Goal: Task Accomplishment & Management: Manage account settings

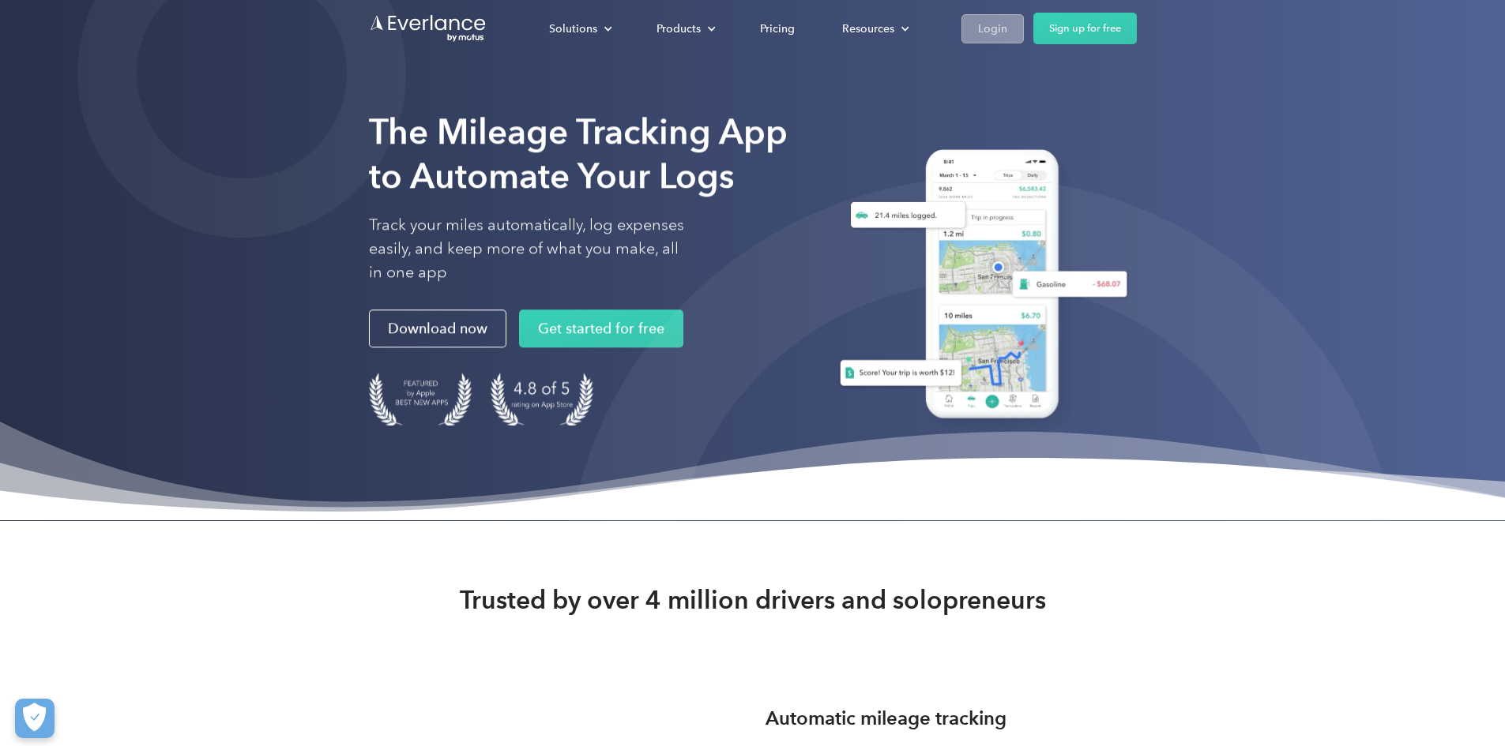
click at [1007, 32] on div "Login" at bounding box center [992, 29] width 29 height 20
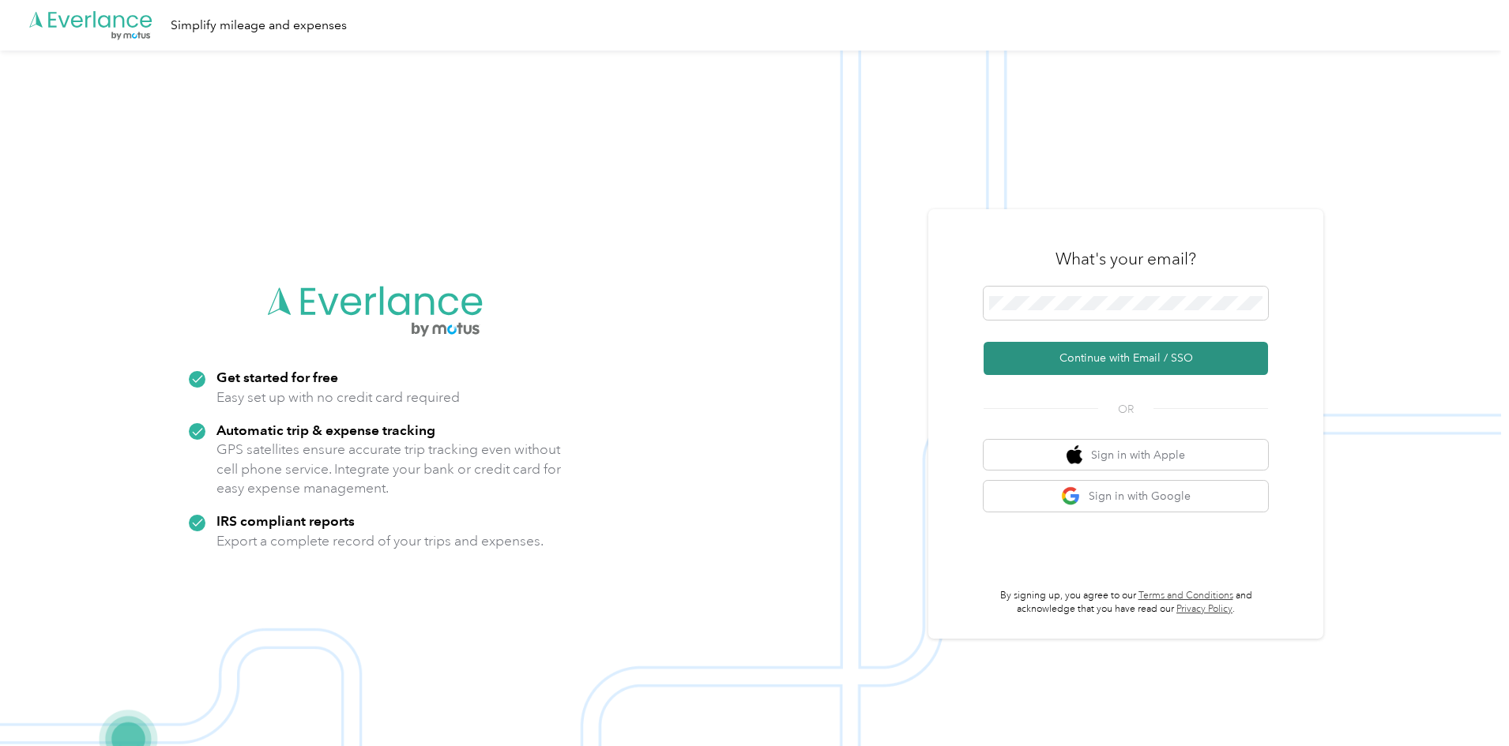
click at [1109, 353] on button "Continue with Email / SSO" at bounding box center [1125, 358] width 284 height 33
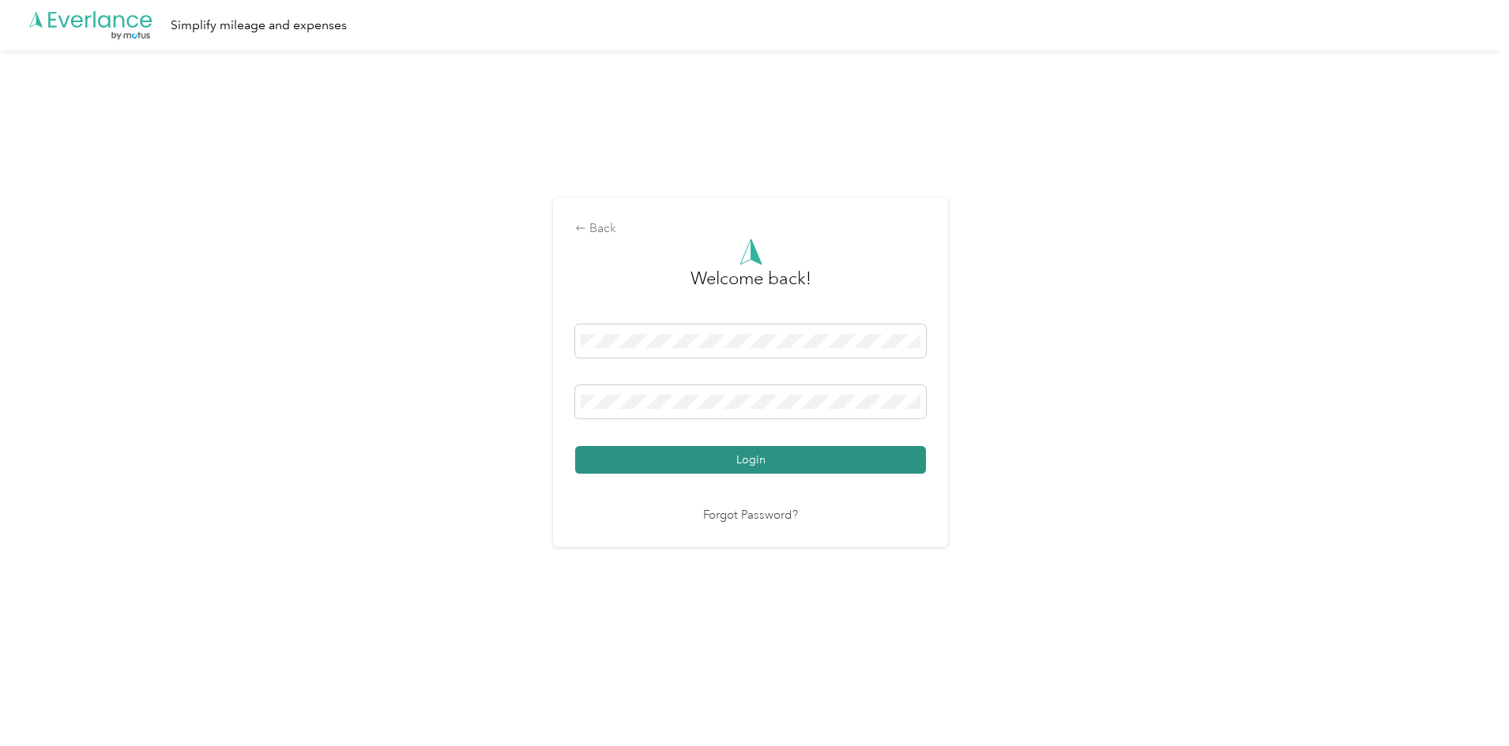
click at [699, 466] on button "Login" at bounding box center [750, 460] width 351 height 28
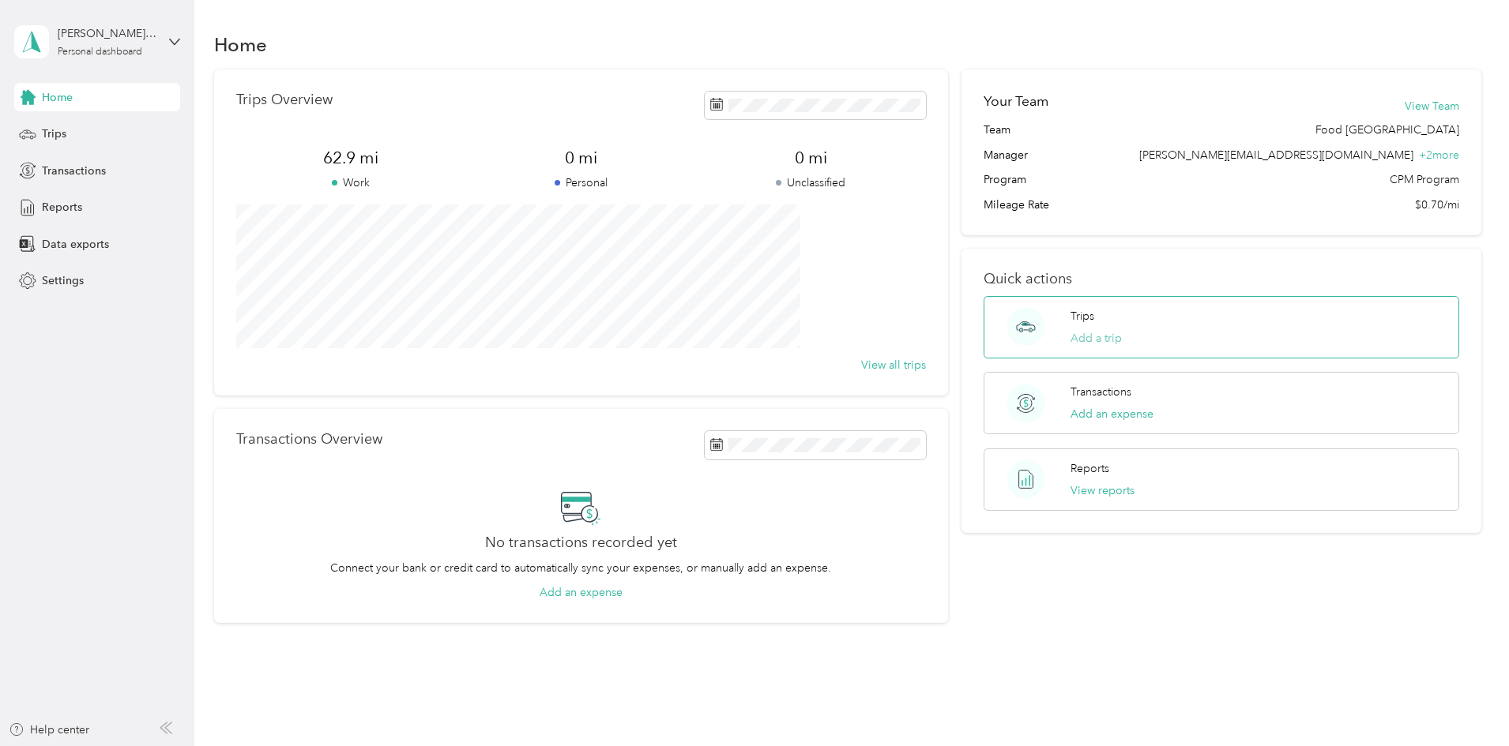
click at [1070, 337] on button "Add a trip" at bounding box center [1095, 338] width 51 height 17
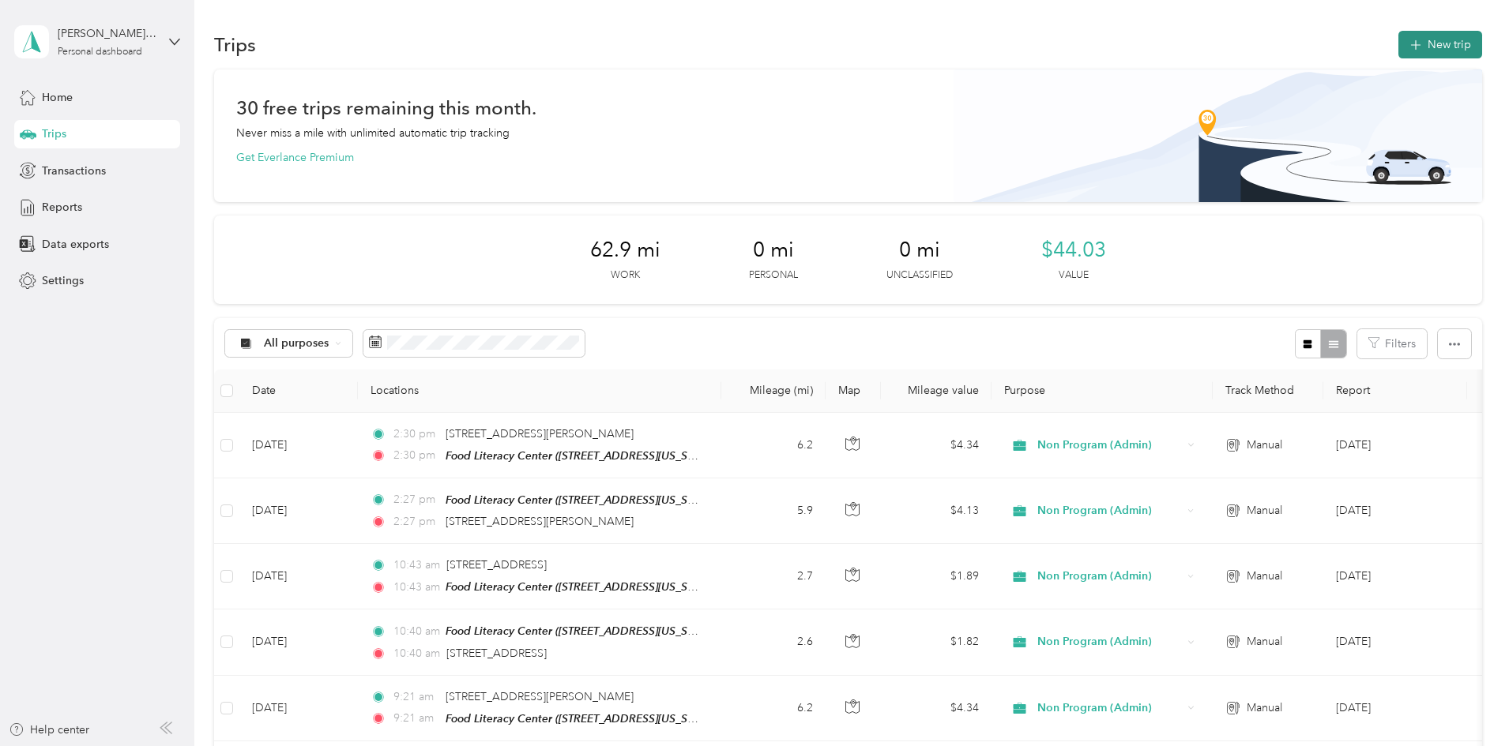
click at [1398, 42] on button "New trip" at bounding box center [1440, 45] width 84 height 28
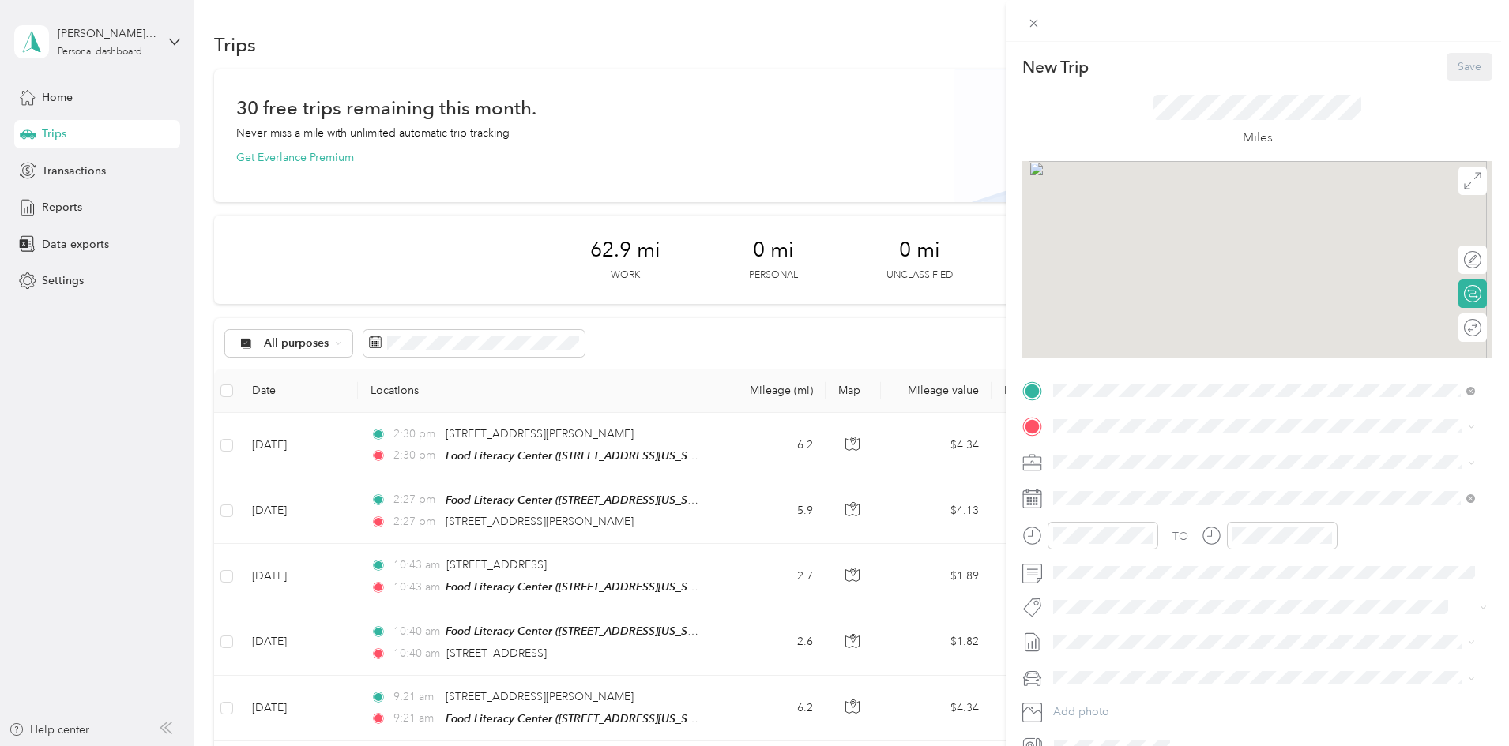
click at [1165, 472] on span "[STREET_ADDRESS][US_STATE]" at bounding box center [1162, 476] width 158 height 13
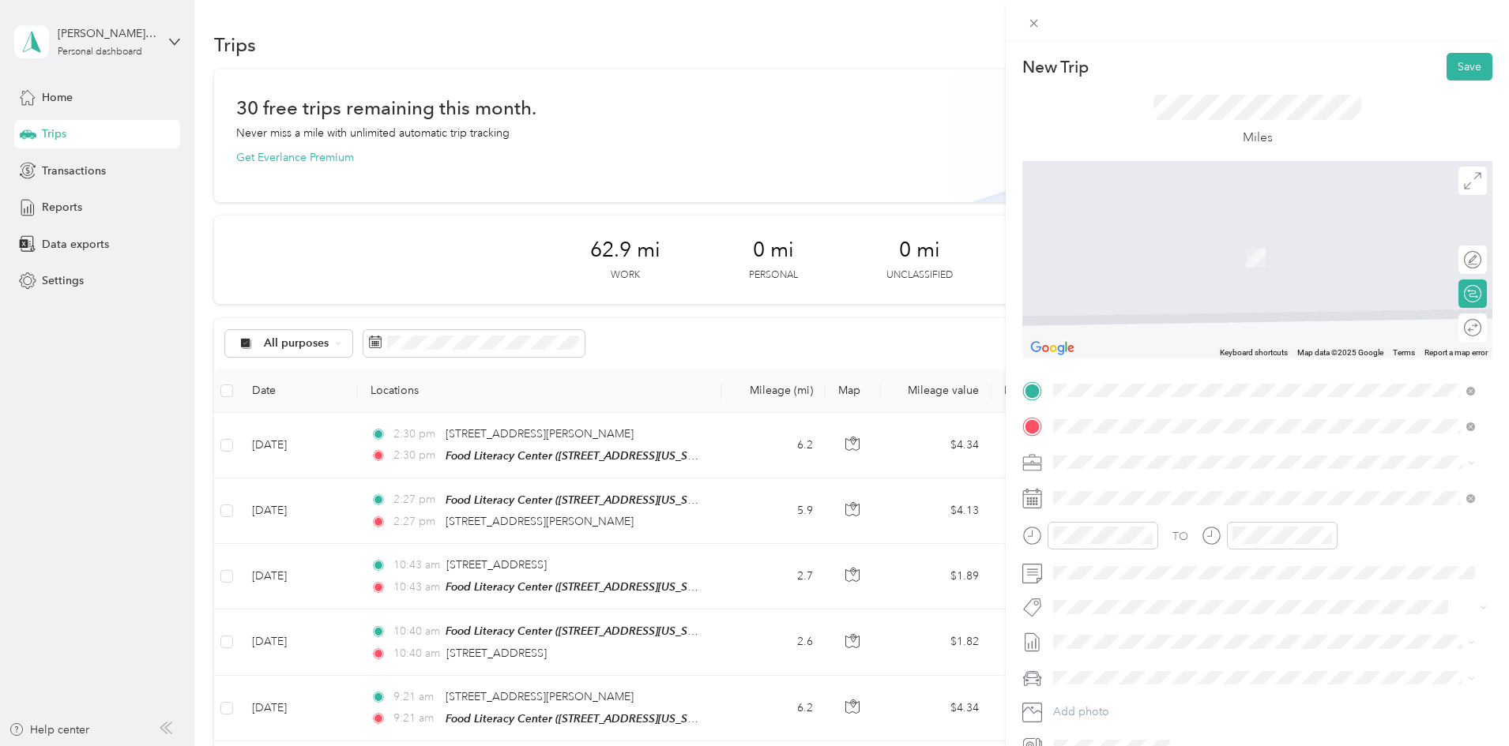
click at [1211, 511] on span "[GEOGRAPHIC_DATA], [STREET_ADDRESS][US_STATE]" at bounding box center [1222, 512] width 278 height 13
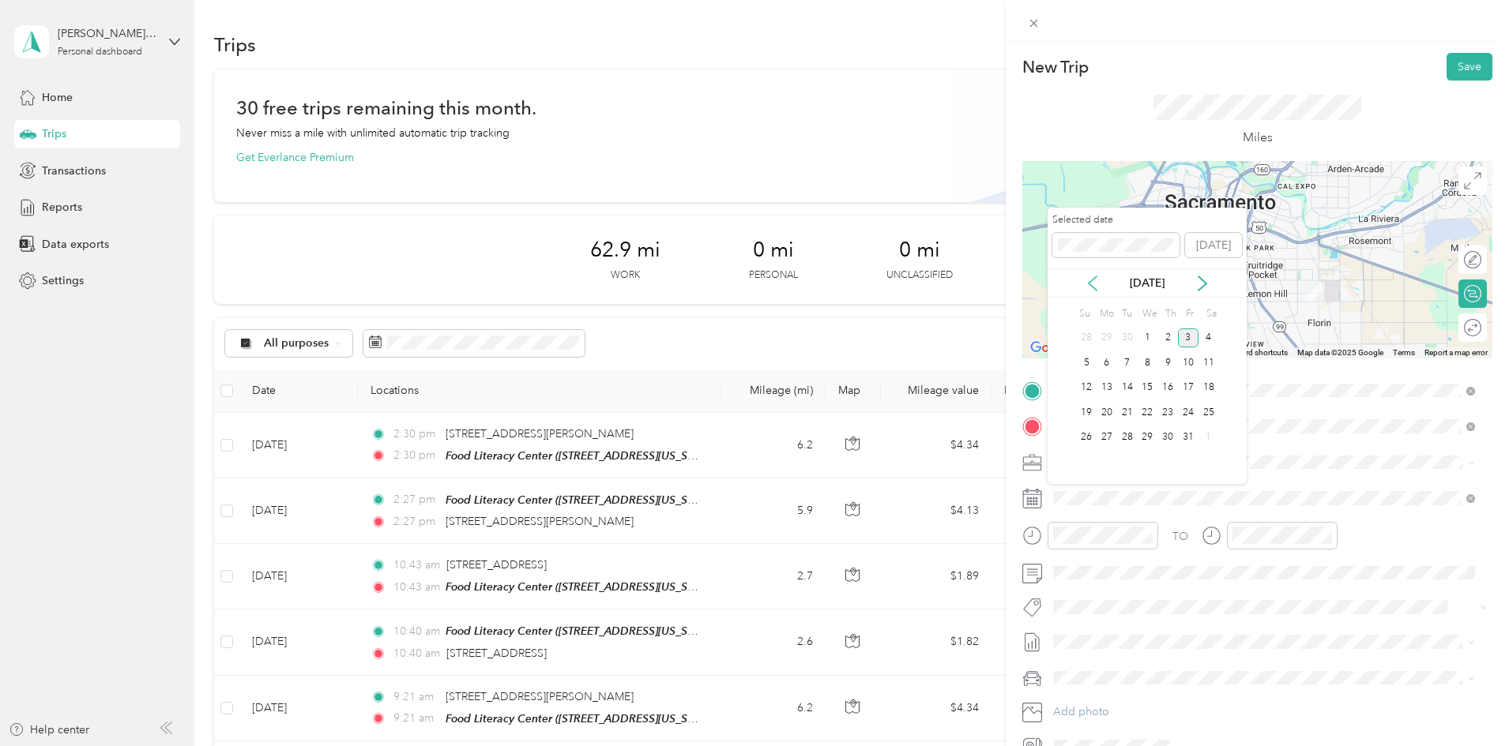
click at [1095, 280] on icon at bounding box center [1092, 284] width 16 height 16
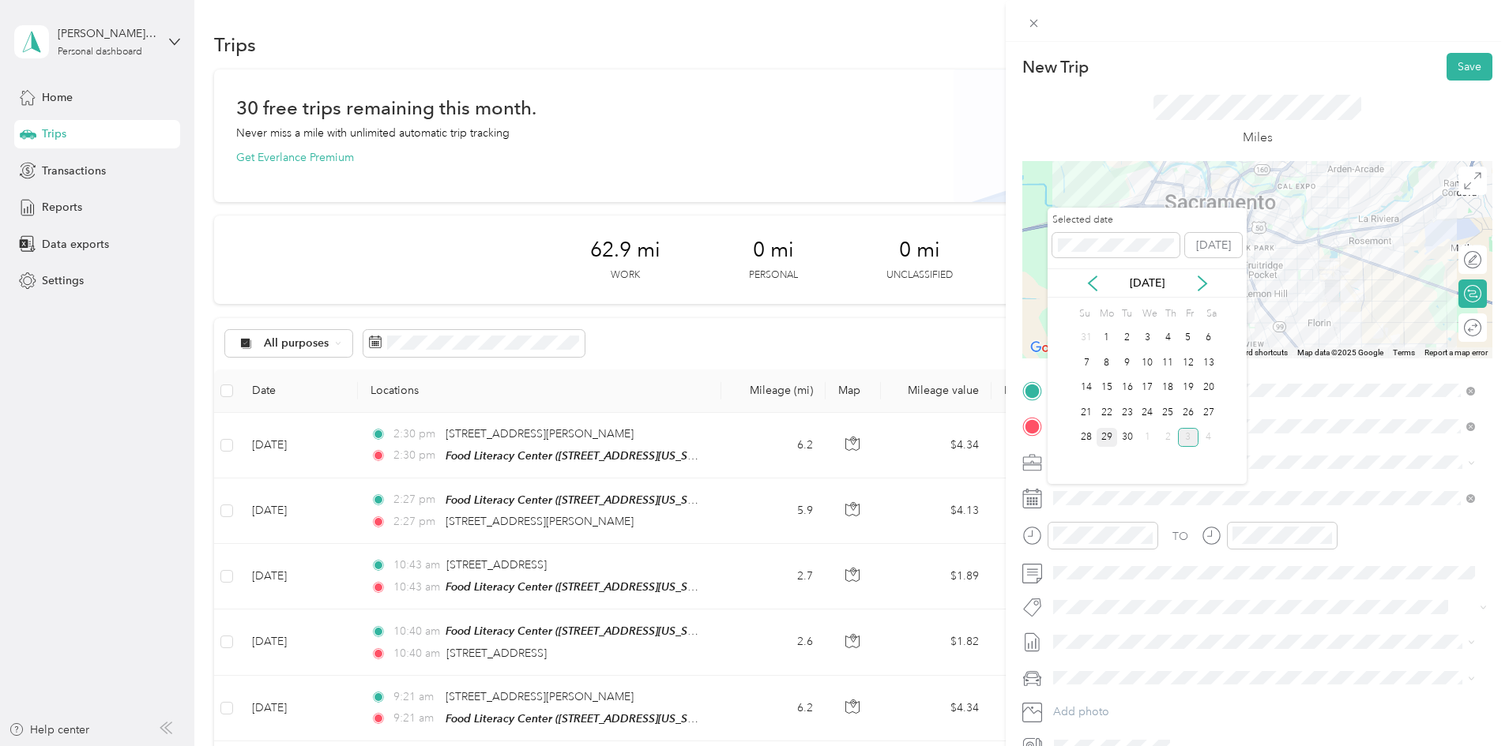
click at [1110, 440] on div "29" at bounding box center [1106, 438] width 21 height 20
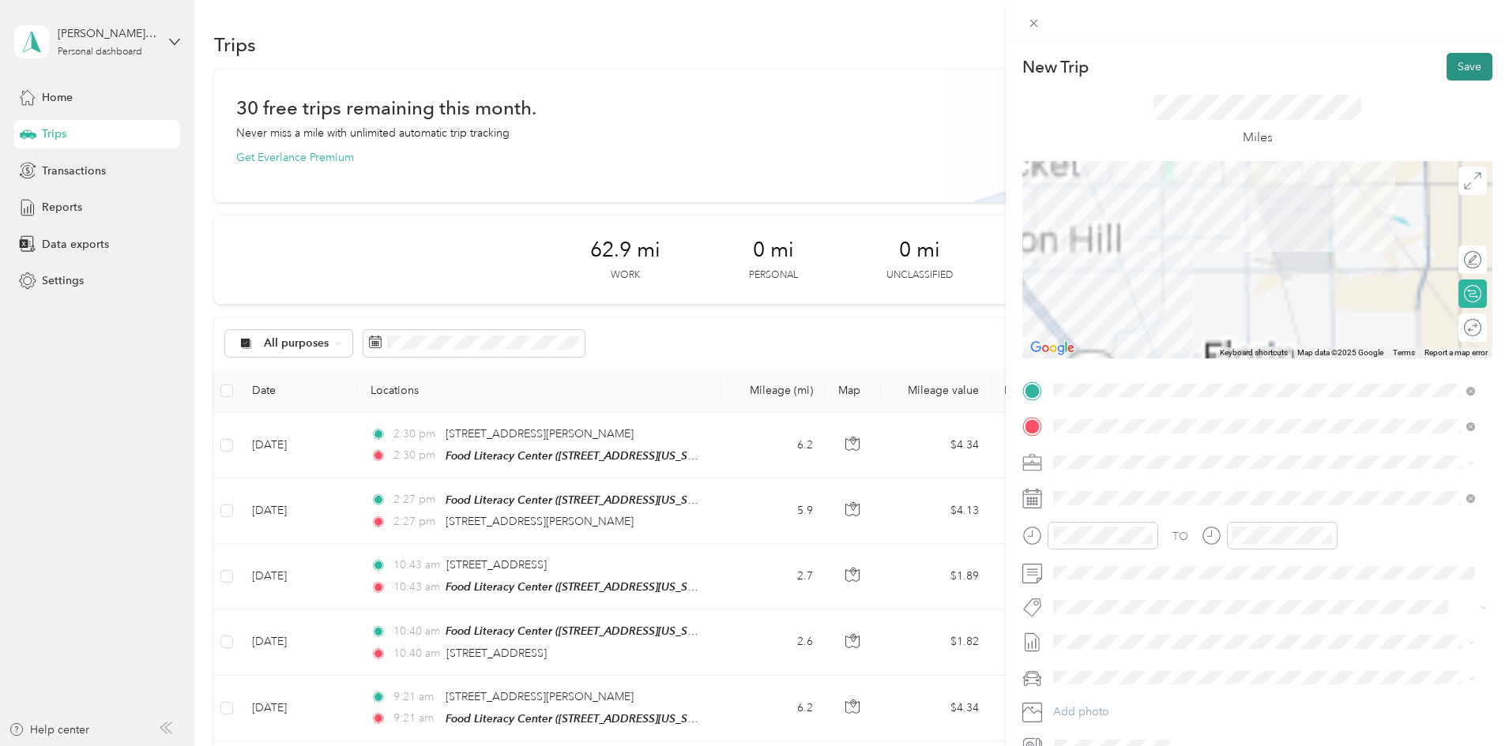
click at [1446, 69] on button "Save" at bounding box center [1469, 67] width 46 height 28
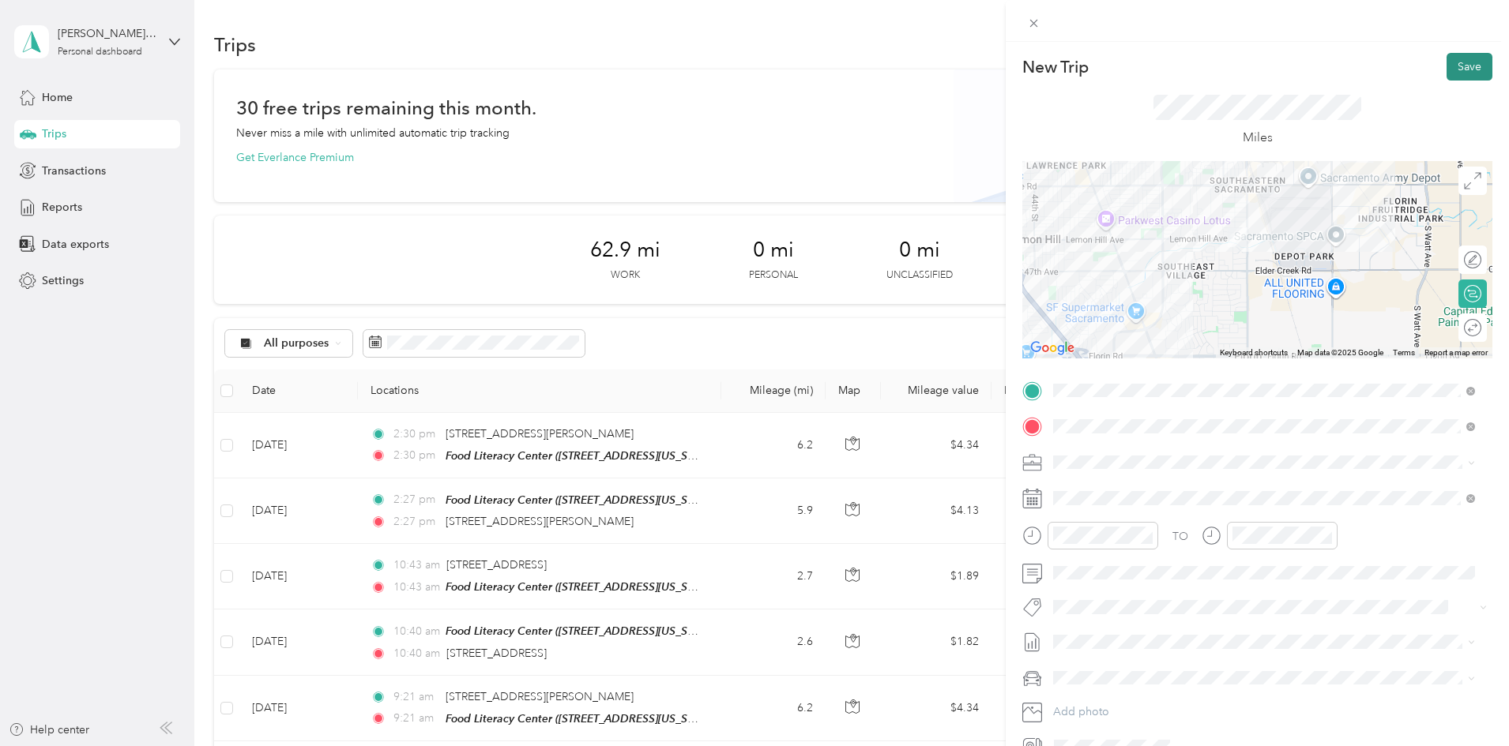
click at [1450, 68] on button "Save" at bounding box center [1469, 67] width 46 height 28
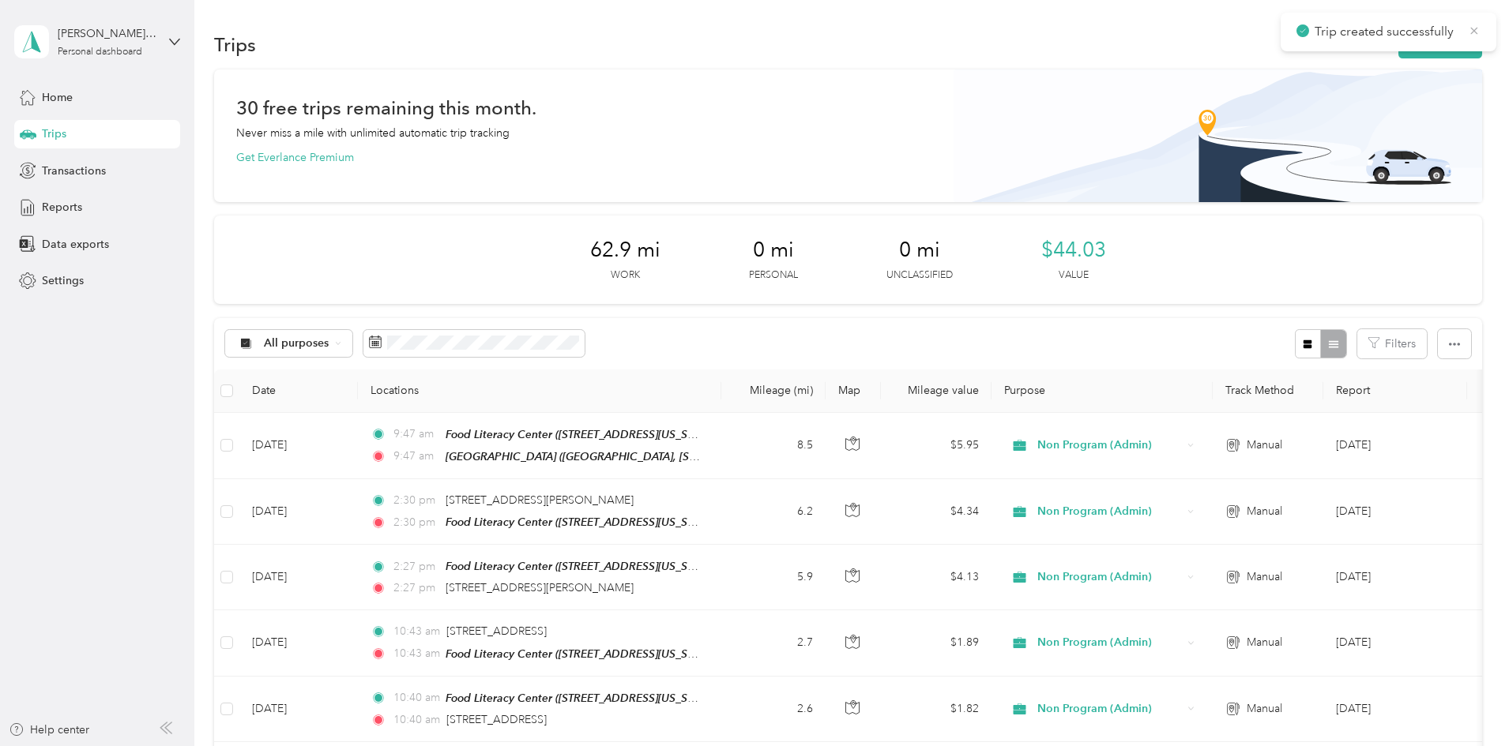
click at [1470, 34] on icon at bounding box center [1474, 31] width 13 height 14
click at [1398, 41] on button "New trip" at bounding box center [1440, 45] width 84 height 28
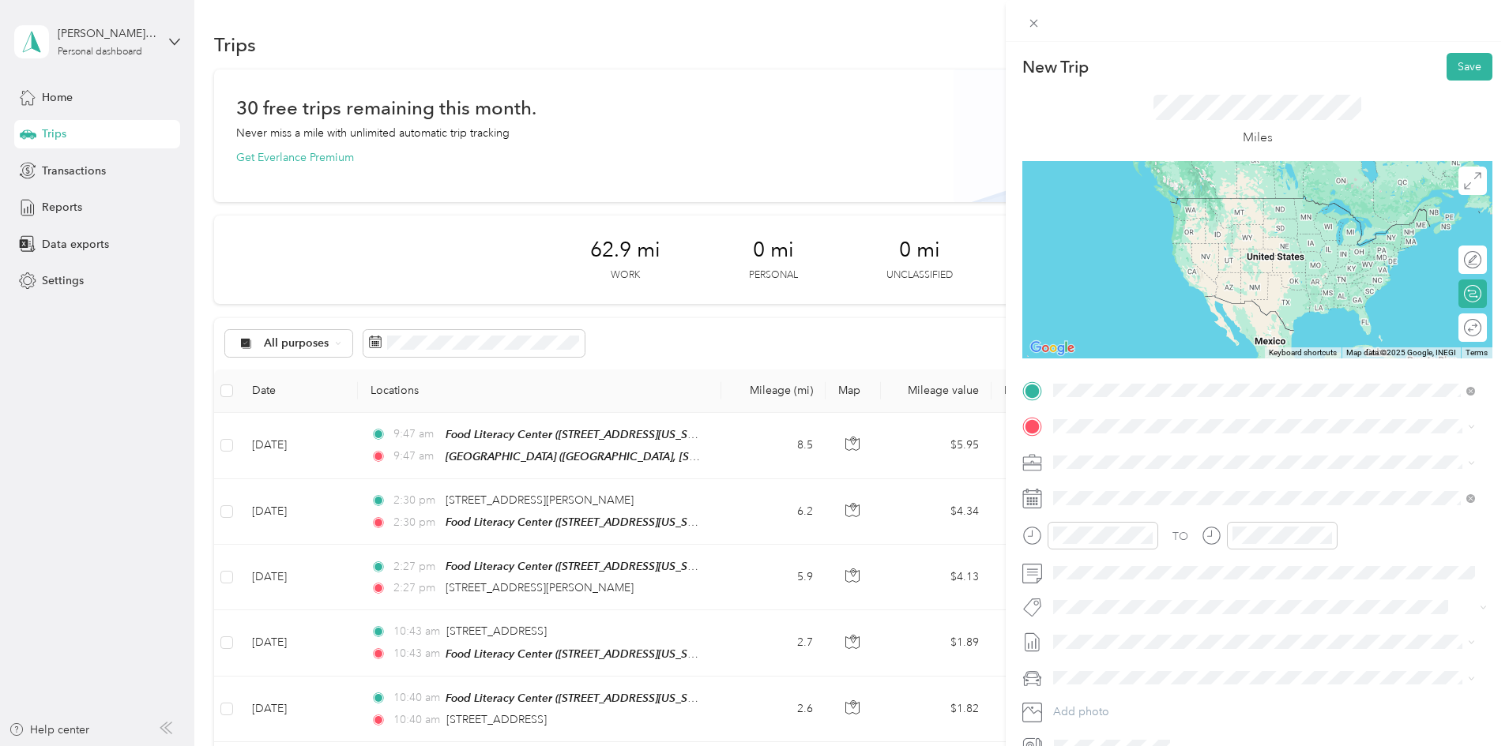
click at [1198, 467] on div "TEAM [GEOGRAPHIC_DATA] [GEOGRAPHIC_DATA], [STREET_ADDRESS][US_STATE]" at bounding box center [1222, 465] width 278 height 39
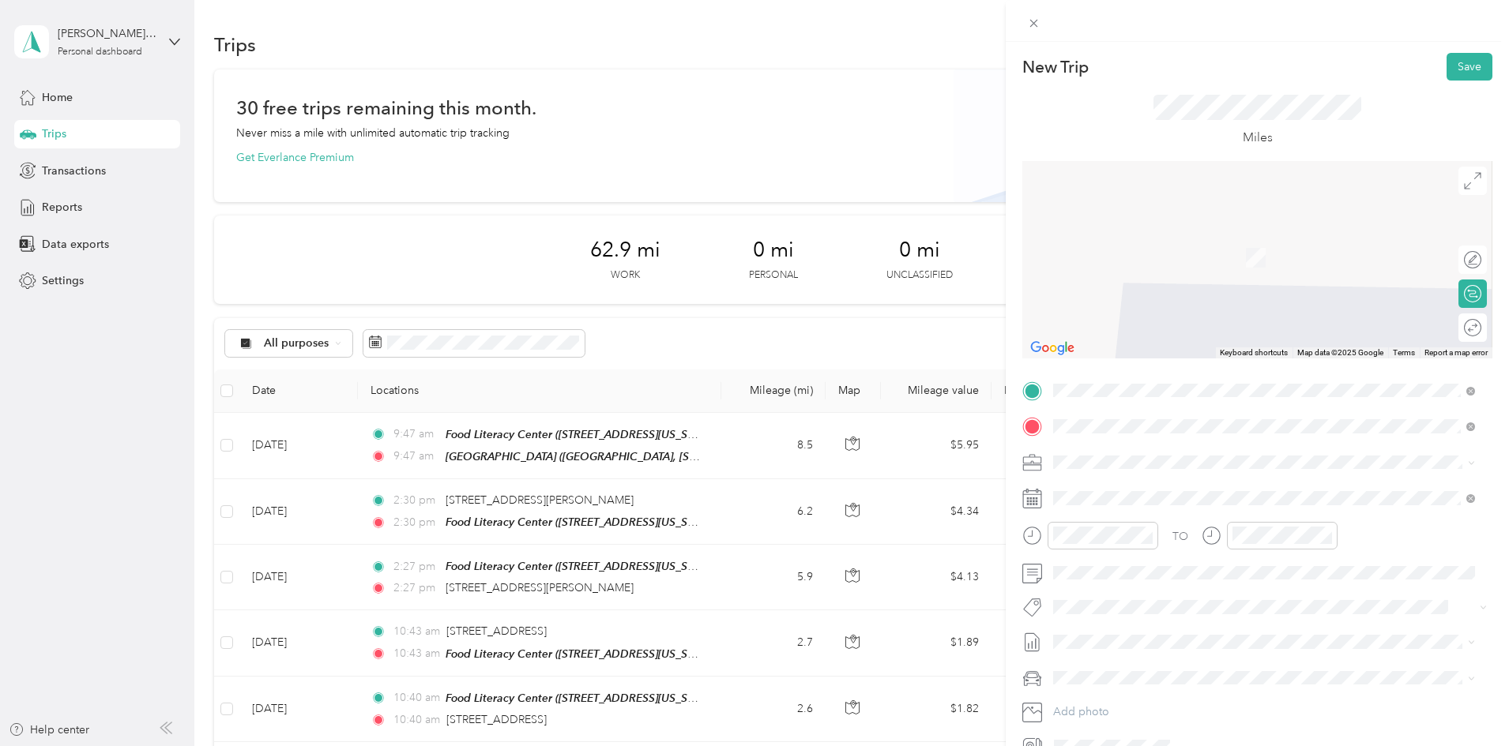
click at [1174, 490] on span "[STREET_ADDRESS][US_STATE]" at bounding box center [1162, 483] width 158 height 14
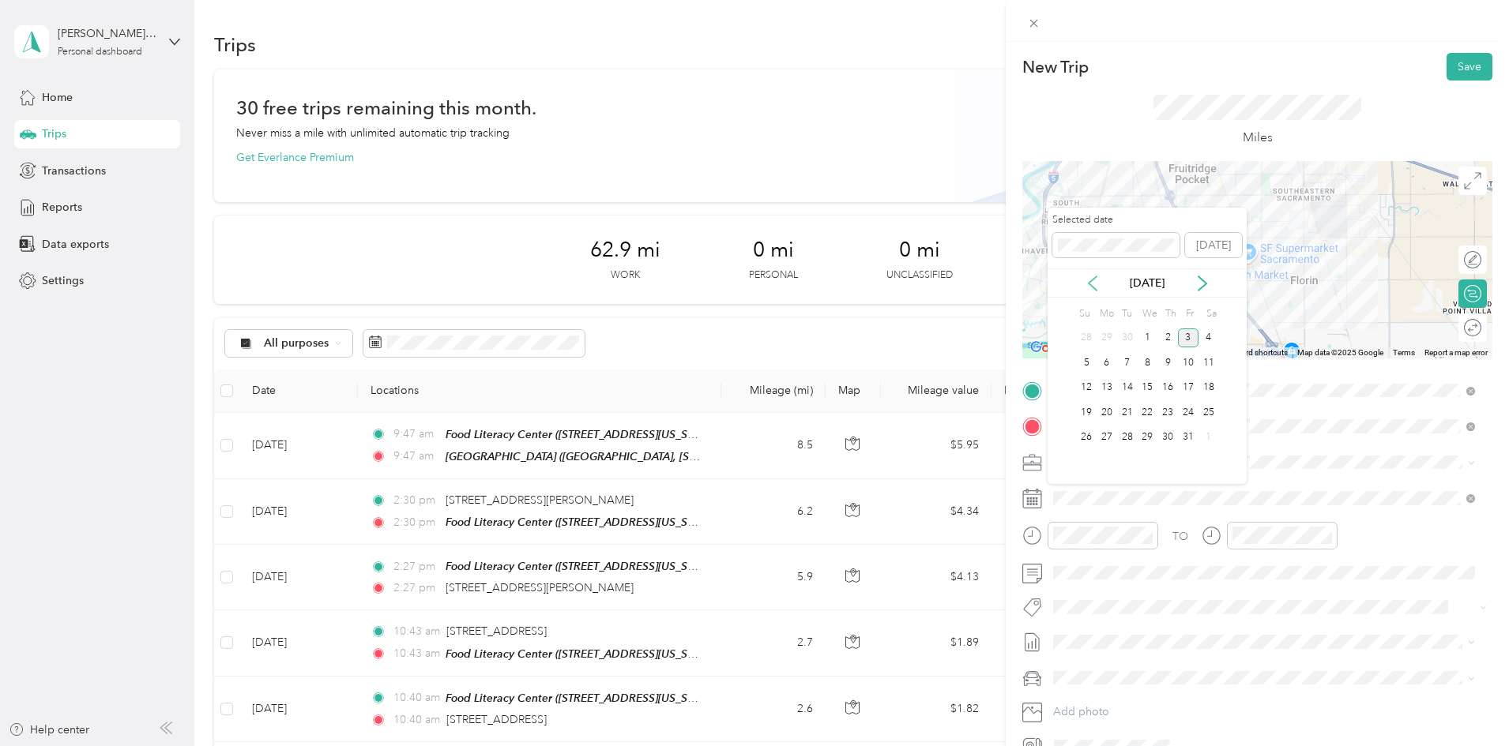
click at [1090, 276] on icon at bounding box center [1092, 284] width 16 height 16
click at [1110, 441] on div "29" at bounding box center [1106, 438] width 21 height 20
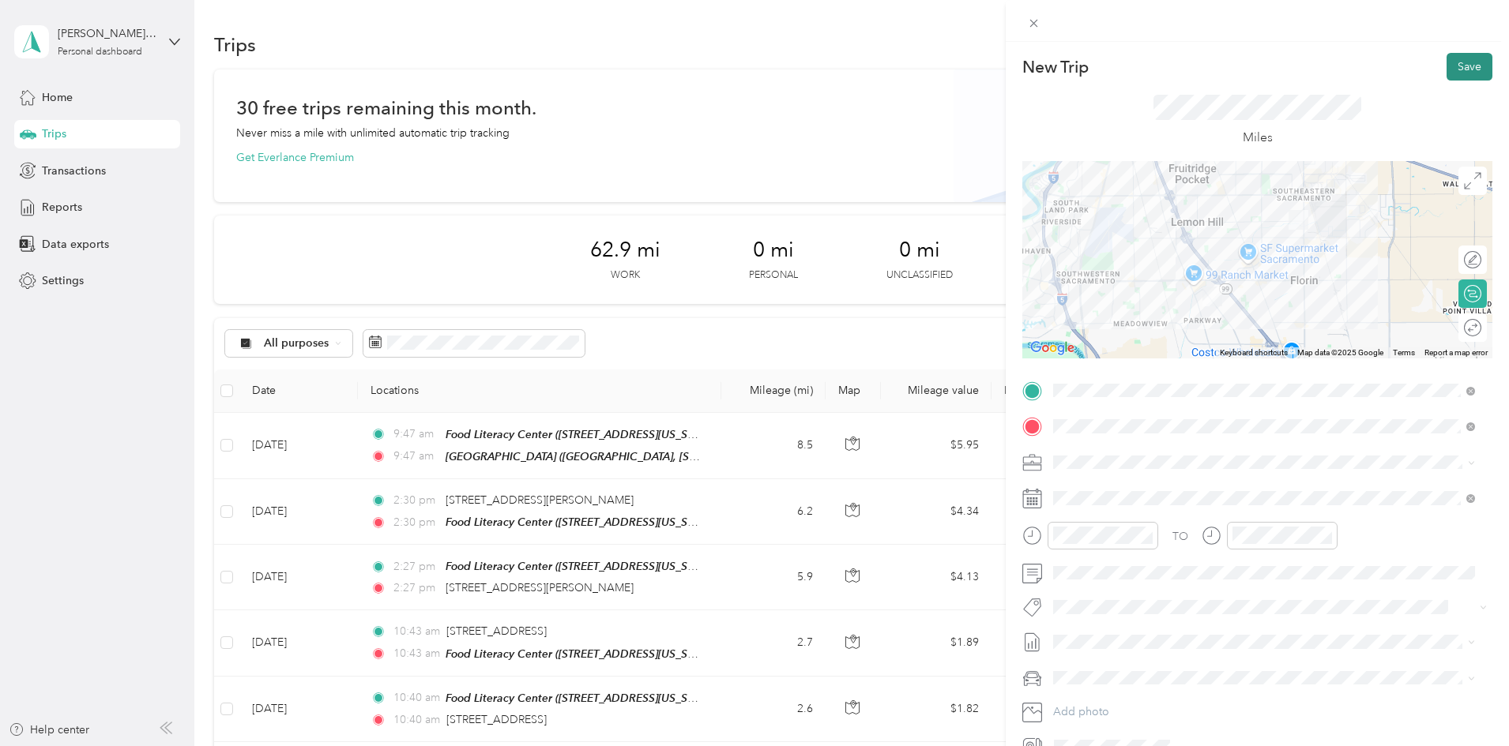
click at [1461, 71] on button "Save" at bounding box center [1469, 67] width 46 height 28
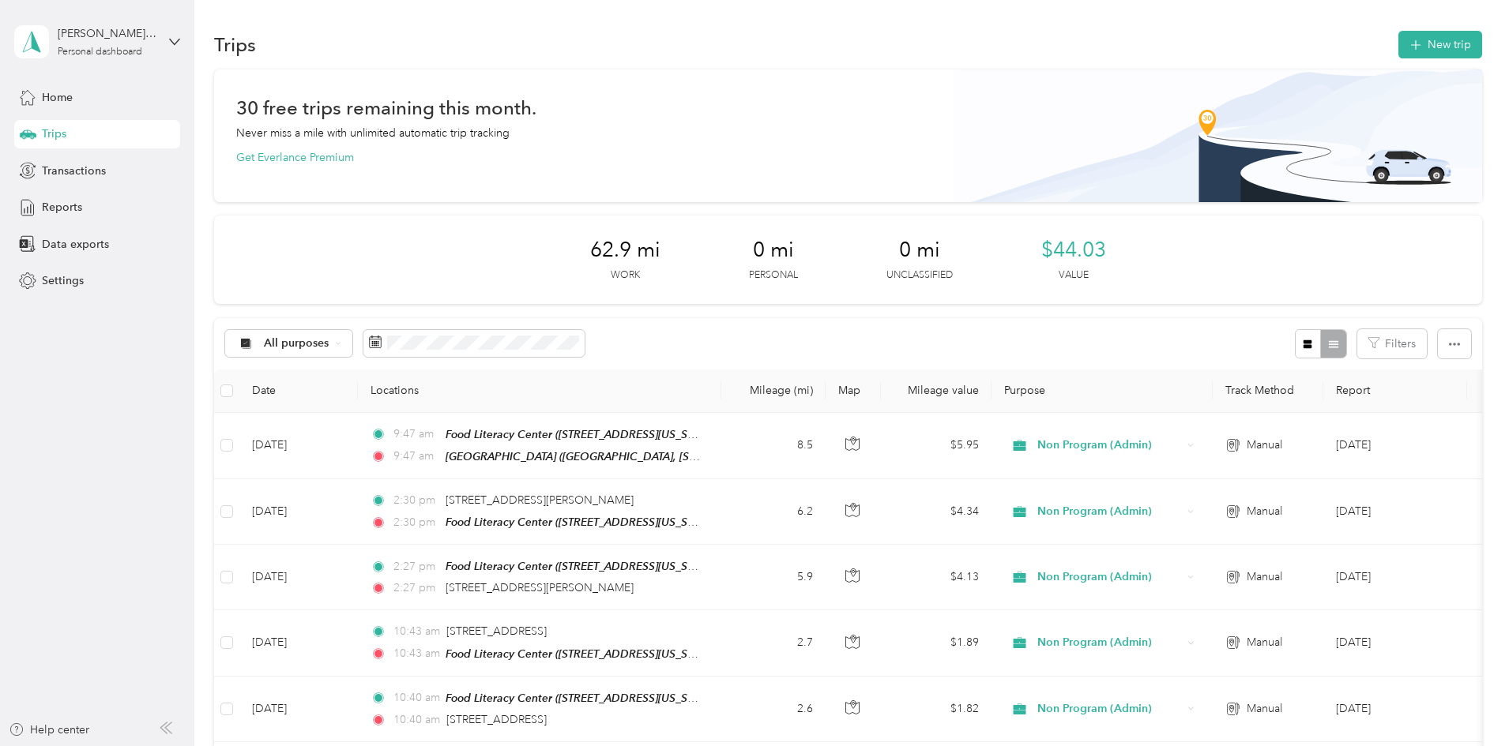
click at [1471, 62] on div "New Trip Save" at bounding box center [1257, 67] width 470 height 28
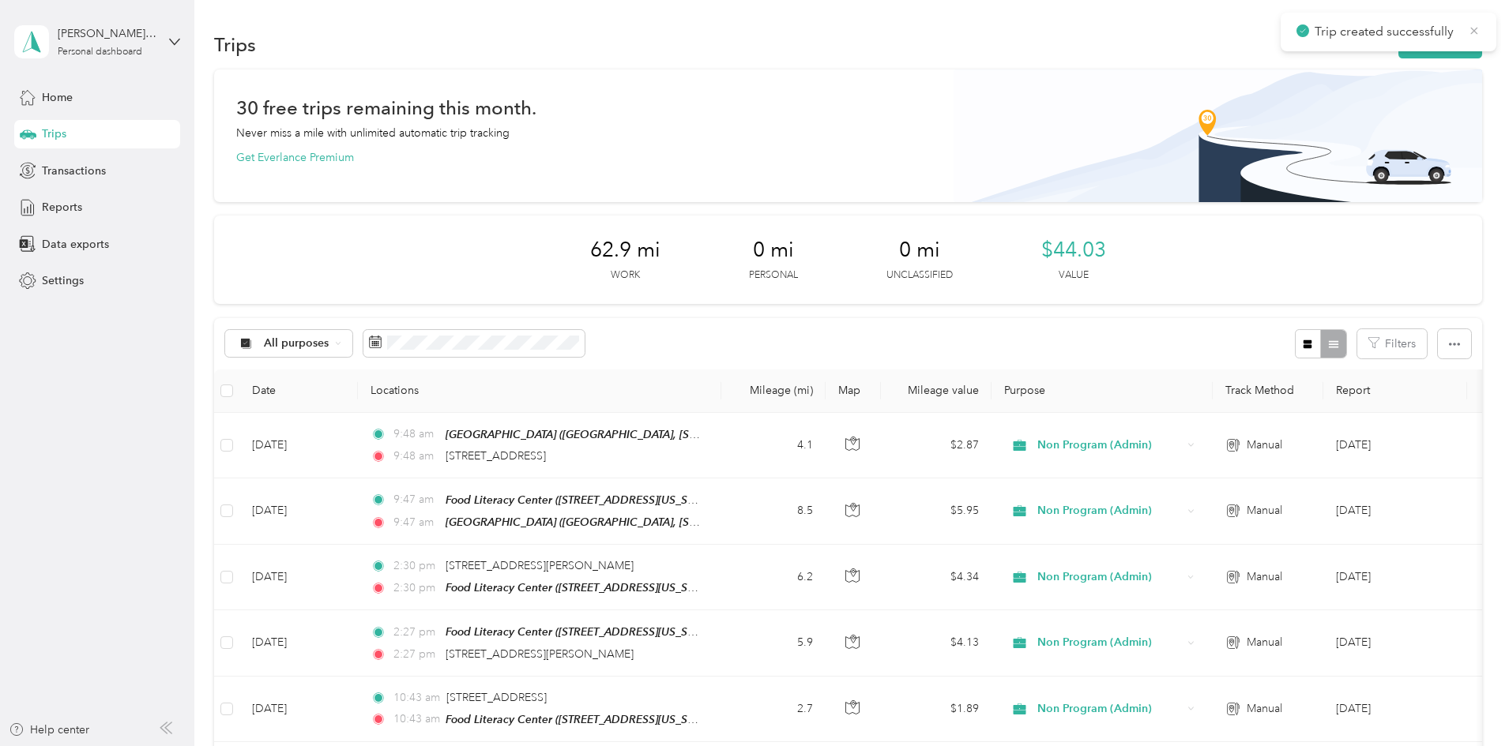
click at [1479, 26] on icon at bounding box center [1474, 31] width 13 height 14
click at [1398, 43] on button "New trip" at bounding box center [1440, 45] width 84 height 28
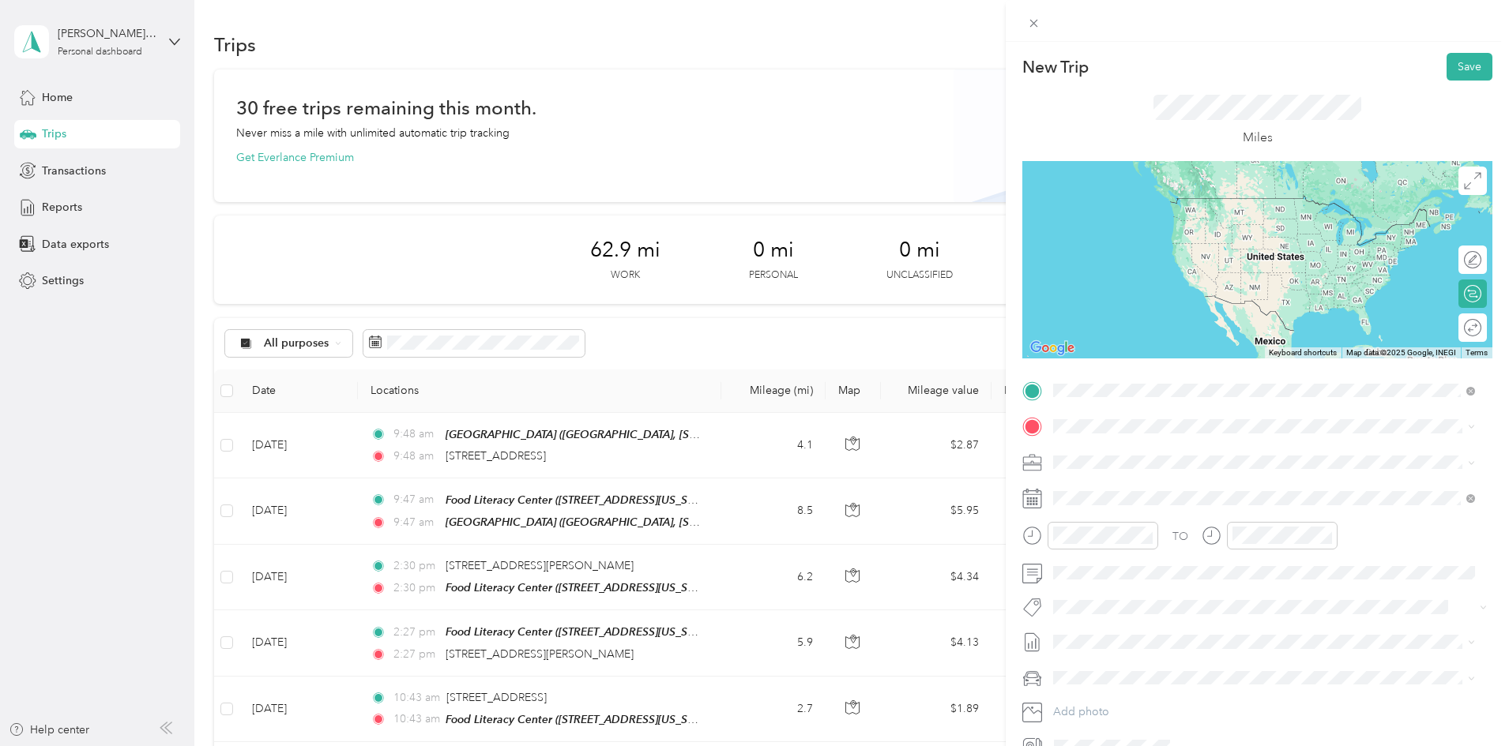
click at [1200, 455] on span "[STREET_ADDRESS][US_STATE]" at bounding box center [1162, 448] width 158 height 14
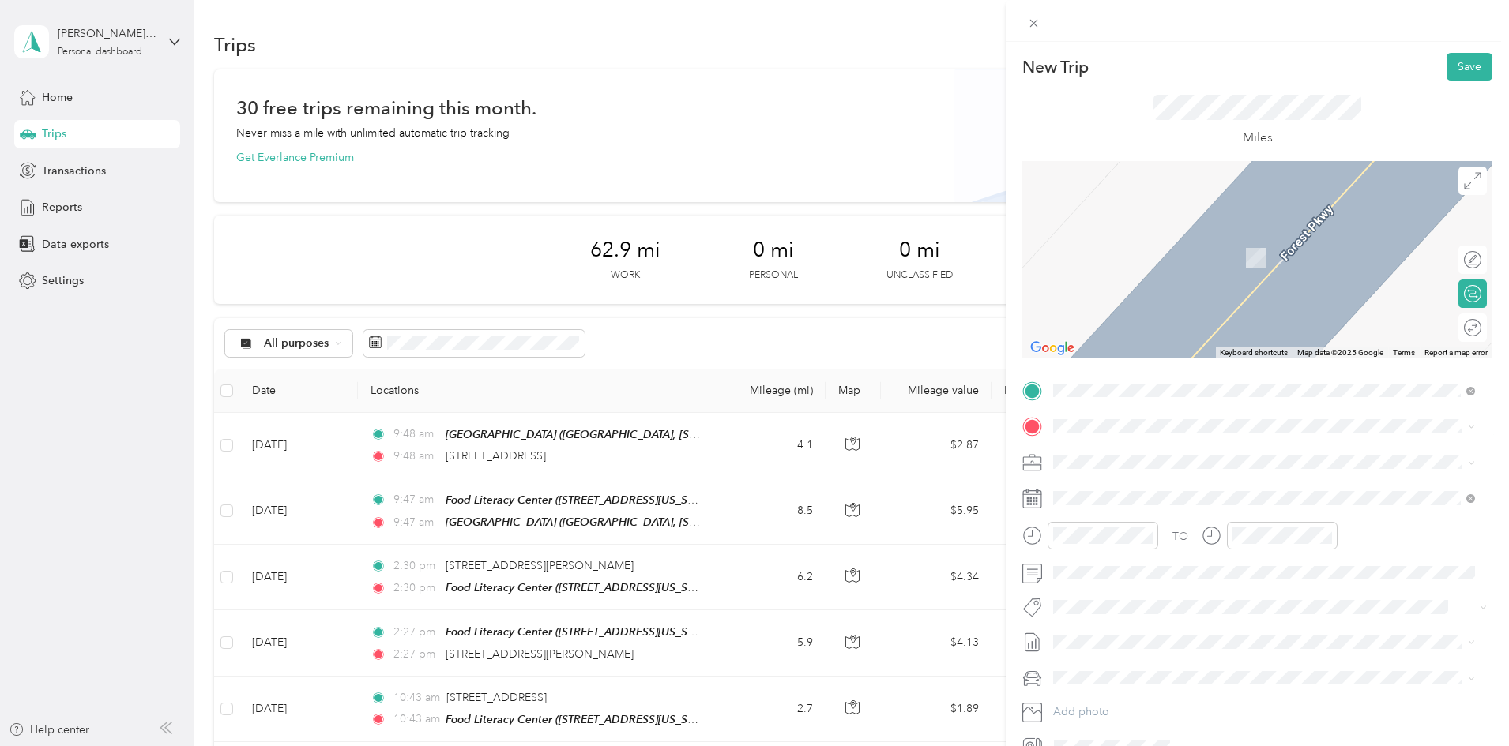
click at [1169, 487] on span "[STREET_ADDRESS][US_STATE]" at bounding box center [1162, 482] width 158 height 14
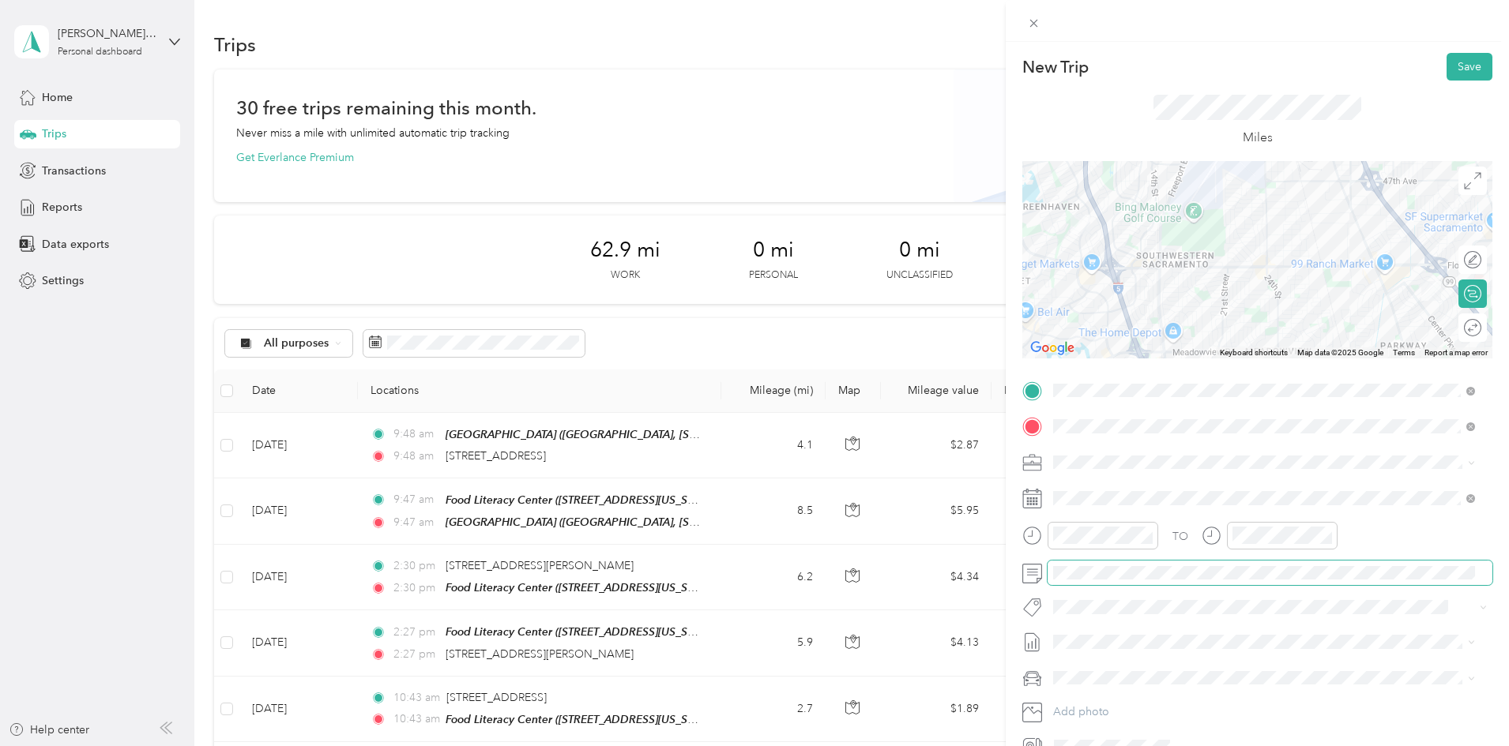
click at [1078, 564] on span at bounding box center [1269, 573] width 445 height 25
click at [1458, 62] on button "Save" at bounding box center [1469, 67] width 46 height 28
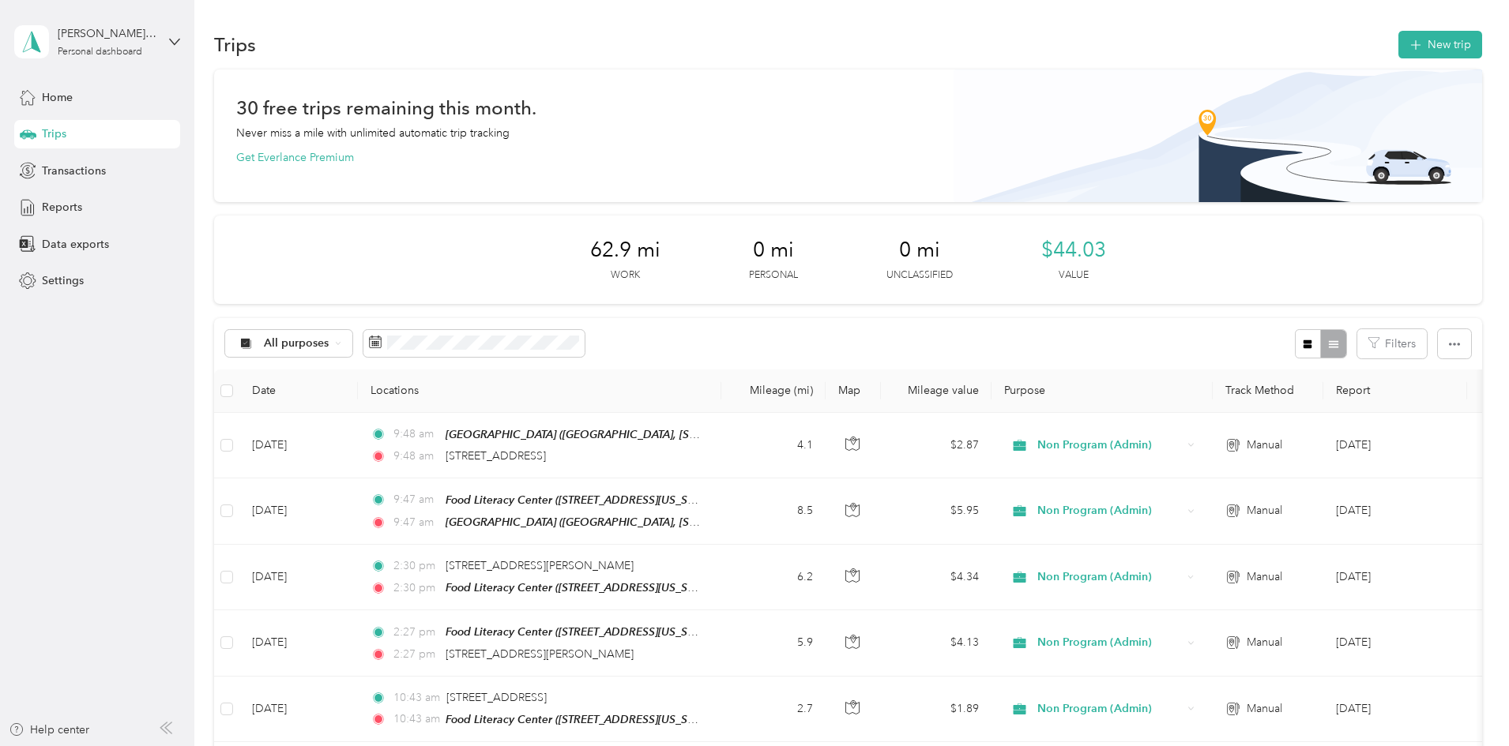
click at [1478, 33] on icon at bounding box center [1474, 31] width 13 height 14
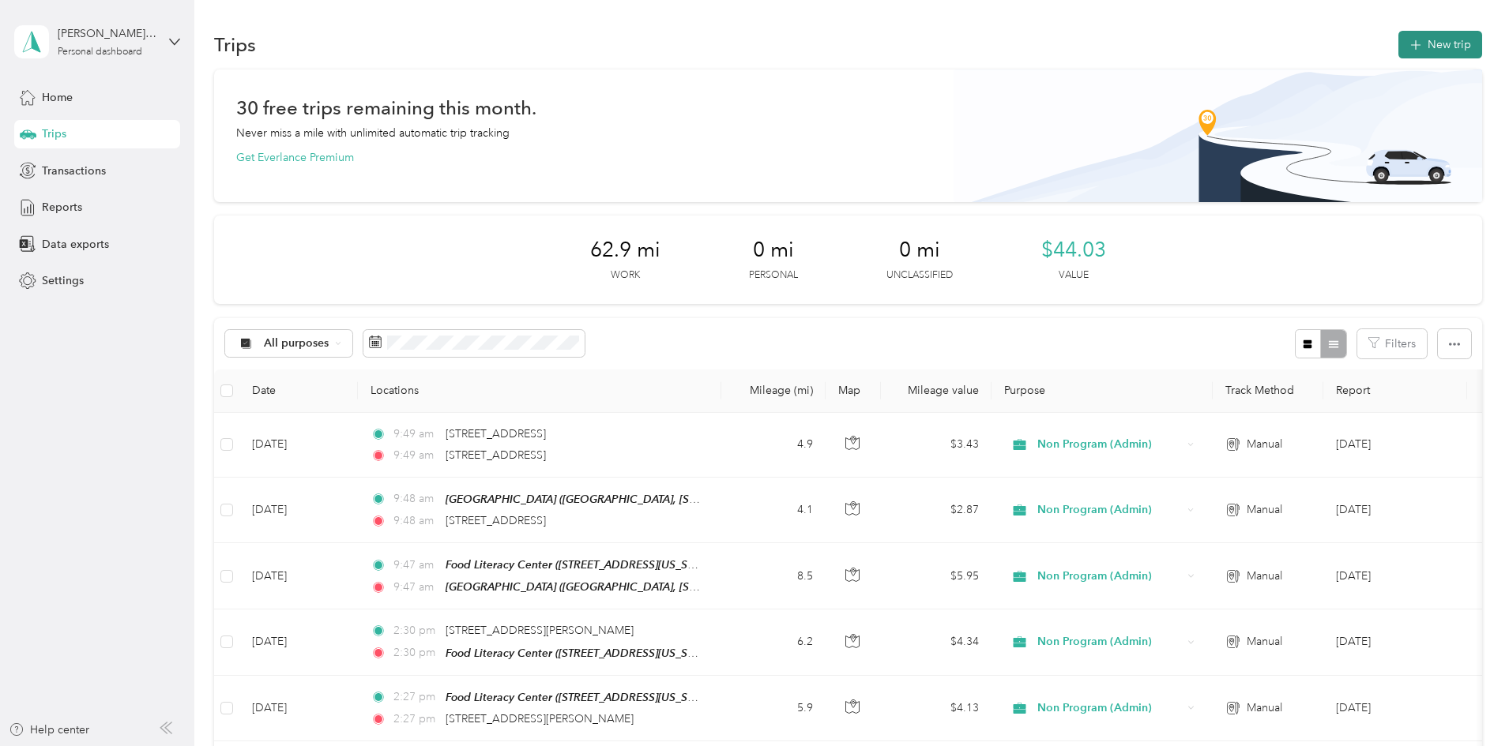
click at [1398, 49] on button "New trip" at bounding box center [1440, 45] width 84 height 28
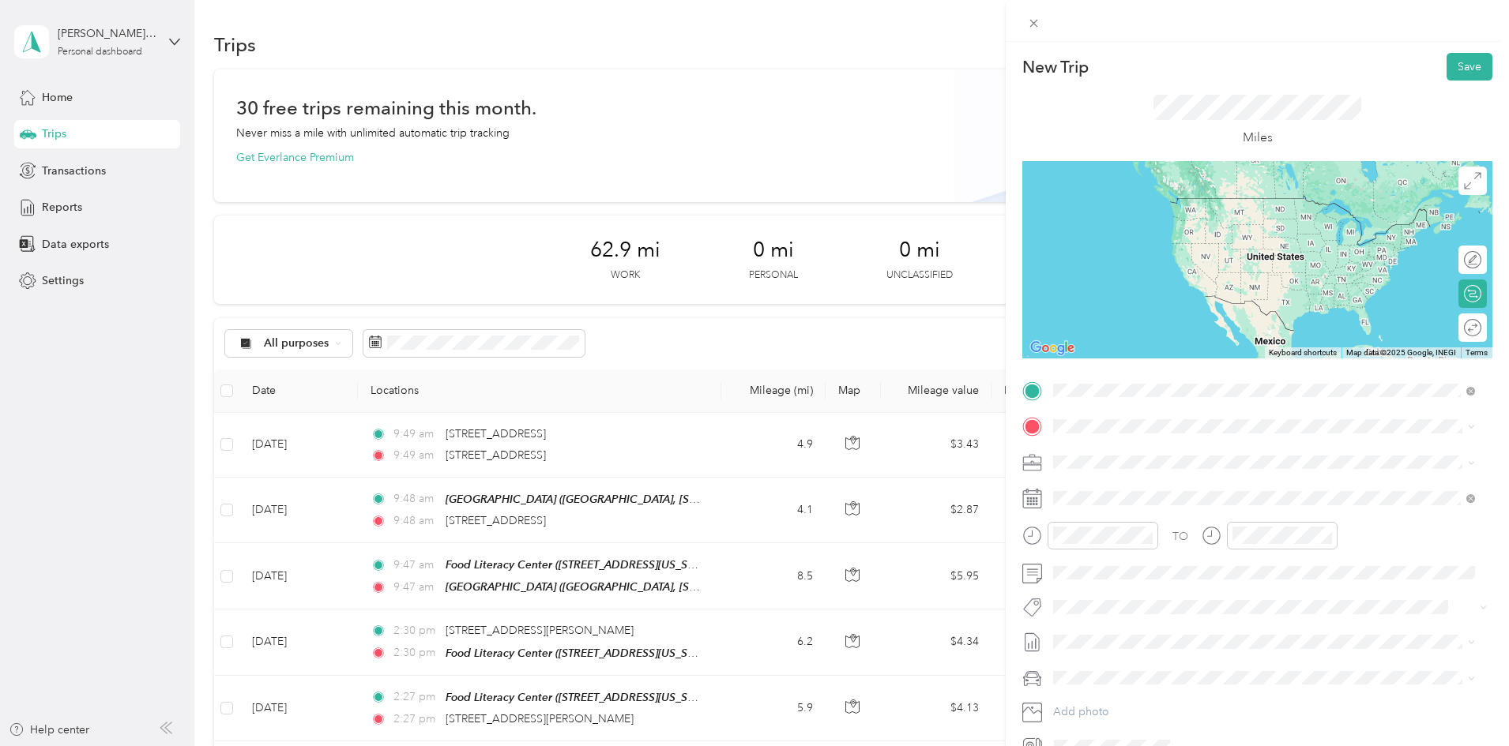
click at [1174, 453] on span "[STREET_ADDRESS][US_STATE]" at bounding box center [1162, 448] width 158 height 14
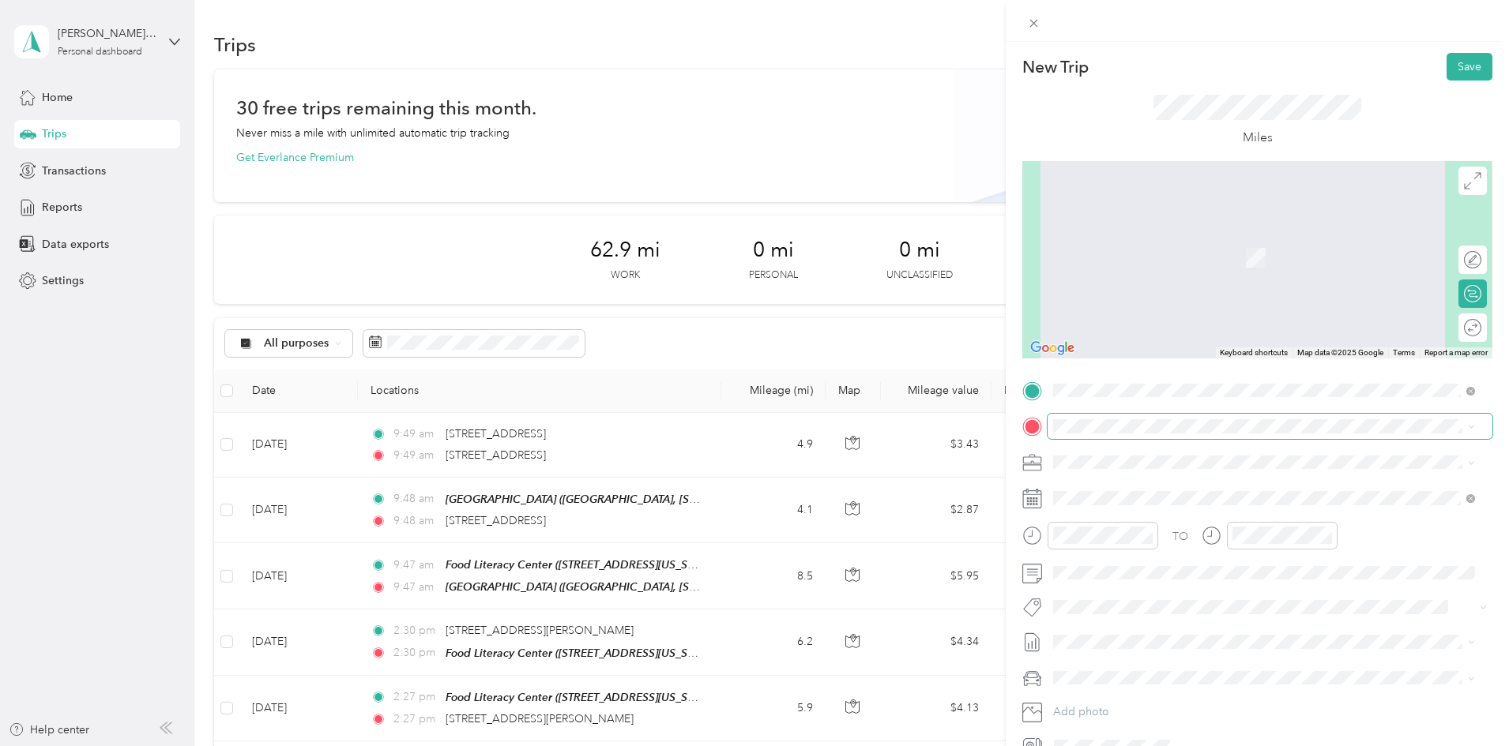
click at [1087, 419] on span at bounding box center [1269, 426] width 445 height 25
click at [1183, 501] on div "TEAM Food Literacy Center [STREET_ADDRESS][US_STATE]" at bounding box center [1184, 501] width 202 height 39
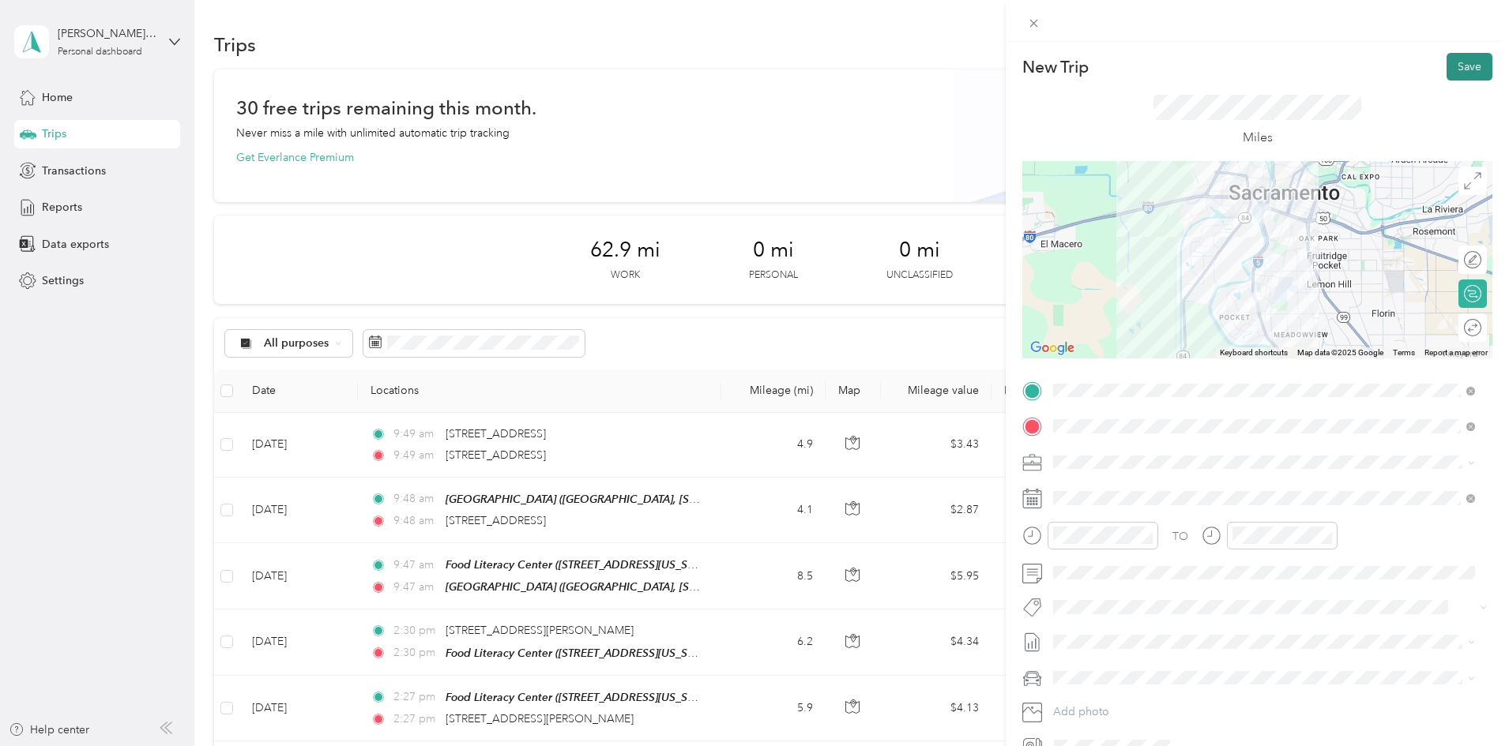
click at [1456, 58] on button "Save" at bounding box center [1469, 67] width 46 height 28
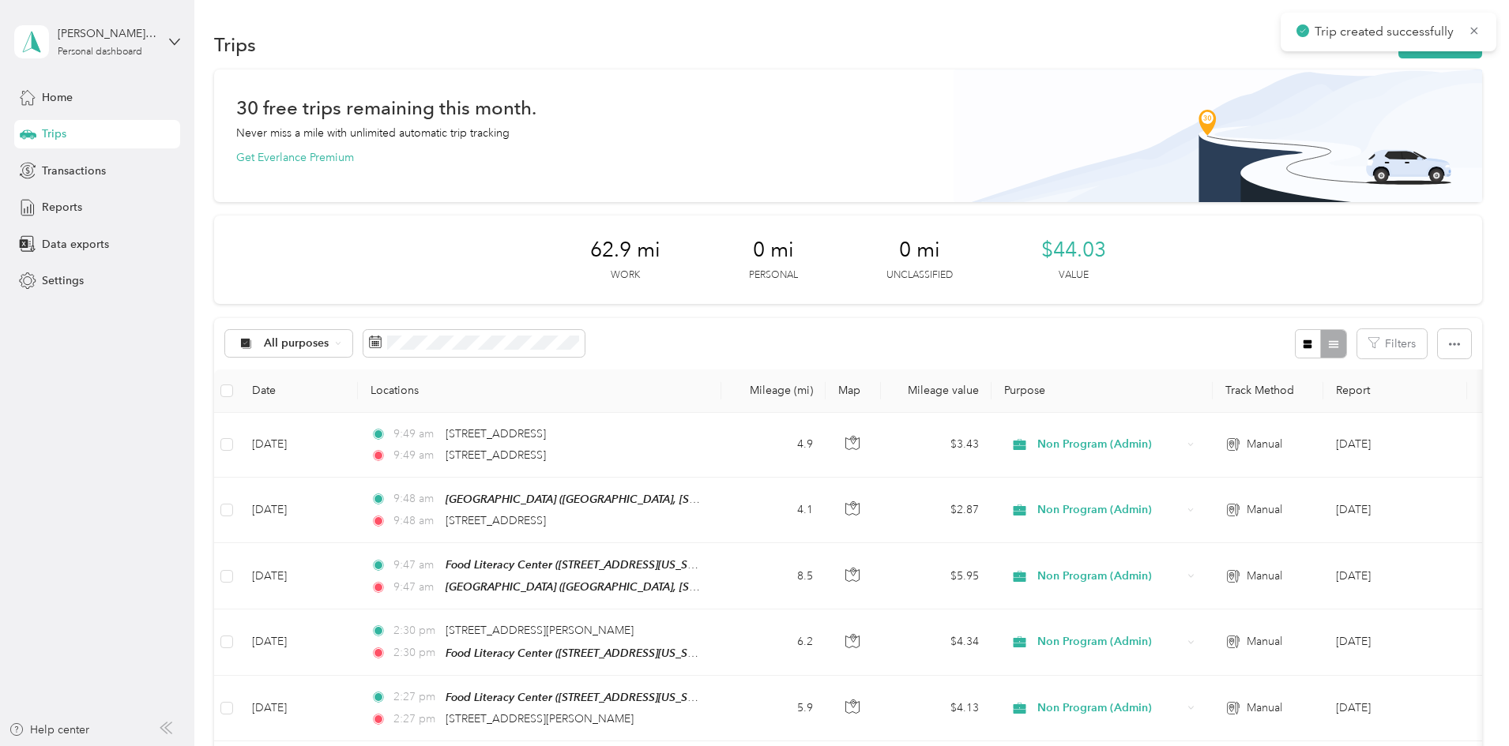
click at [1449, 67] on div "New Trip Save This trip cannot be edited because it is either under review, app…" at bounding box center [817, 373] width 1509 height 746
click at [1474, 36] on icon at bounding box center [1474, 31] width 13 height 14
click at [1398, 47] on button "New trip" at bounding box center [1440, 45] width 84 height 28
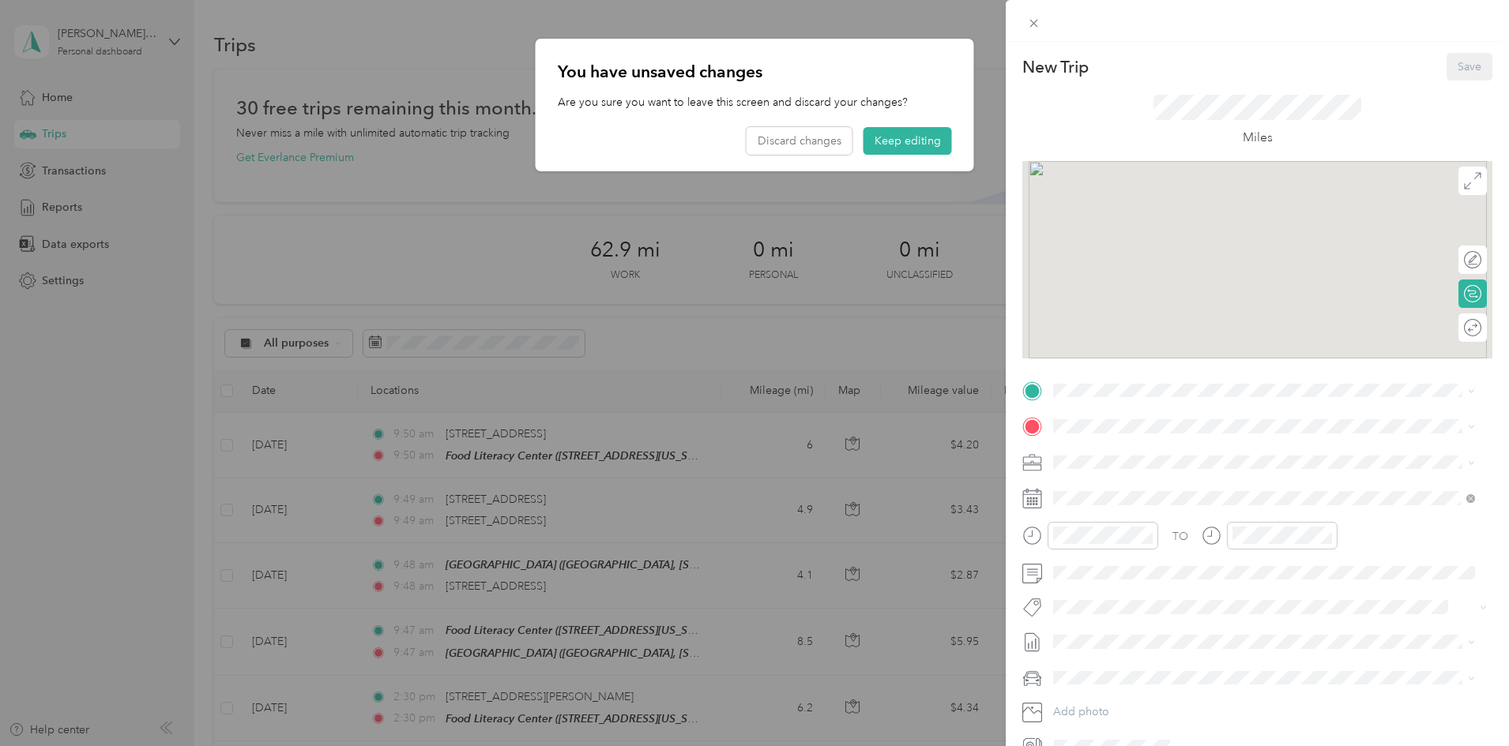
click at [881, 141] on div "New Trip Save This trip cannot be edited because it is either under review, app…" at bounding box center [754, 373] width 1509 height 746
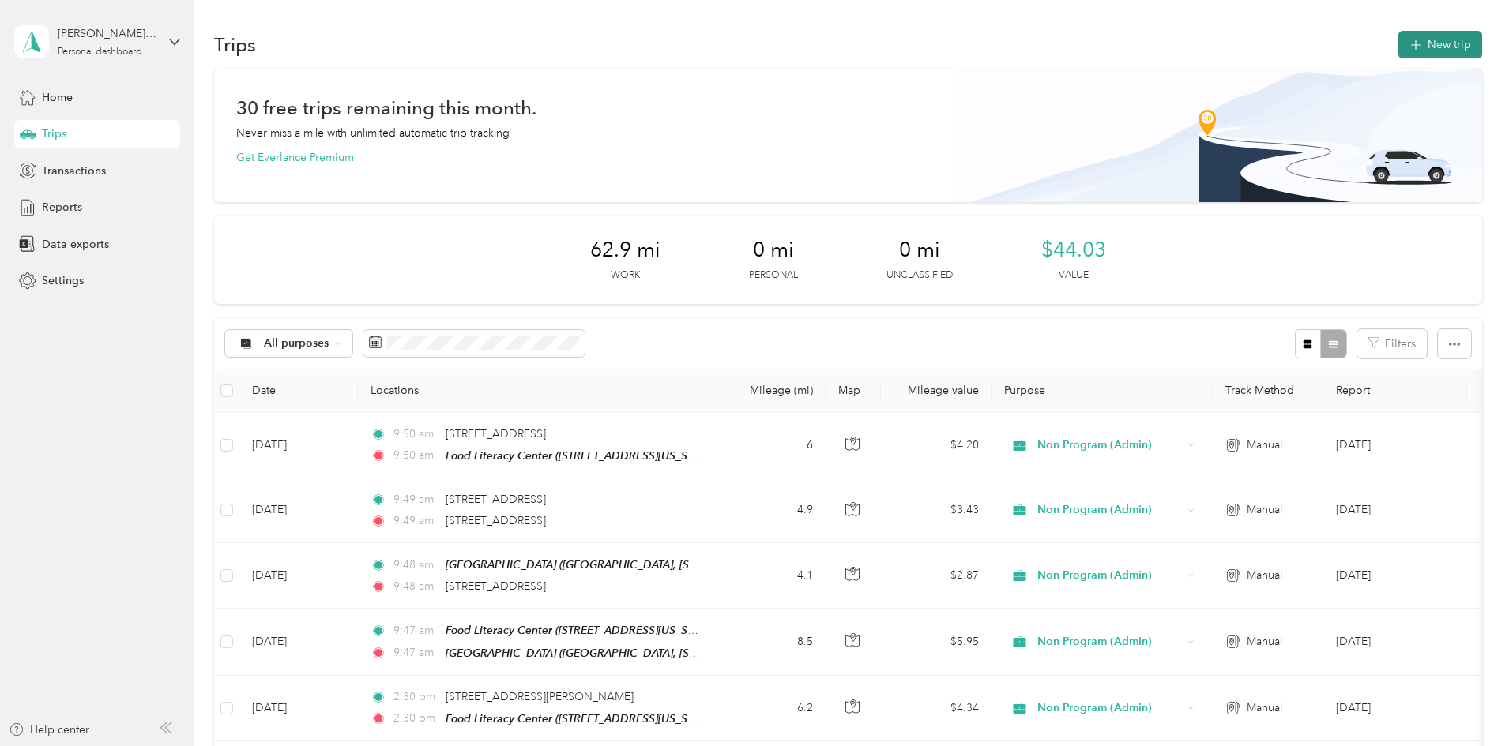
click at [1398, 35] on button "New trip" at bounding box center [1440, 45] width 84 height 28
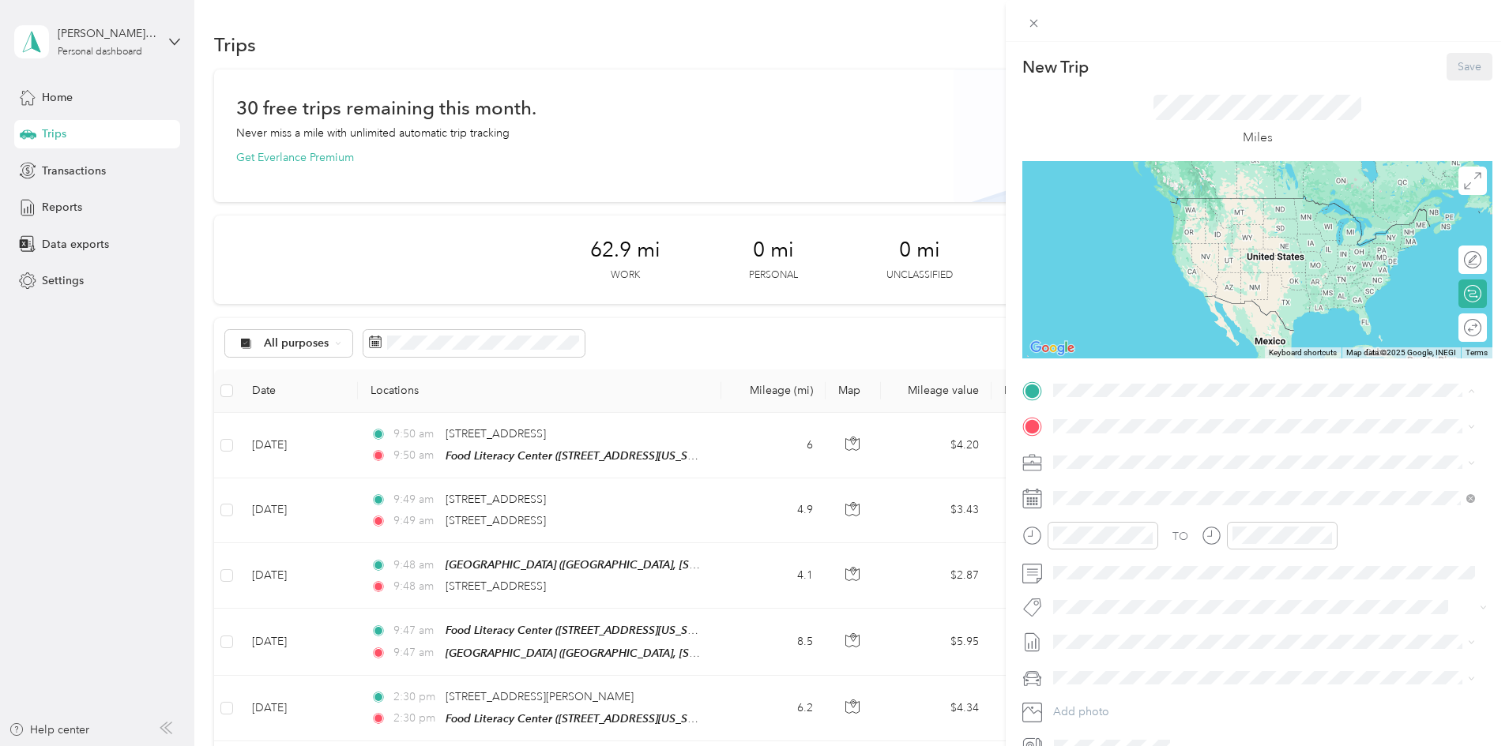
click at [1195, 453] on strong "Food [GEOGRAPHIC_DATA]" at bounding box center [1211, 456] width 148 height 14
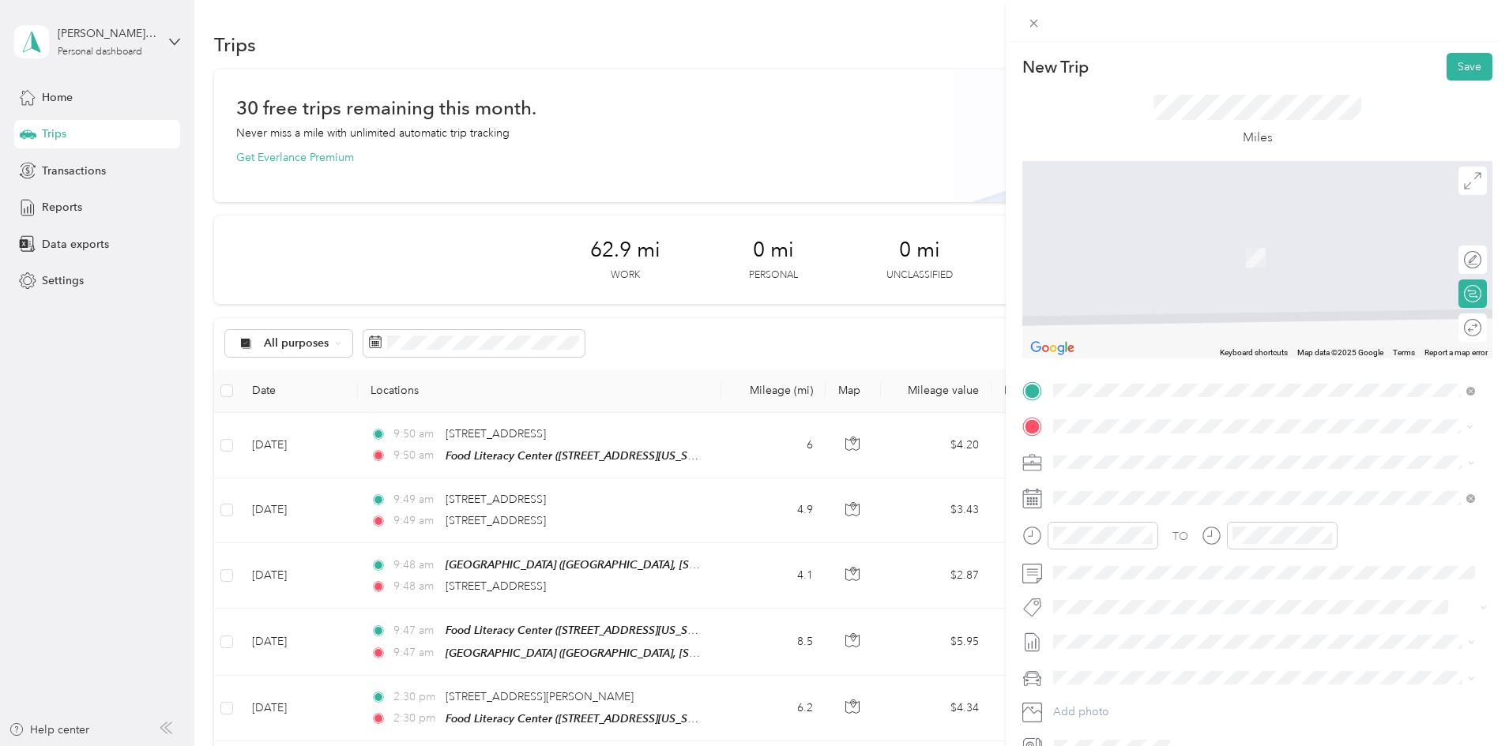
click at [1317, 528] on div "[STREET_ADDRESS][US_STATE]" at bounding box center [1263, 516] width 411 height 21
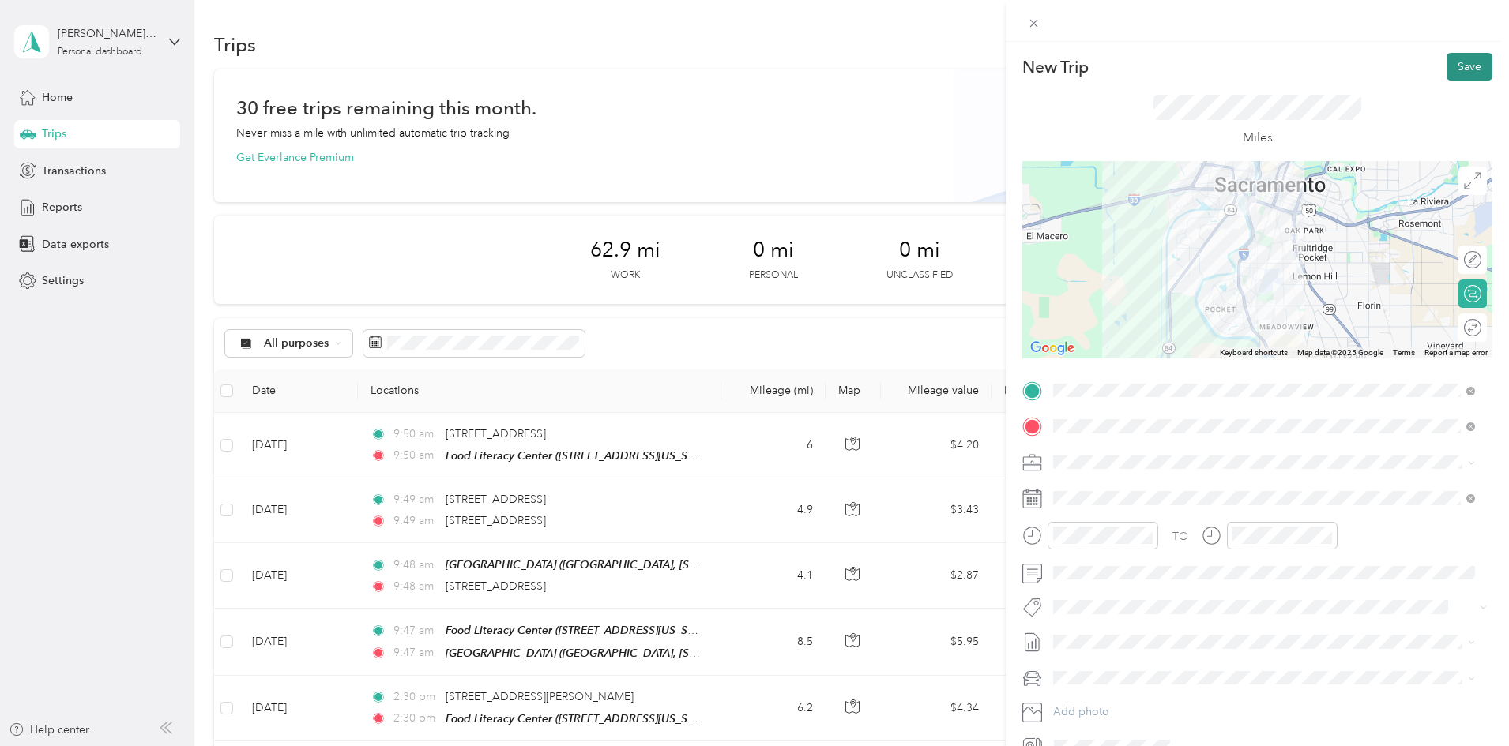
click at [1456, 63] on button "Save" at bounding box center [1469, 67] width 46 height 28
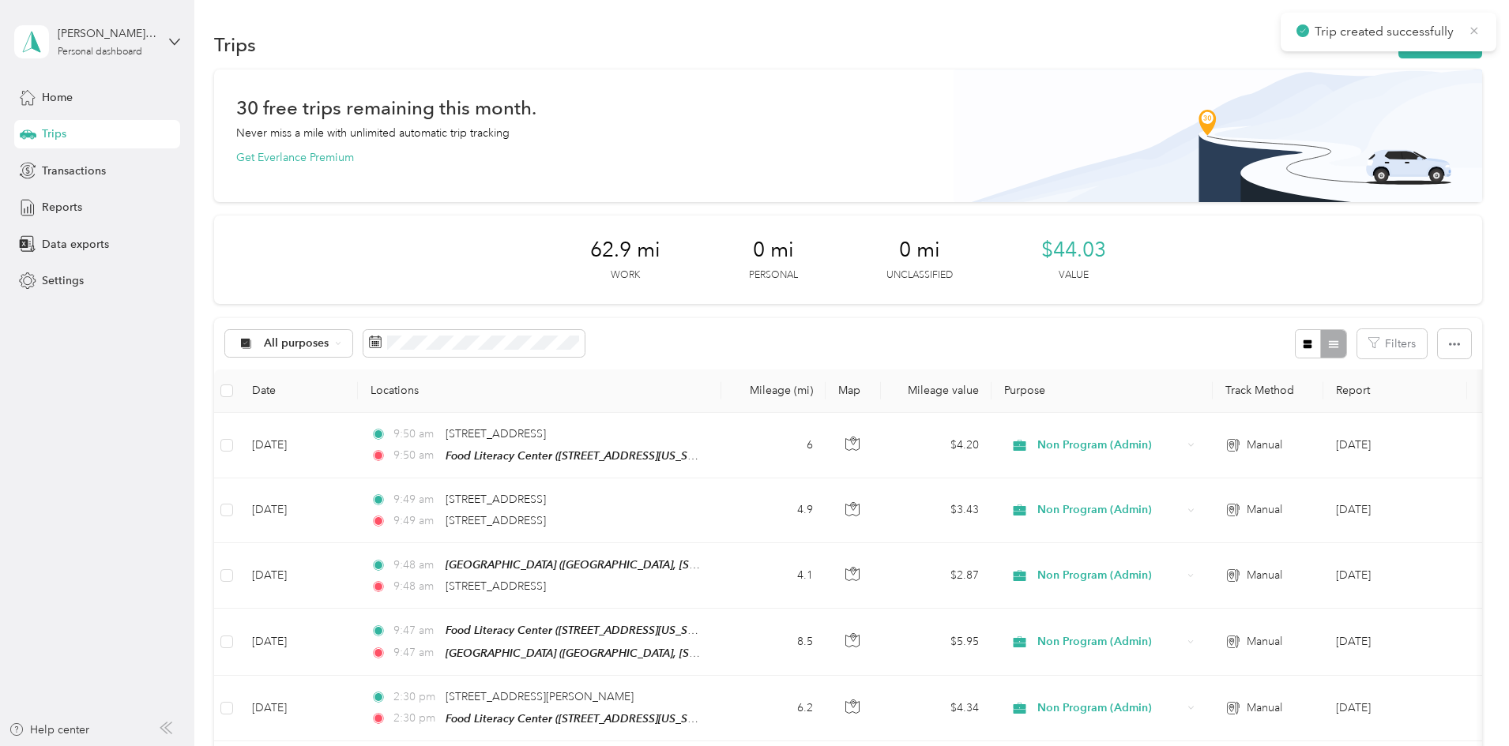
click at [1478, 34] on icon at bounding box center [1474, 31] width 13 height 14
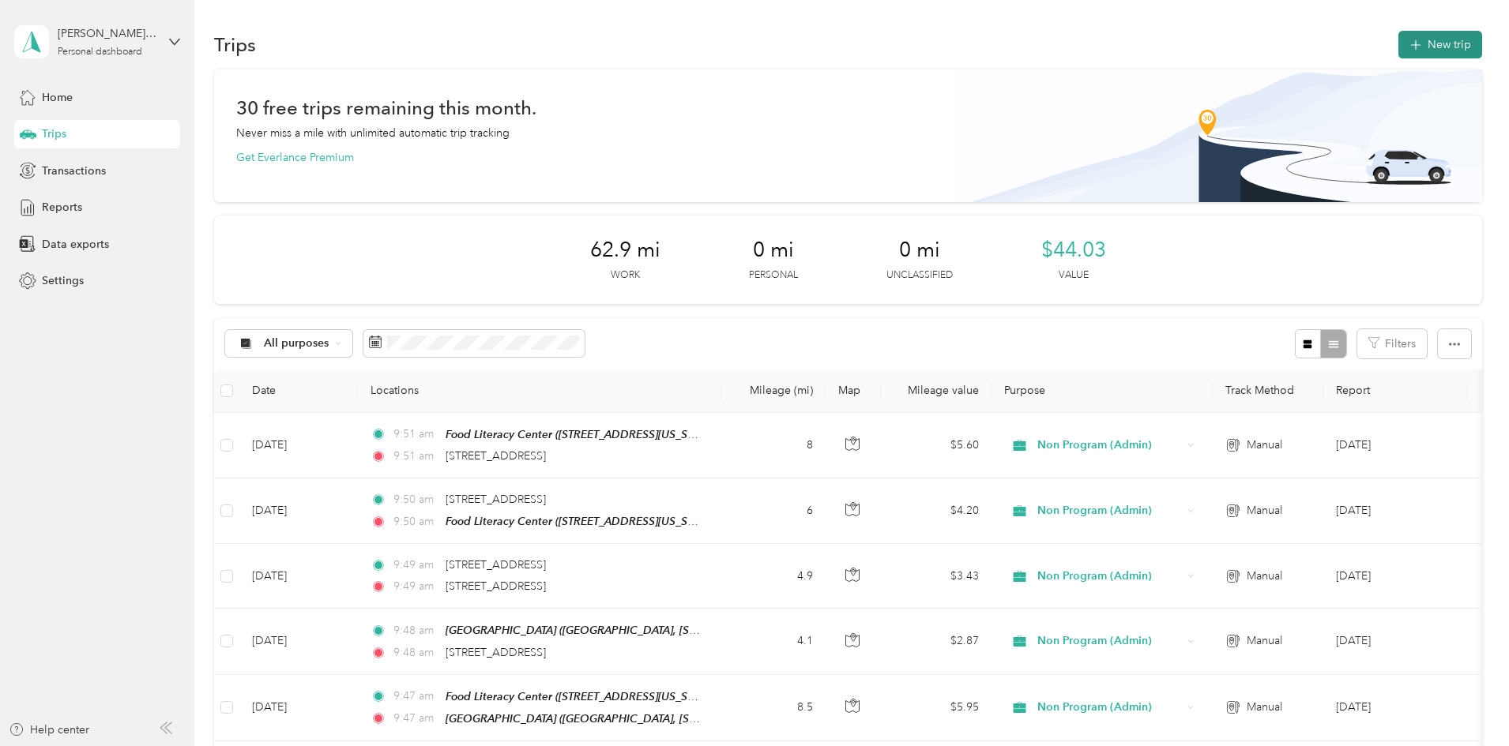
click at [1398, 40] on button "New trip" at bounding box center [1440, 45] width 84 height 28
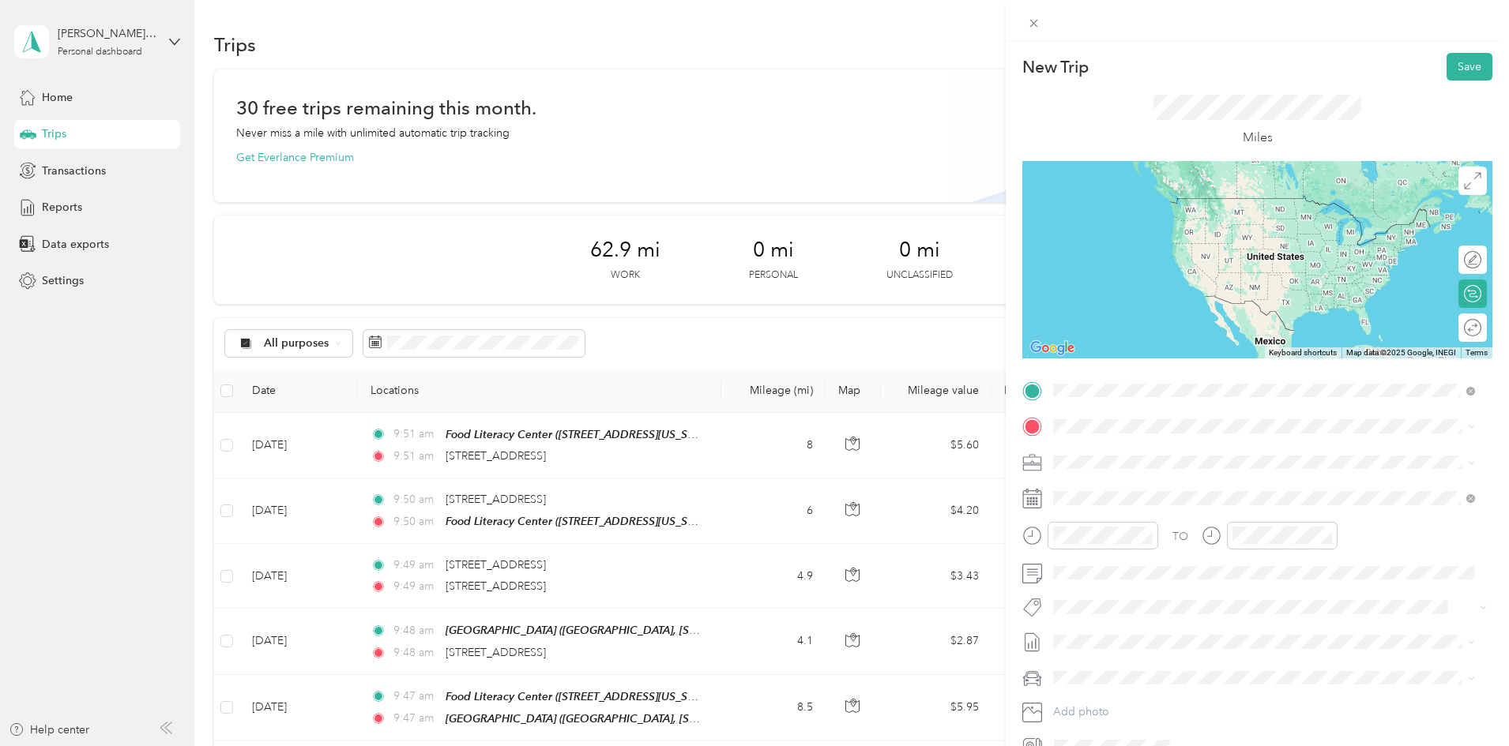
click at [1186, 487] on span "[STREET_ADDRESS][US_STATE]" at bounding box center [1162, 480] width 158 height 14
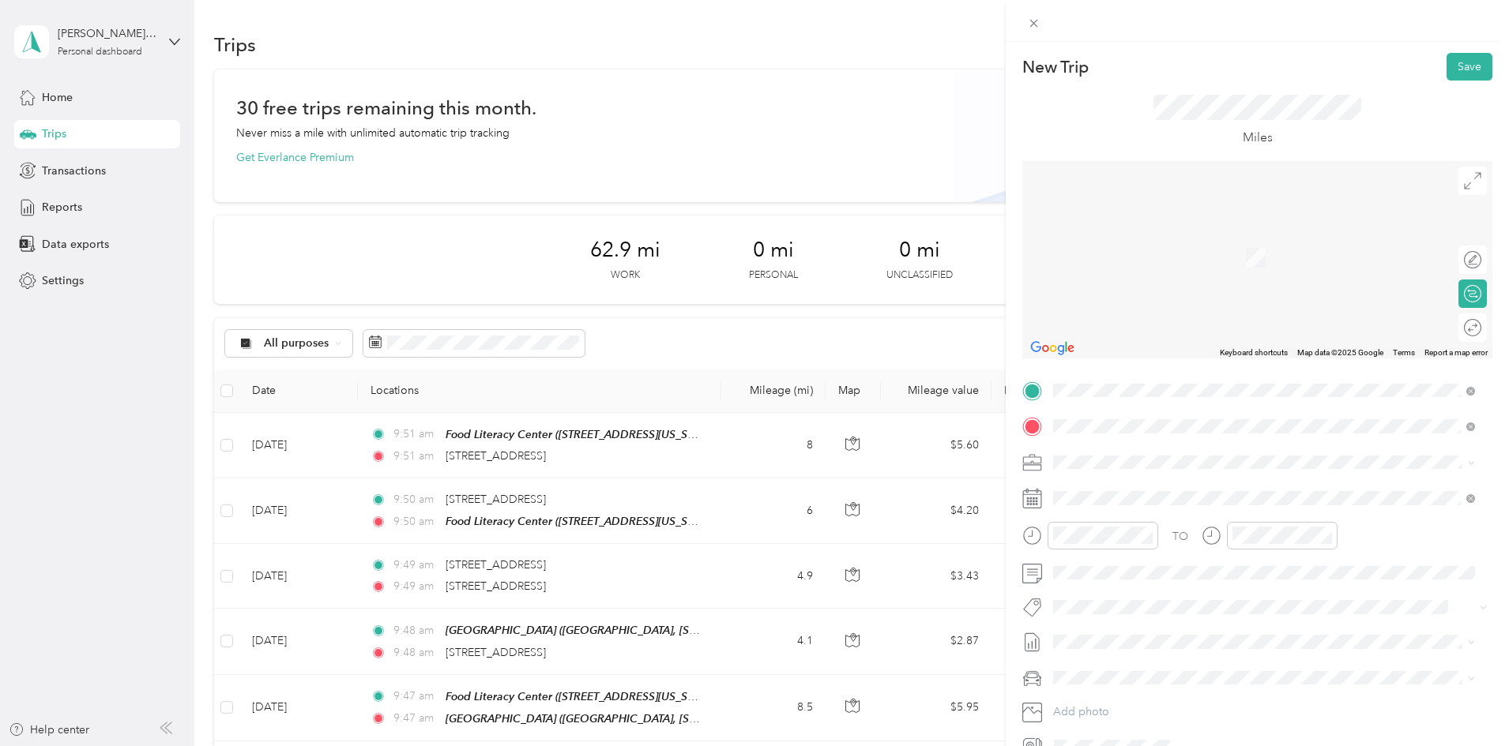
click at [1251, 511] on ol "From your Favorite places TEAM [PERSON_NAME][GEOGRAPHIC_DATA] [PERSON_NAME][GEO…" at bounding box center [1263, 551] width 433 height 221
click at [1201, 513] on span "[PERSON_NAME][GEOGRAPHIC_DATA], [STREET_ADDRESS][US_STATE]" at bounding box center [1266, 512] width 366 height 13
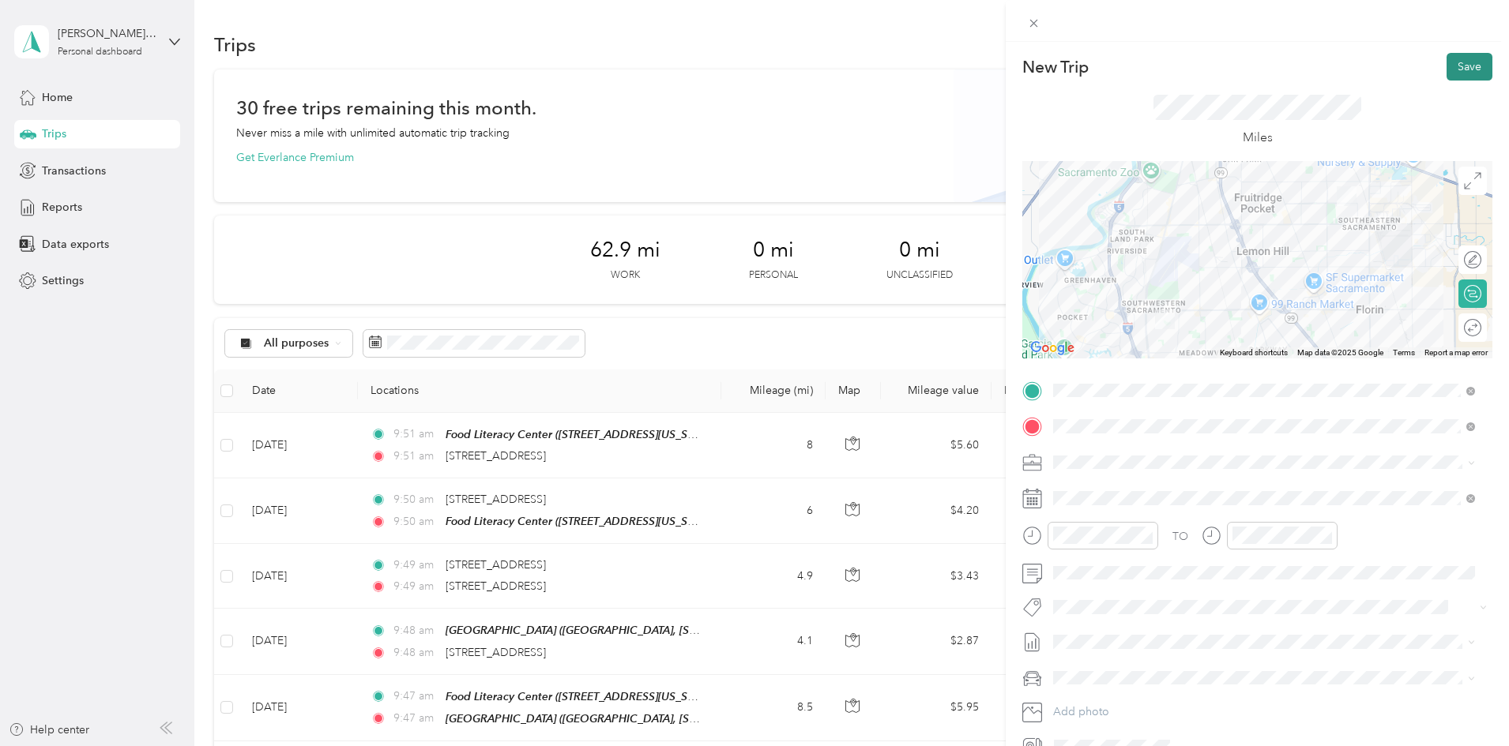
click at [1452, 66] on button "Save" at bounding box center [1469, 67] width 46 height 28
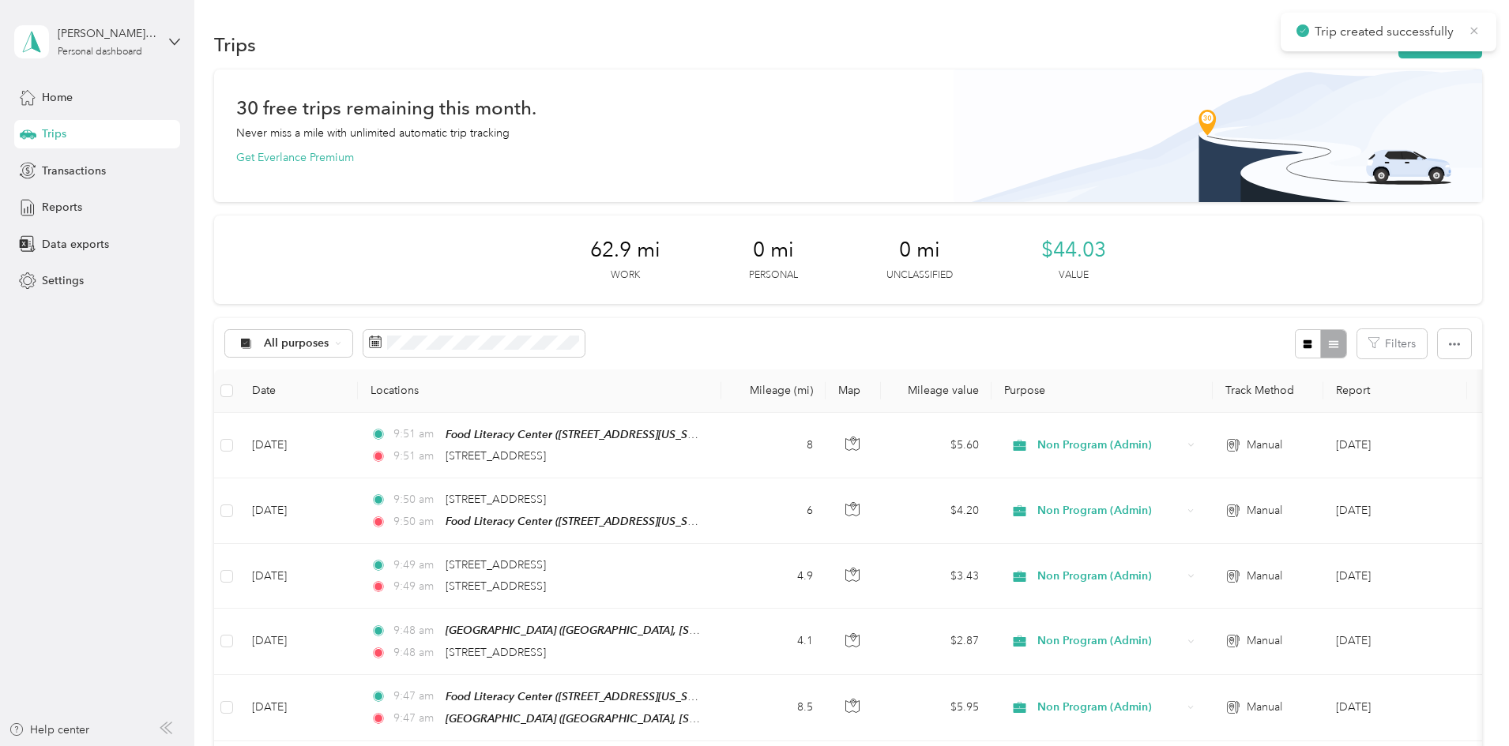
click at [1475, 34] on icon at bounding box center [1474, 31] width 13 height 14
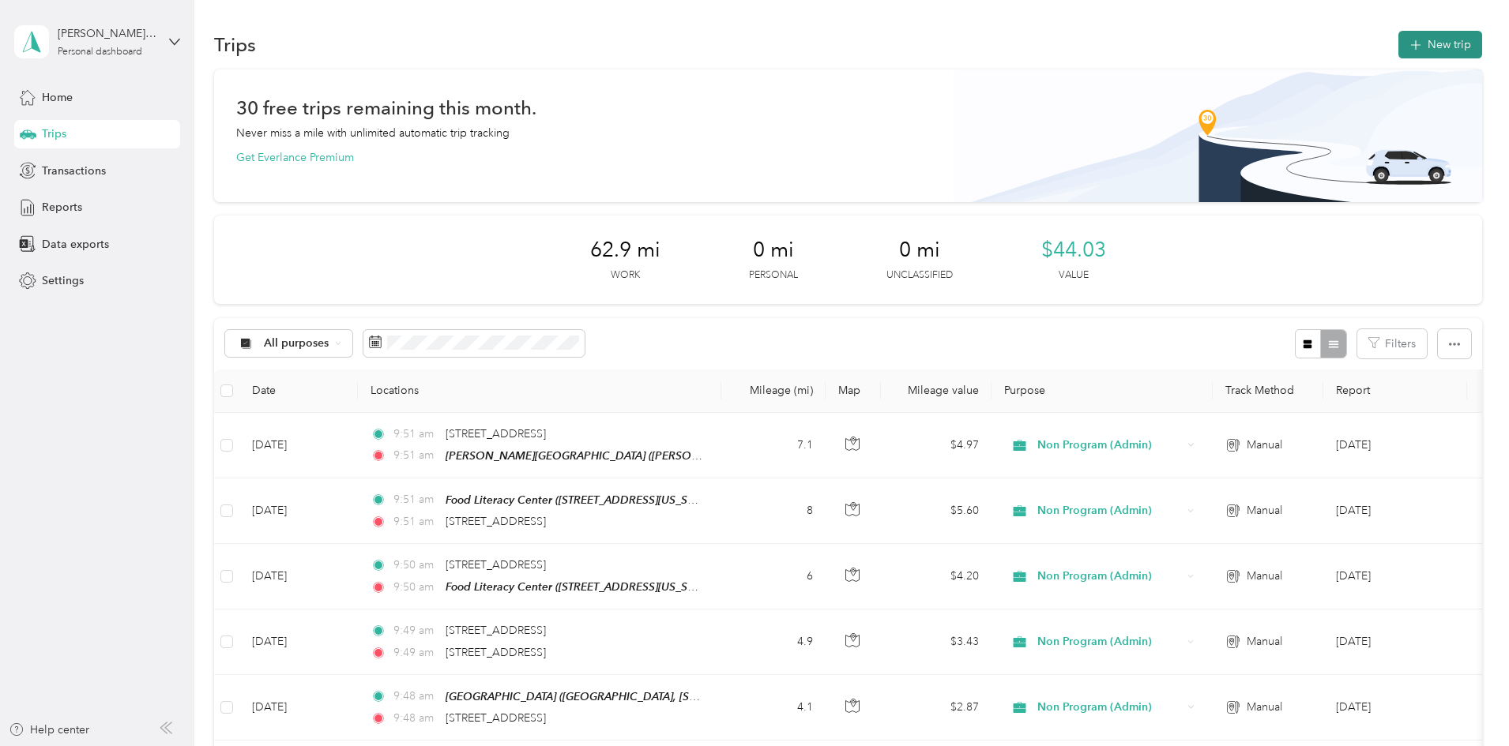
click at [1398, 51] on button "New trip" at bounding box center [1440, 45] width 84 height 28
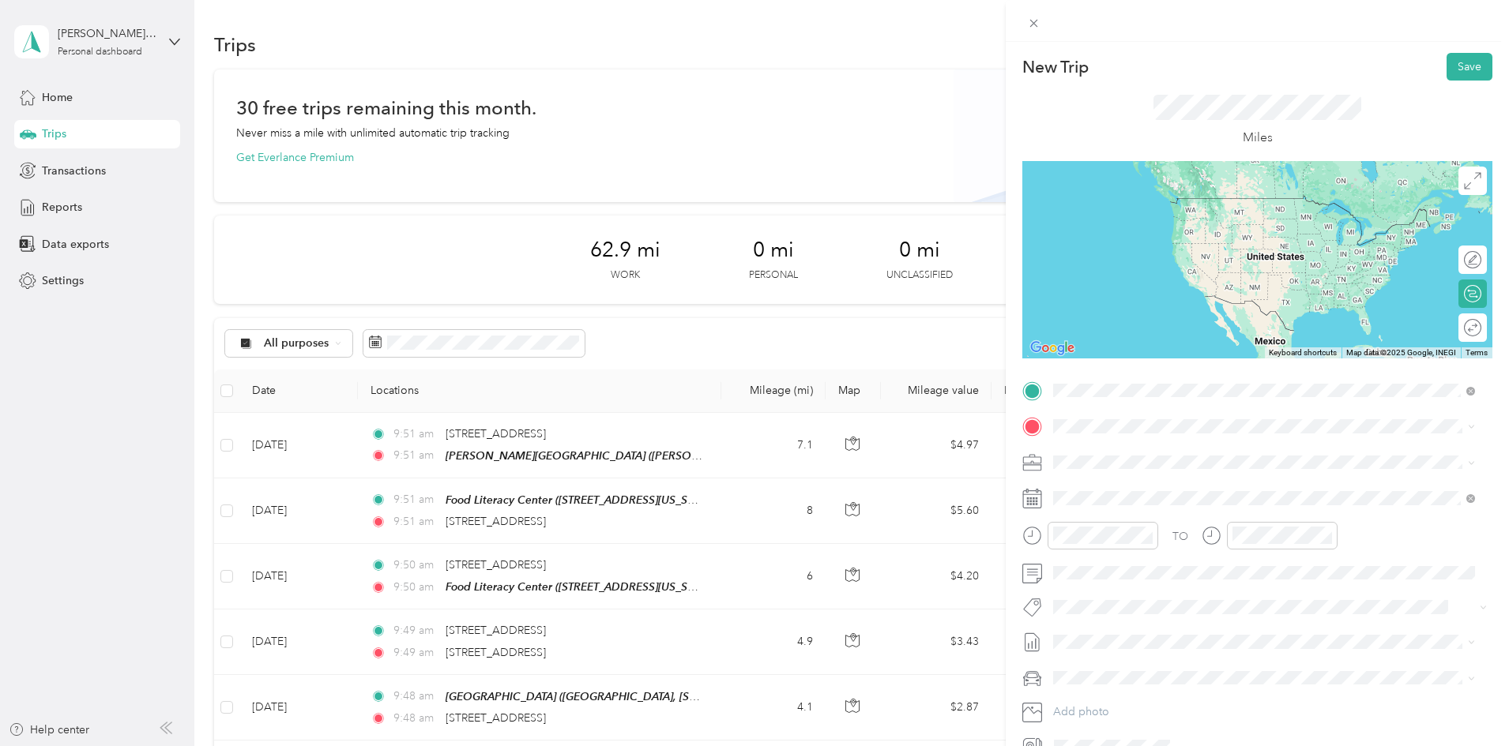
click at [1162, 463] on div "TEAM [PERSON_NAME][GEOGRAPHIC_DATA]" at bounding box center [1266, 456] width 366 height 20
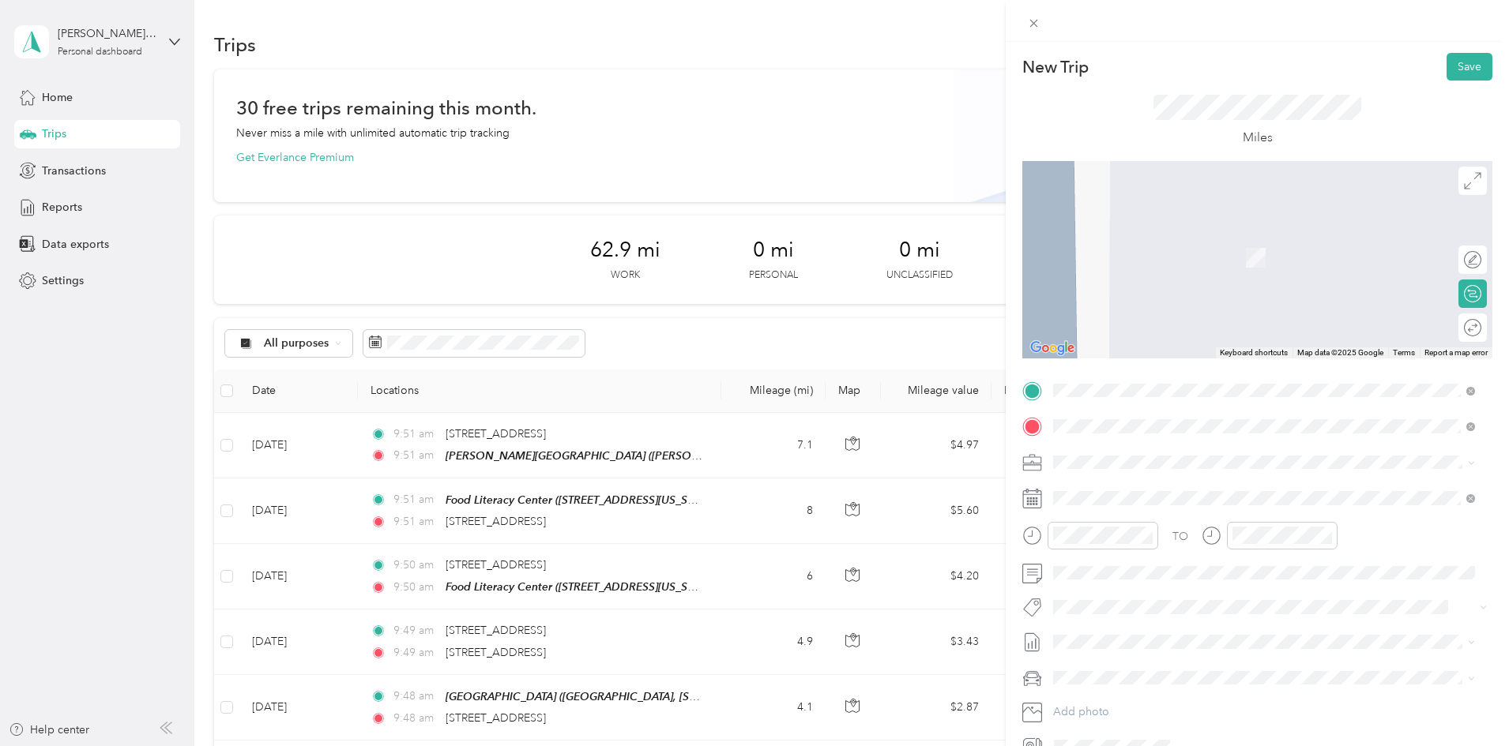
click at [1201, 480] on span "[STREET_ADDRESS][US_STATE]" at bounding box center [1162, 483] width 158 height 14
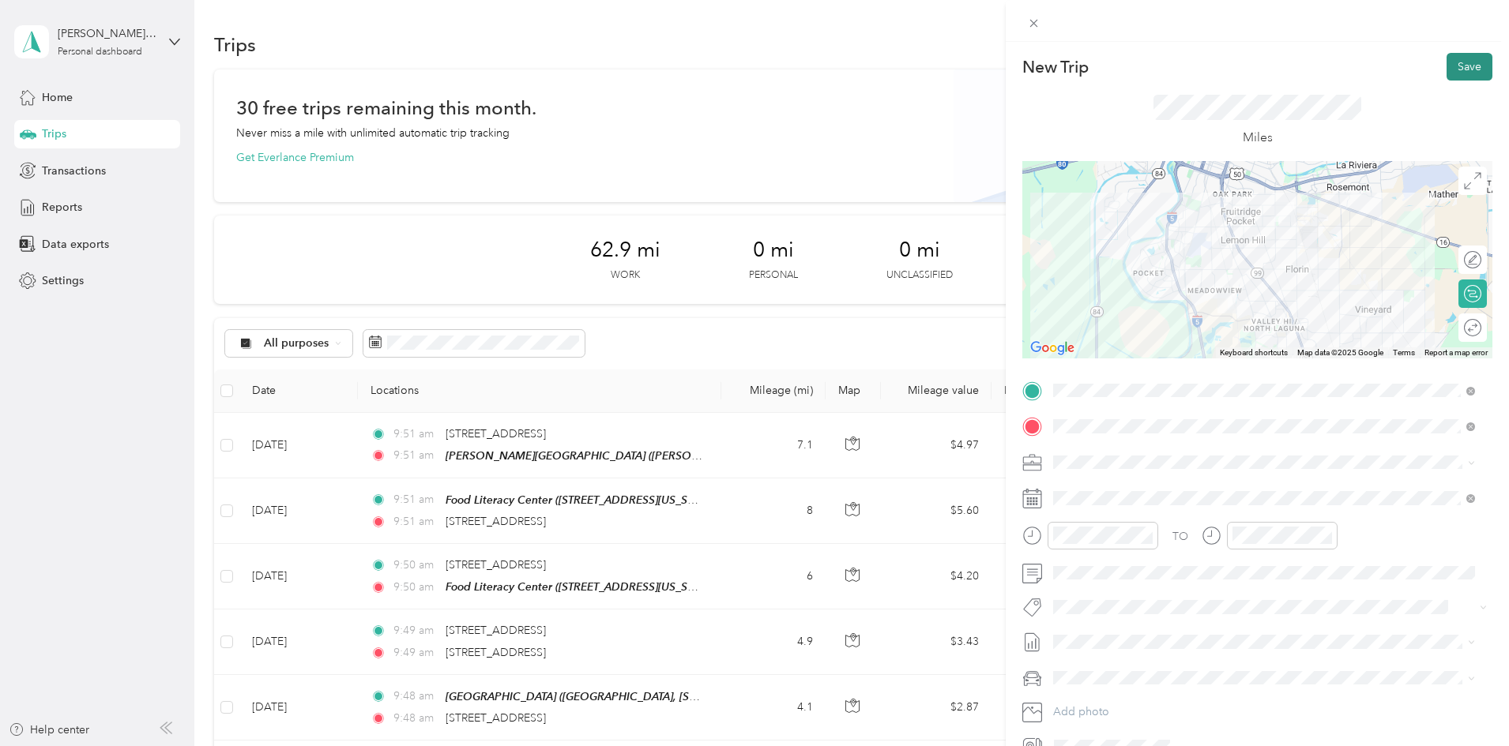
click at [1449, 66] on button "Save" at bounding box center [1469, 67] width 46 height 28
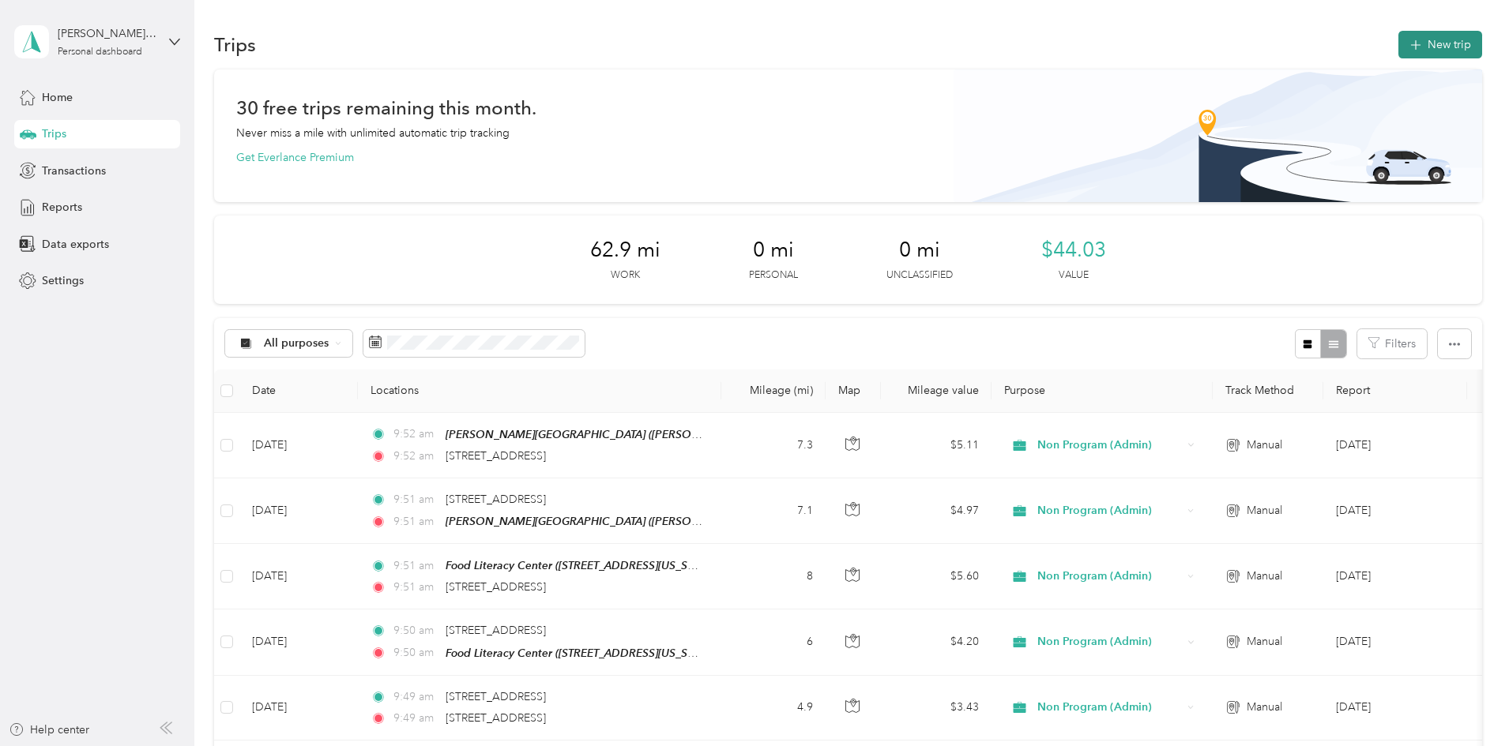
click at [1398, 48] on button "New trip" at bounding box center [1440, 45] width 84 height 28
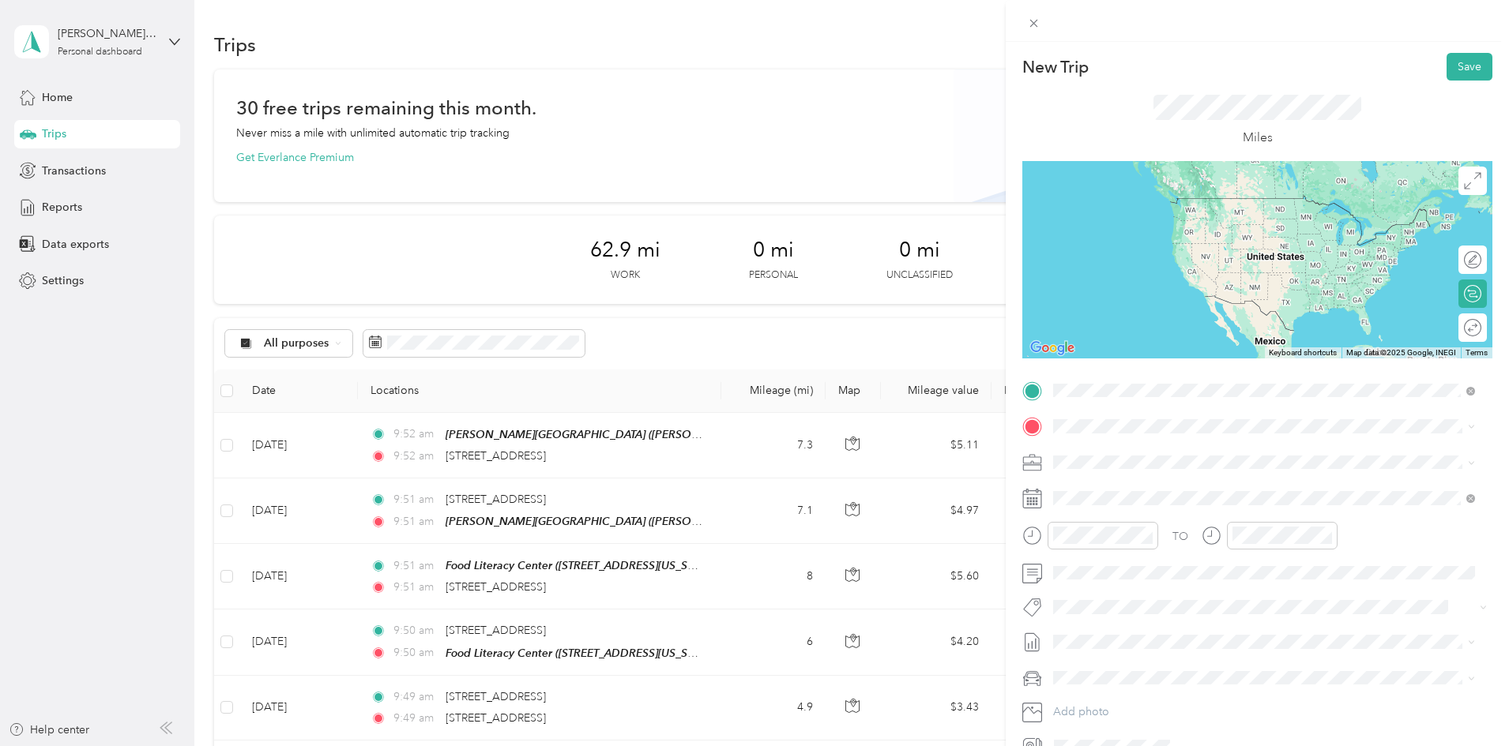
click at [1169, 449] on span "[STREET_ADDRESS][US_STATE]" at bounding box center [1162, 448] width 158 height 14
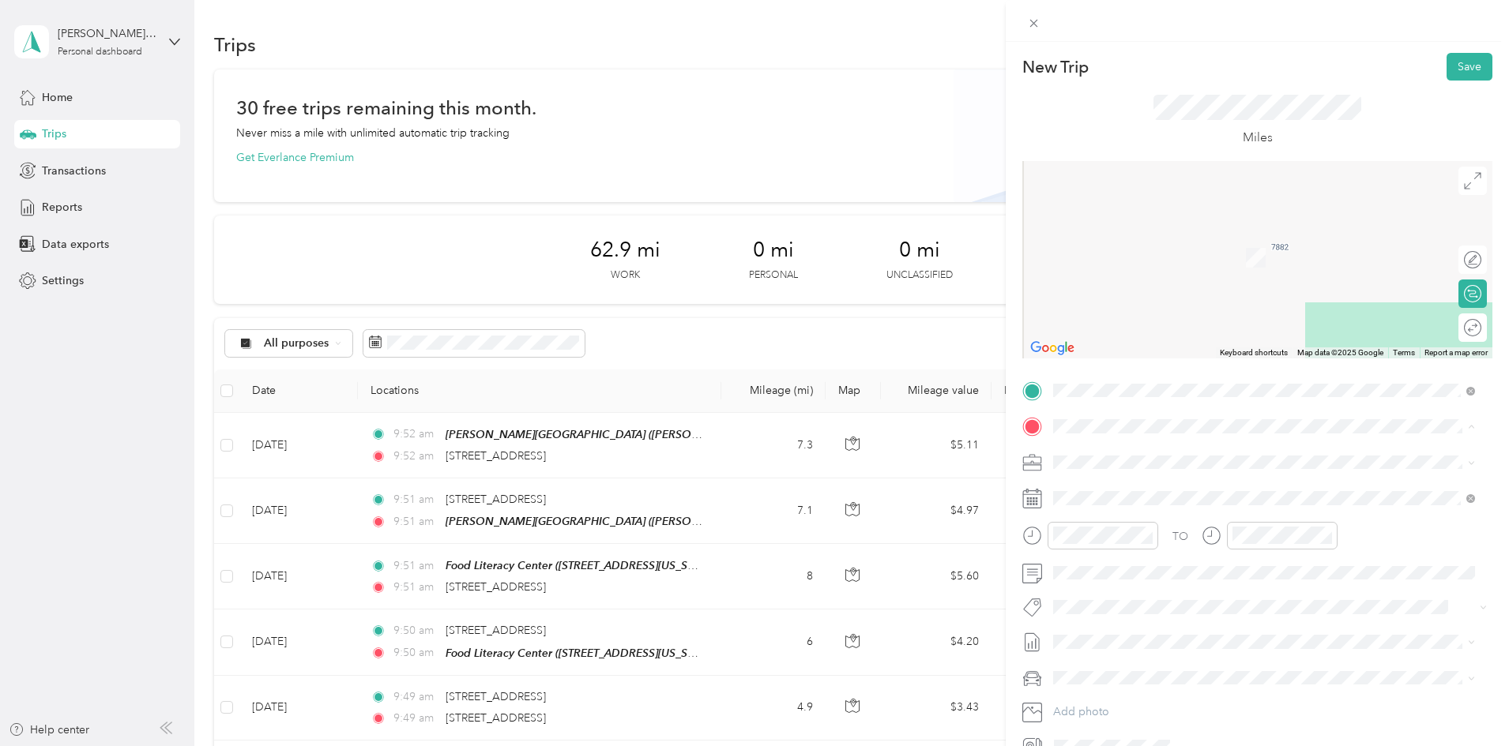
click at [1159, 494] on strong "Food [GEOGRAPHIC_DATA]" at bounding box center [1211, 492] width 148 height 14
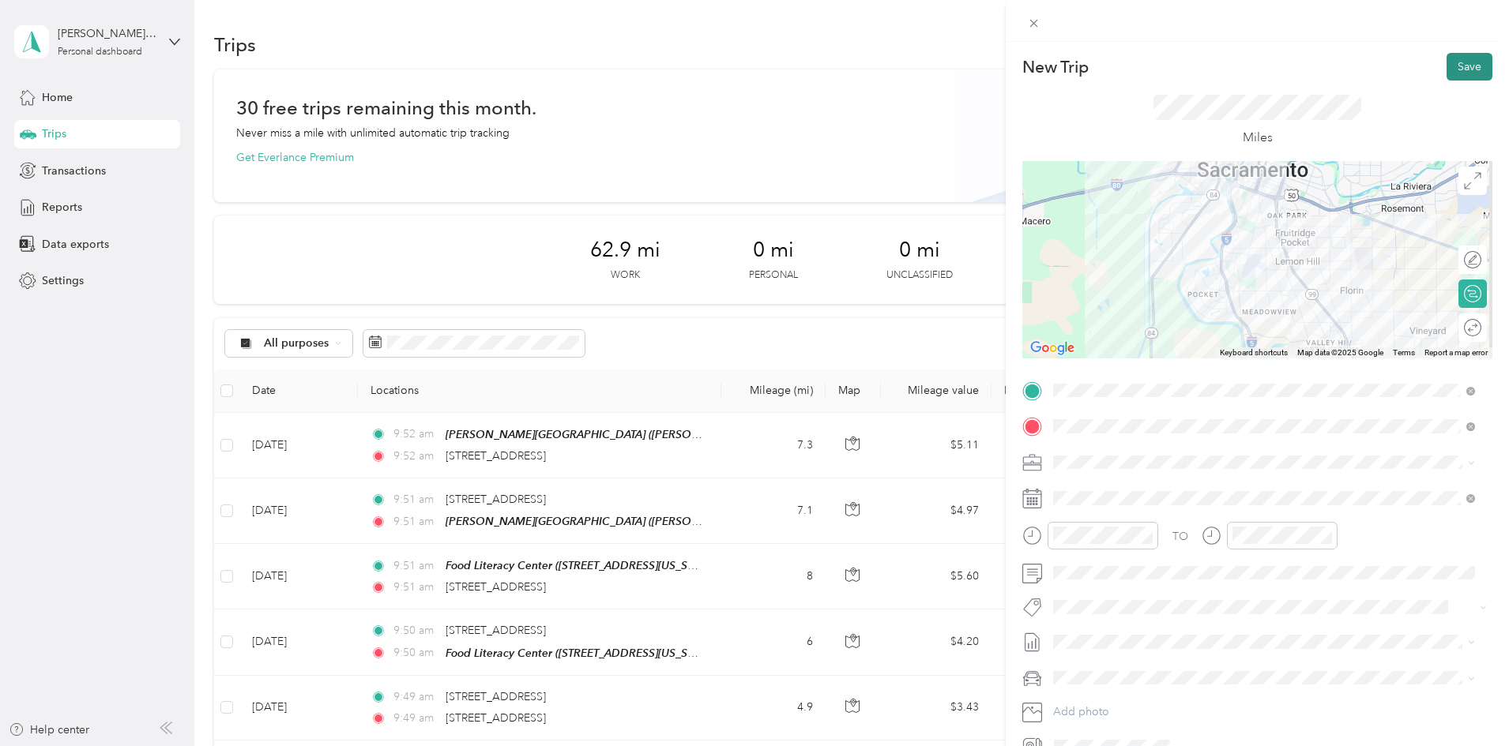
click at [1459, 73] on button "Save" at bounding box center [1469, 67] width 46 height 28
click at [1453, 65] on button "Save" at bounding box center [1469, 67] width 46 height 28
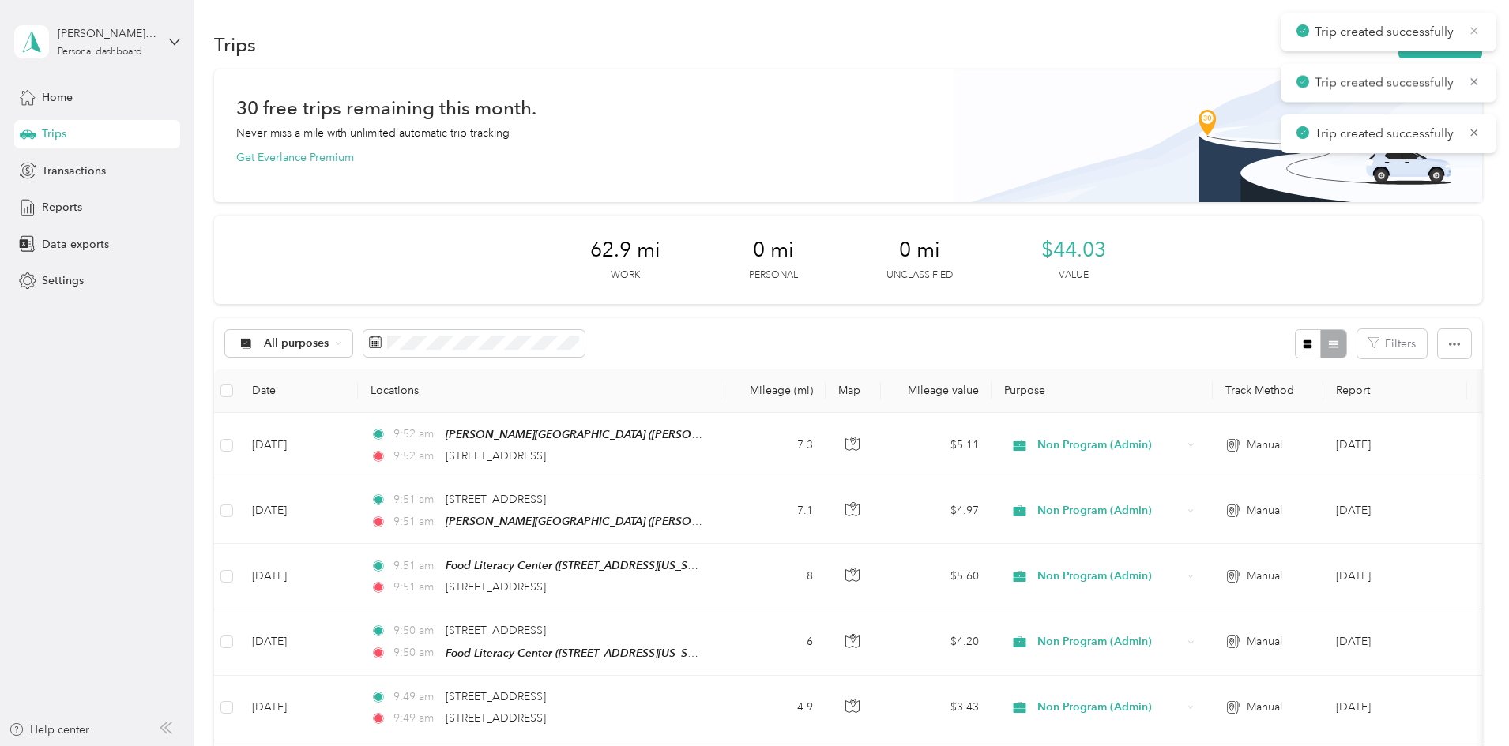
click at [1472, 32] on icon at bounding box center [1474, 30] width 7 height 7
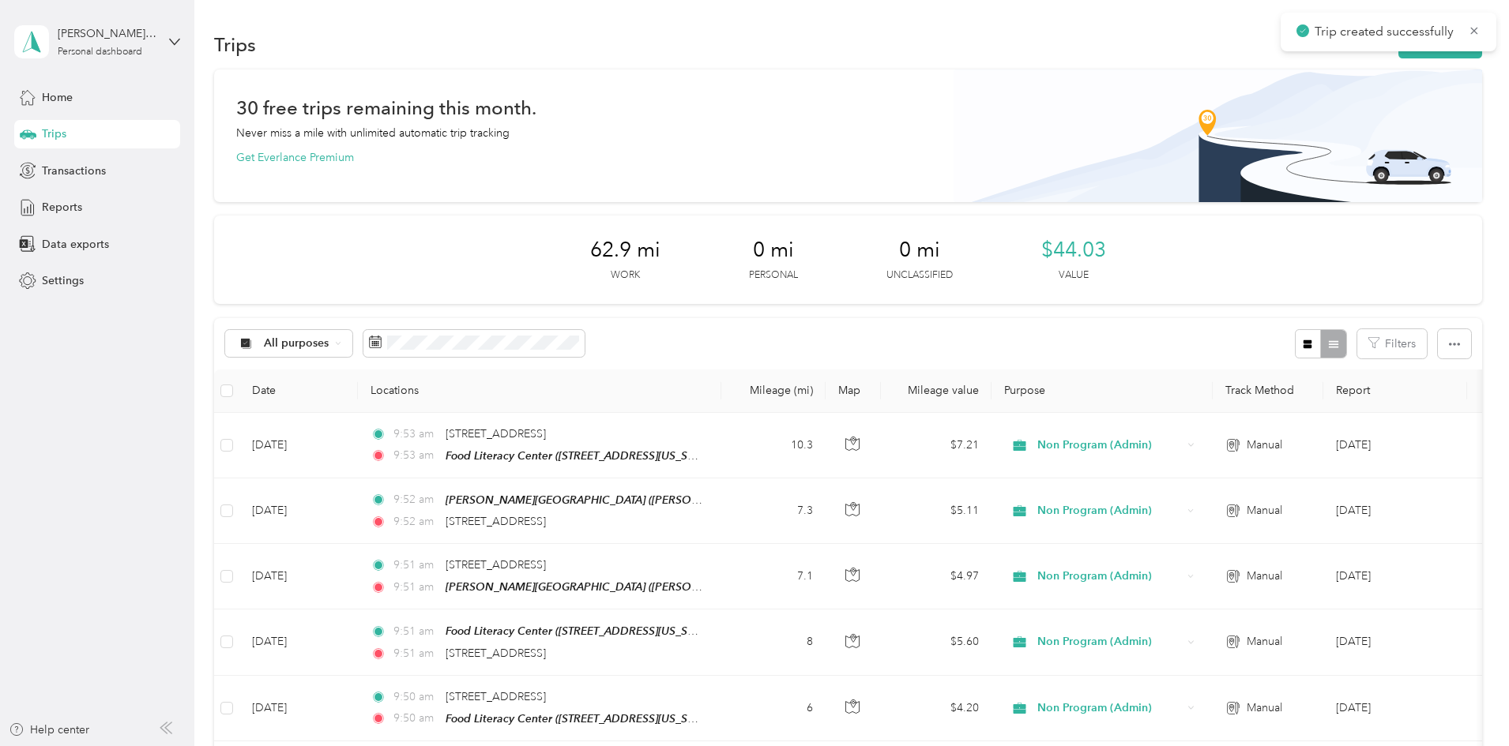
click at [1472, 32] on icon at bounding box center [1474, 30] width 7 height 7
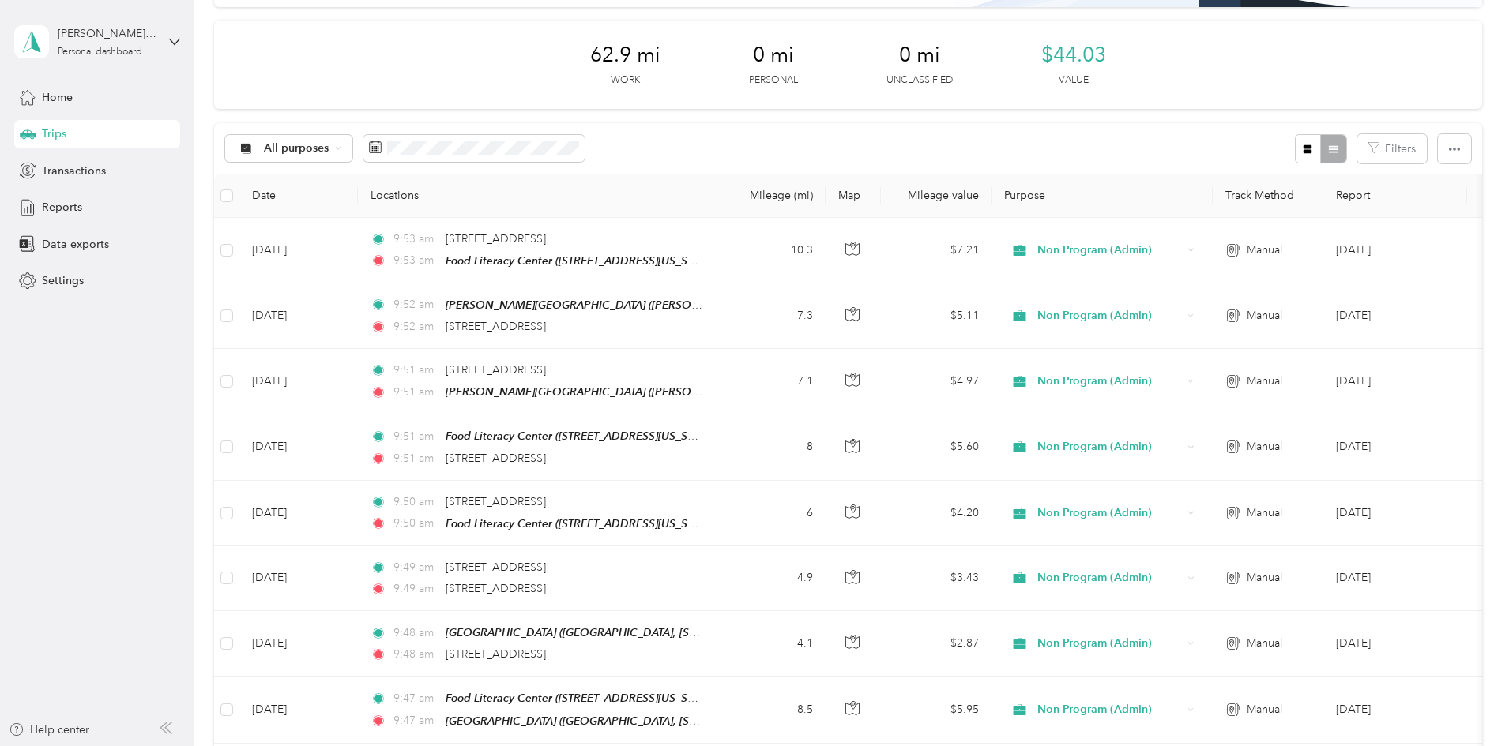
scroll to position [158, 0]
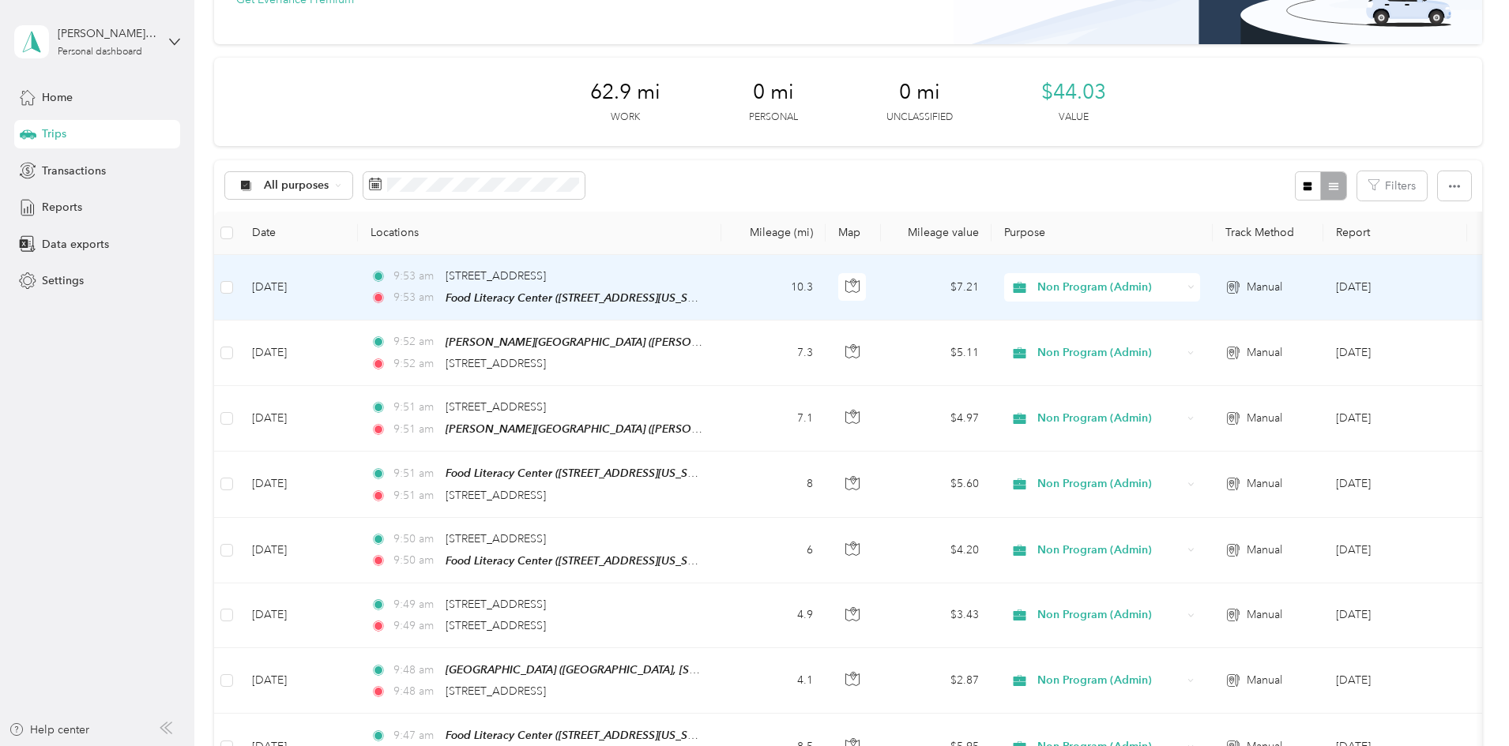
click at [721, 288] on td "9:[GEOGRAPHIC_DATA][STREET_ADDRESS] 9:53 am Food [GEOGRAPHIC_DATA] ([STREET_ADD…" at bounding box center [539, 288] width 363 height 66
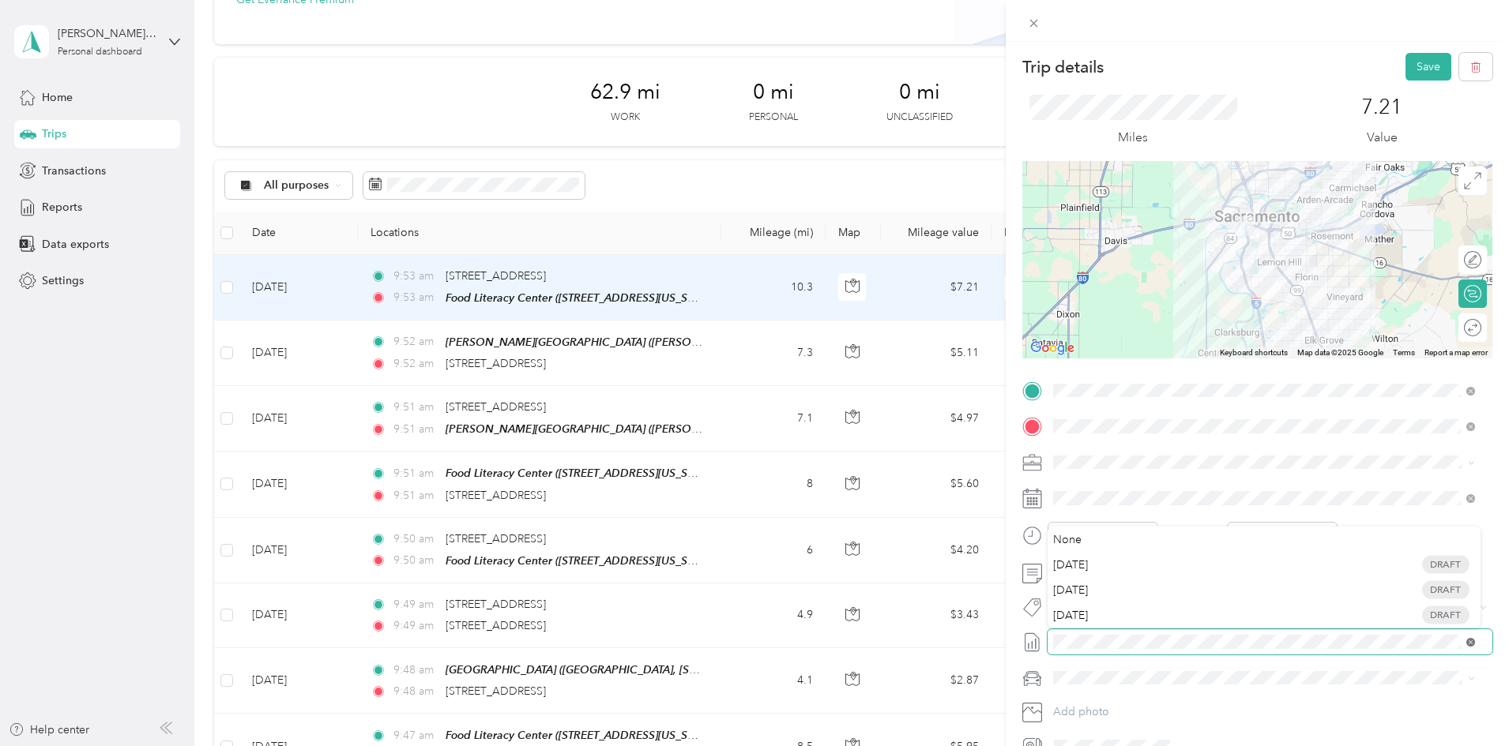
click at [1470, 645] on icon at bounding box center [1470, 642] width 9 height 9
click at [1058, 490] on span at bounding box center [1269, 498] width 445 height 25
click at [1466, 498] on icon at bounding box center [1470, 498] width 9 height 9
click at [1027, 494] on icon at bounding box center [1032, 499] width 20 height 20
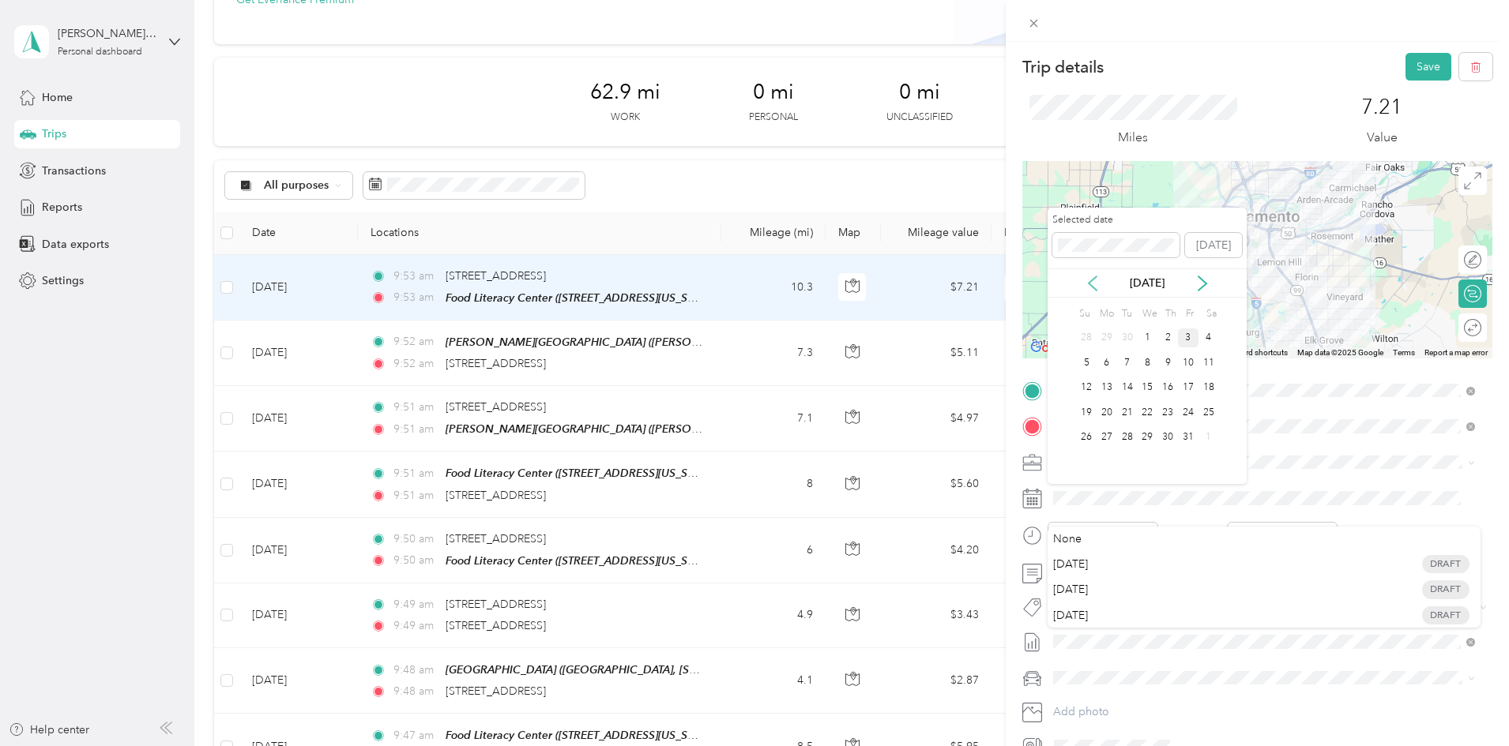
click at [1088, 280] on icon at bounding box center [1092, 284] width 16 height 16
click at [1125, 438] on div "30" at bounding box center [1127, 438] width 21 height 20
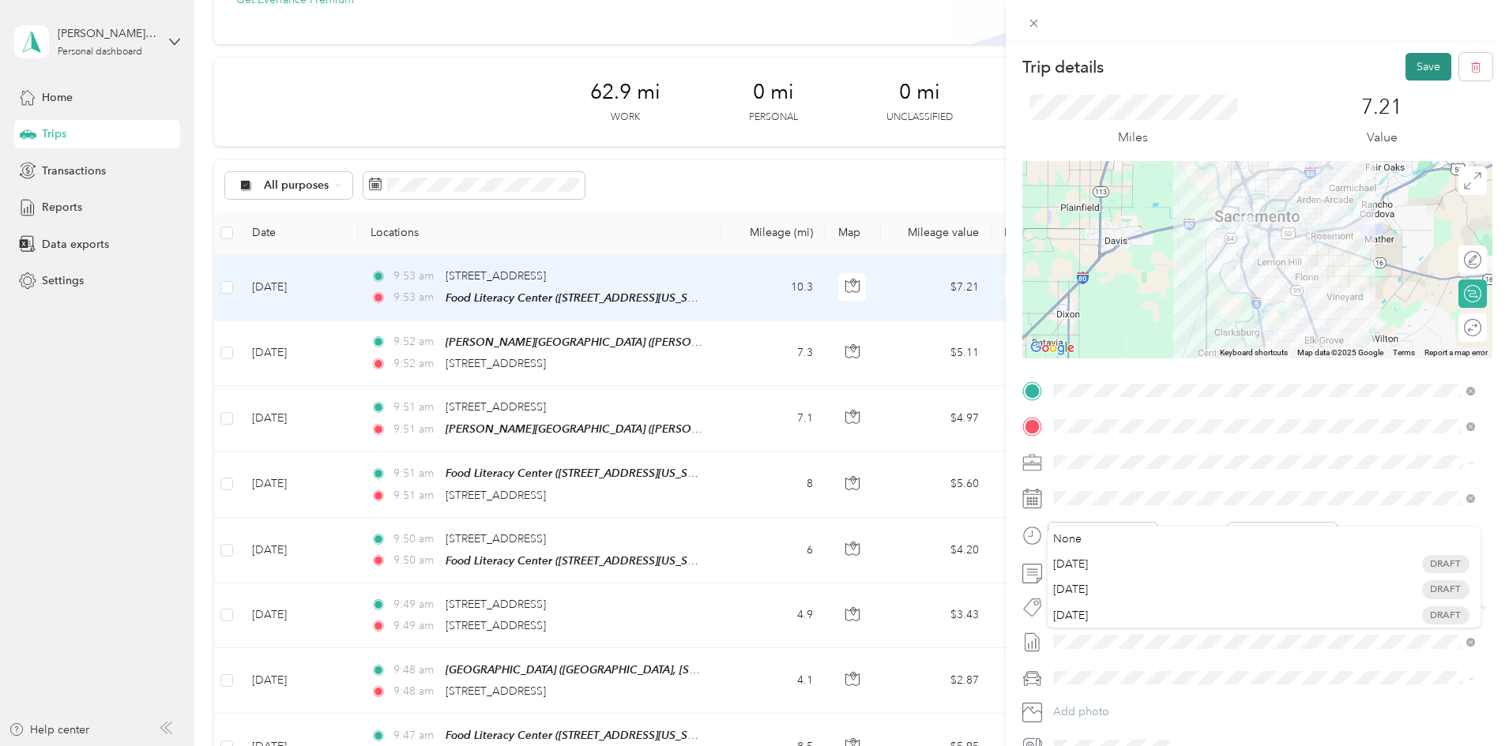
click at [1408, 66] on button "Save" at bounding box center [1428, 67] width 46 height 28
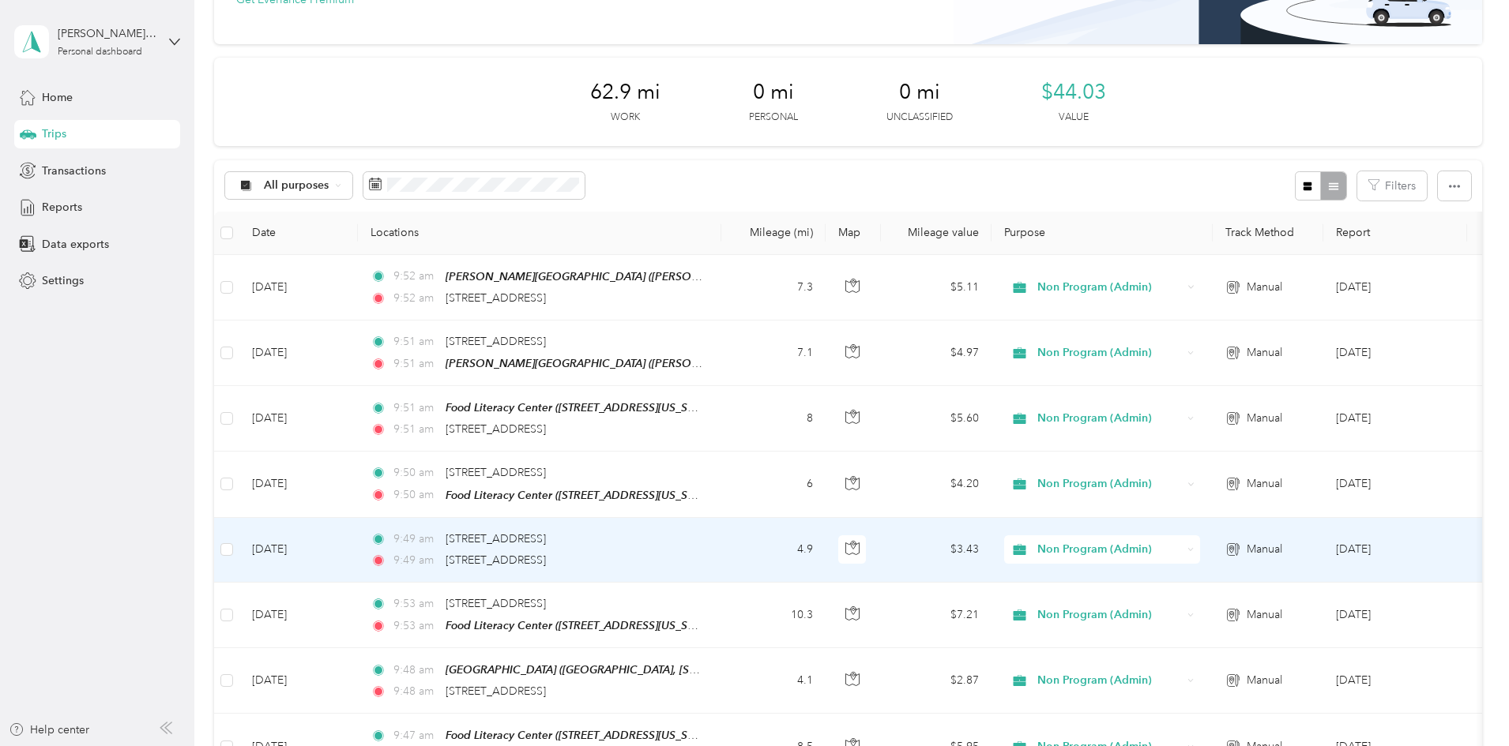
click at [825, 536] on td "4.9" at bounding box center [773, 550] width 104 height 65
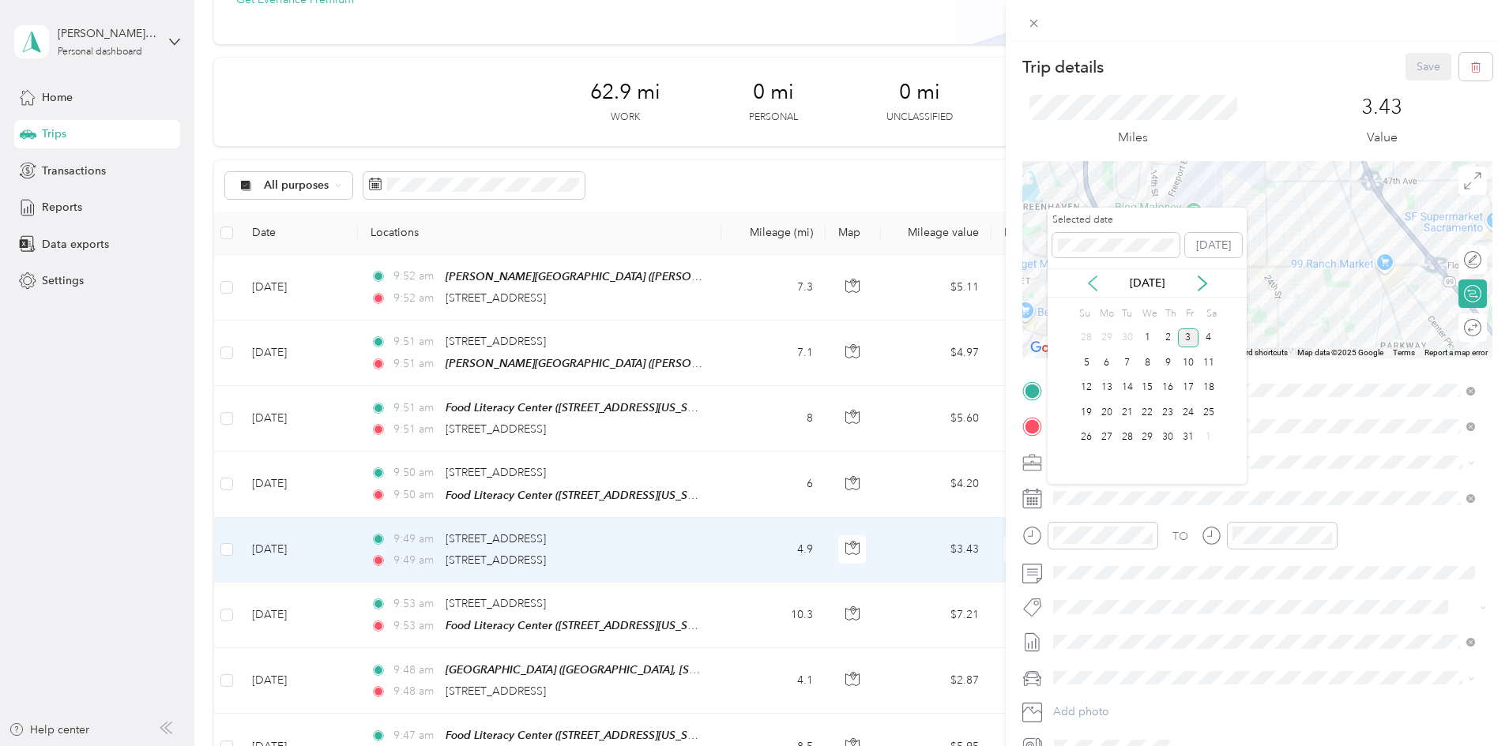
click at [1084, 280] on icon at bounding box center [1092, 284] width 16 height 16
click at [1123, 434] on div "30" at bounding box center [1127, 438] width 21 height 20
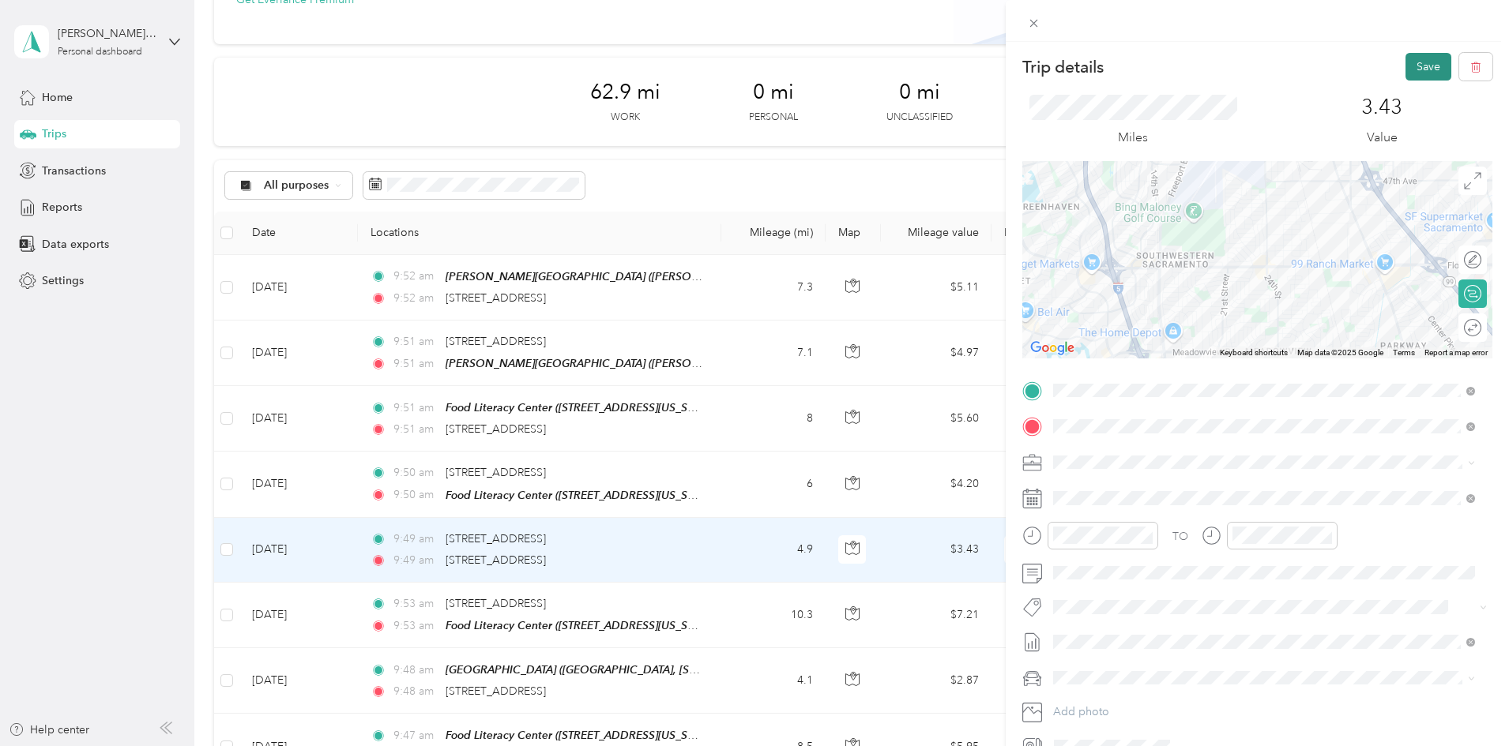
click at [1418, 66] on button "Save" at bounding box center [1428, 67] width 46 height 28
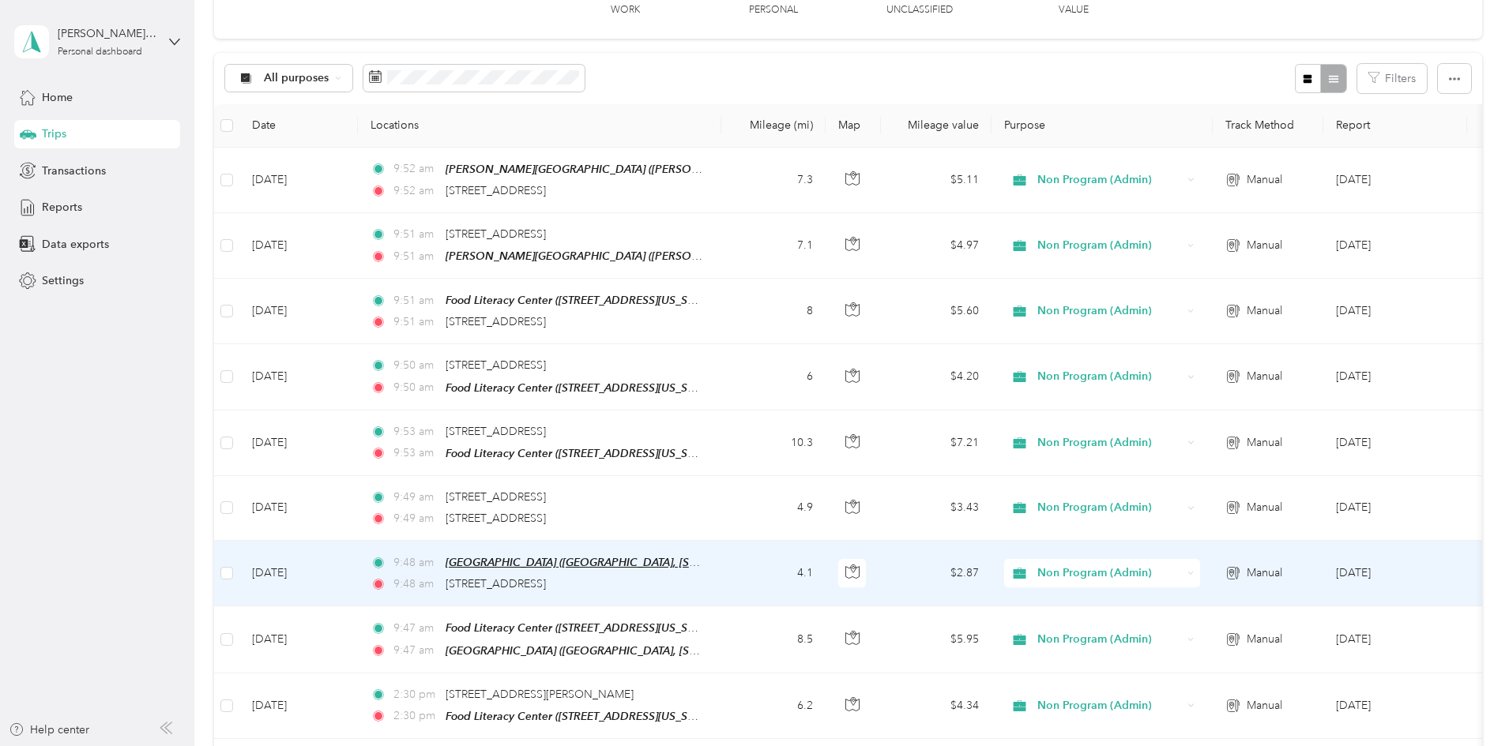
scroll to position [237, 0]
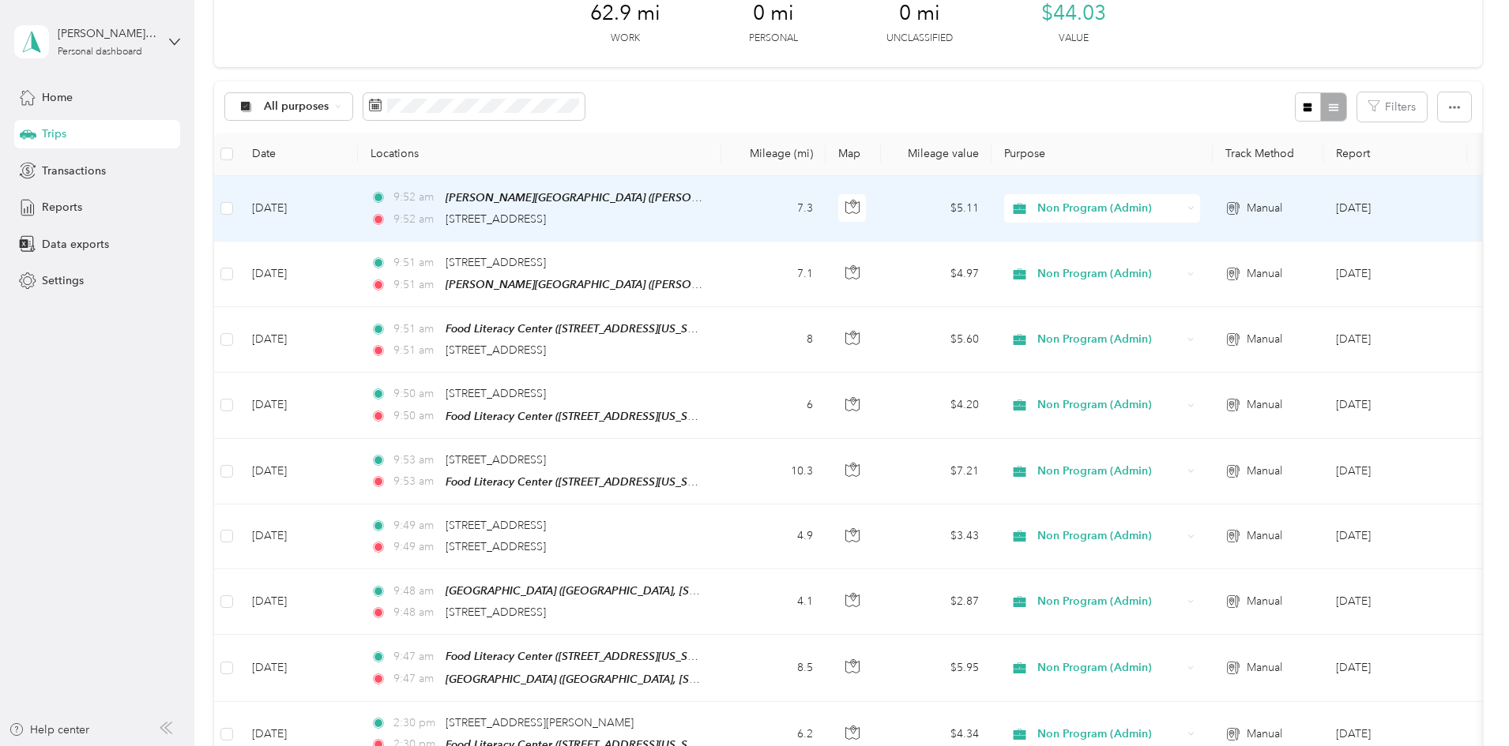
click at [358, 207] on td "[DATE]" at bounding box center [298, 209] width 118 height 66
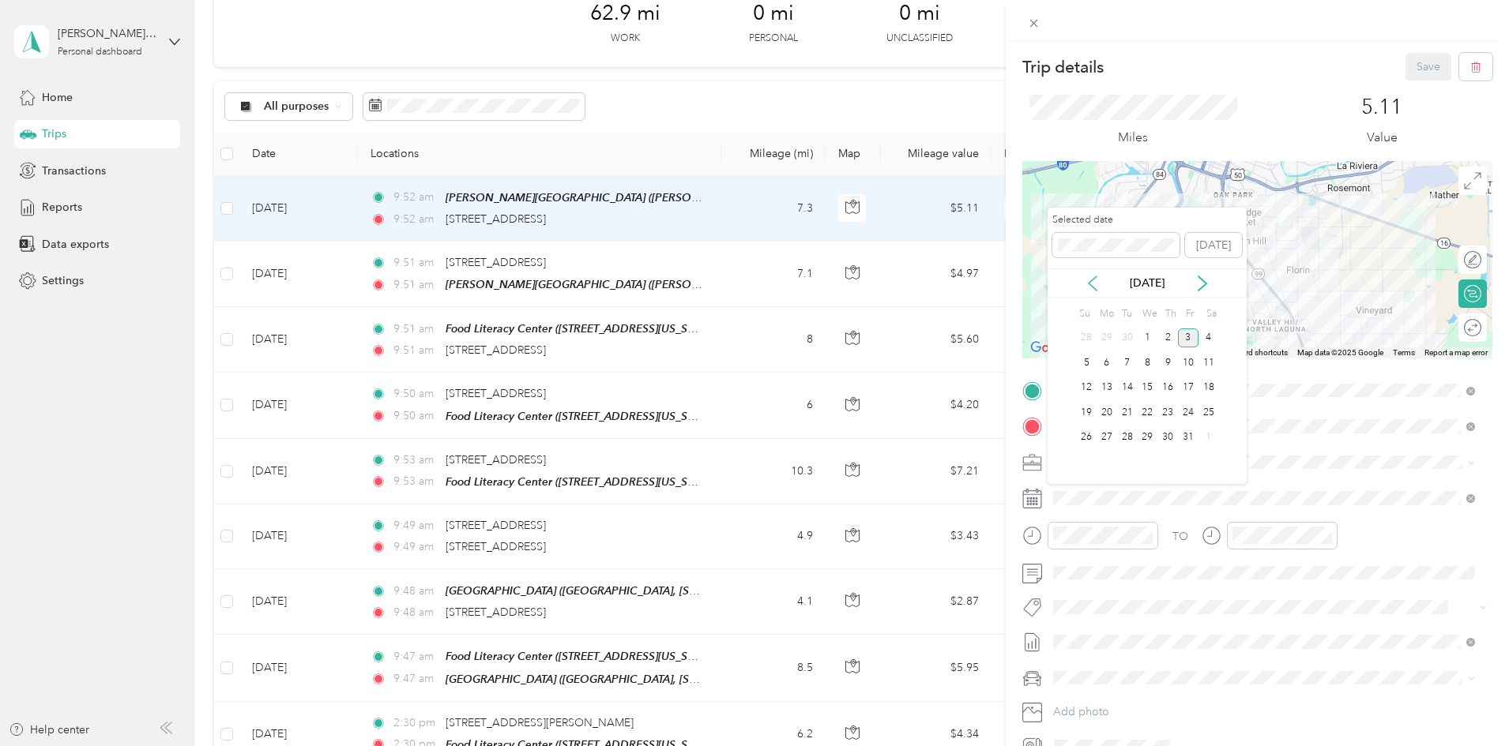
click at [1099, 285] on icon at bounding box center [1092, 284] width 16 height 16
click at [1128, 435] on div "30" at bounding box center [1127, 438] width 21 height 20
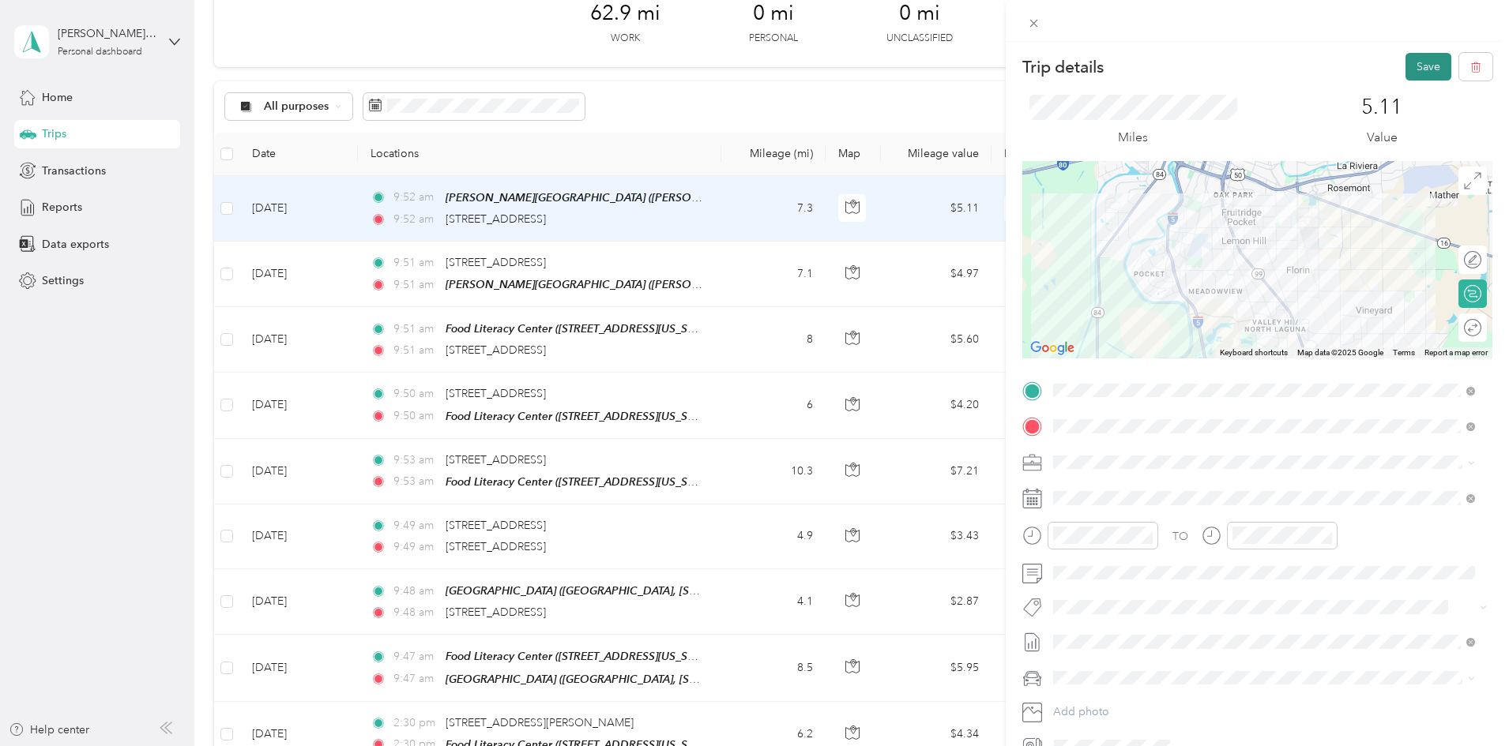
click at [1405, 66] on button "Save" at bounding box center [1428, 67] width 46 height 28
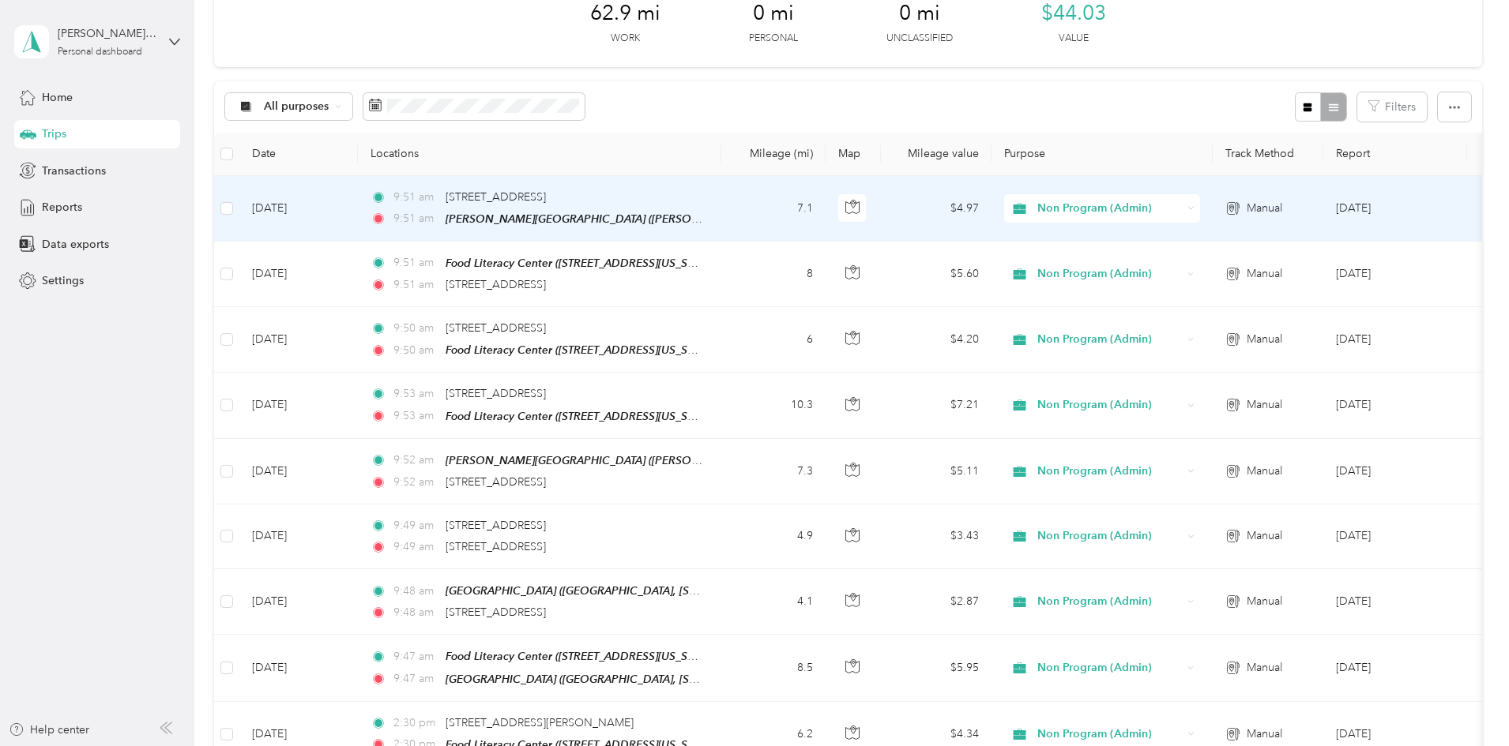
click at [721, 228] on td "9:51 am [STREET_ADDRESS] 9:51 am [PERSON_NAME][GEOGRAPHIC_DATA] ([PERSON_NAME][…" at bounding box center [539, 209] width 363 height 66
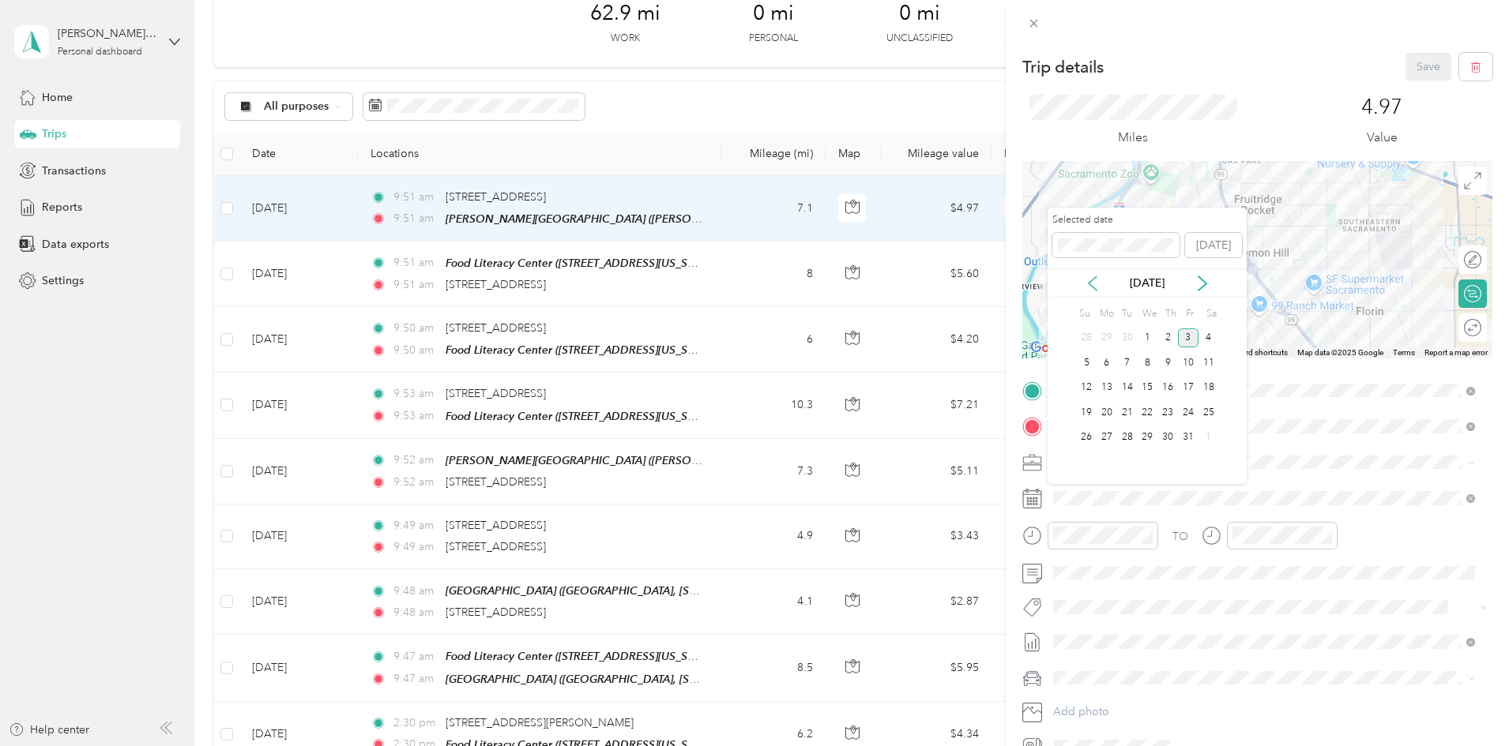
click at [1099, 284] on icon at bounding box center [1092, 284] width 16 height 16
click at [1127, 437] on div "30" at bounding box center [1127, 438] width 21 height 20
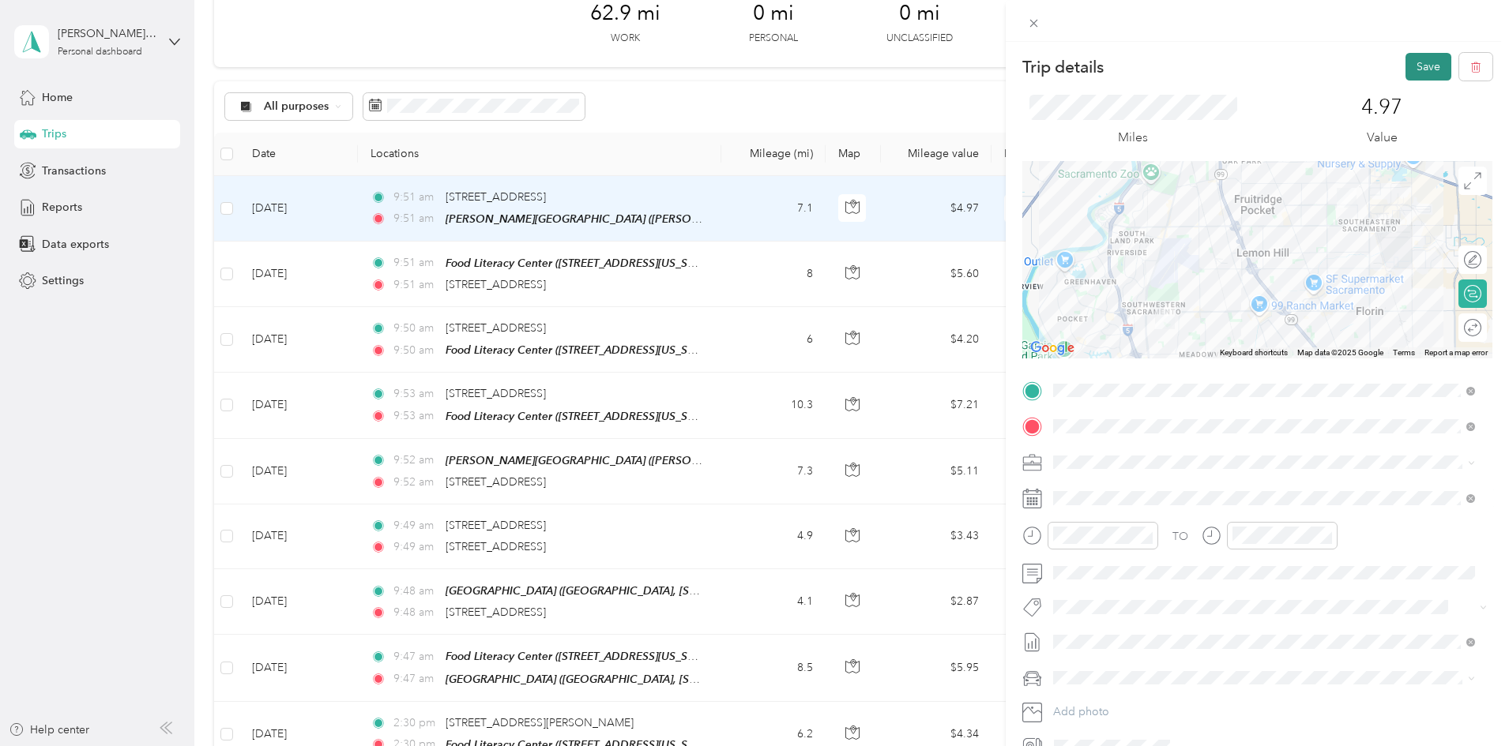
click at [1411, 66] on button "Save" at bounding box center [1428, 67] width 46 height 28
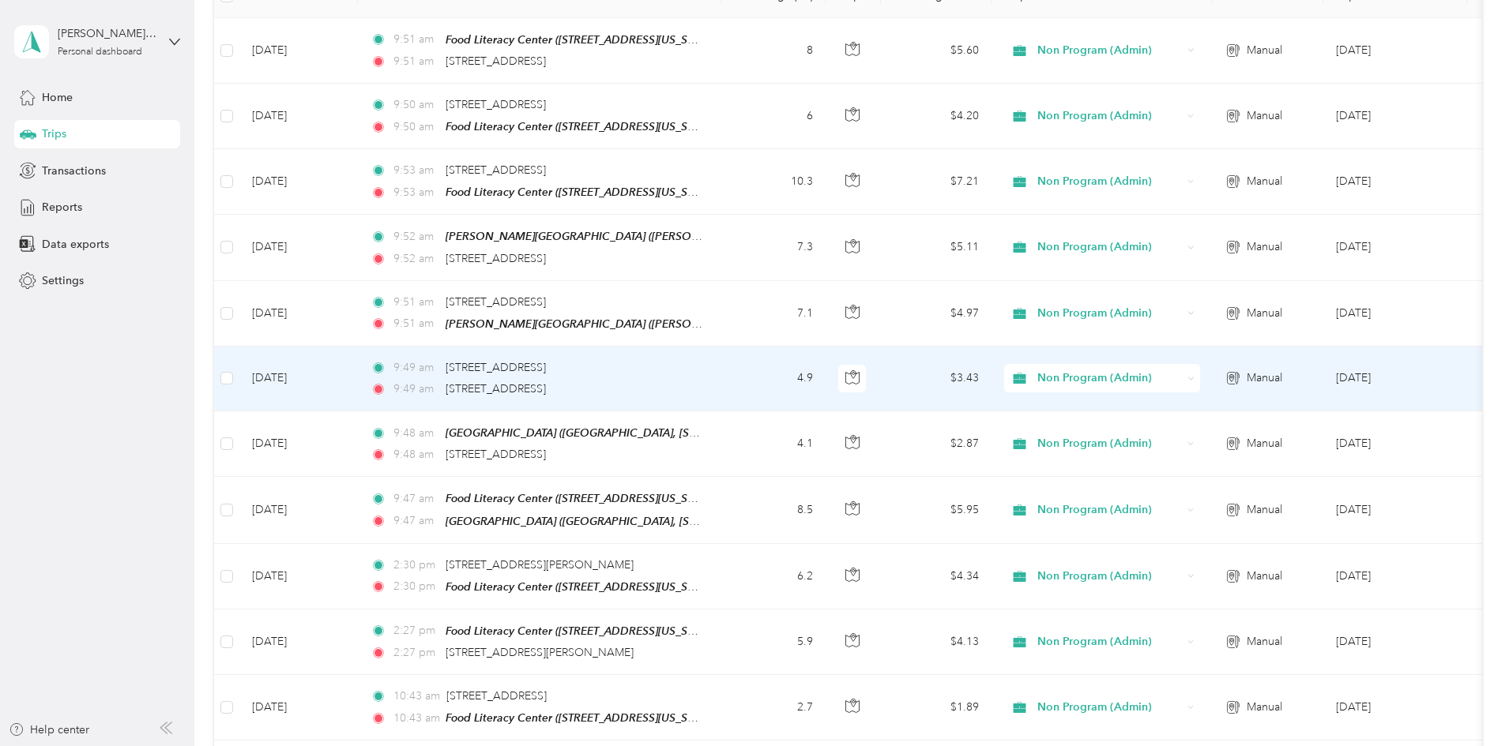
scroll to position [316, 0]
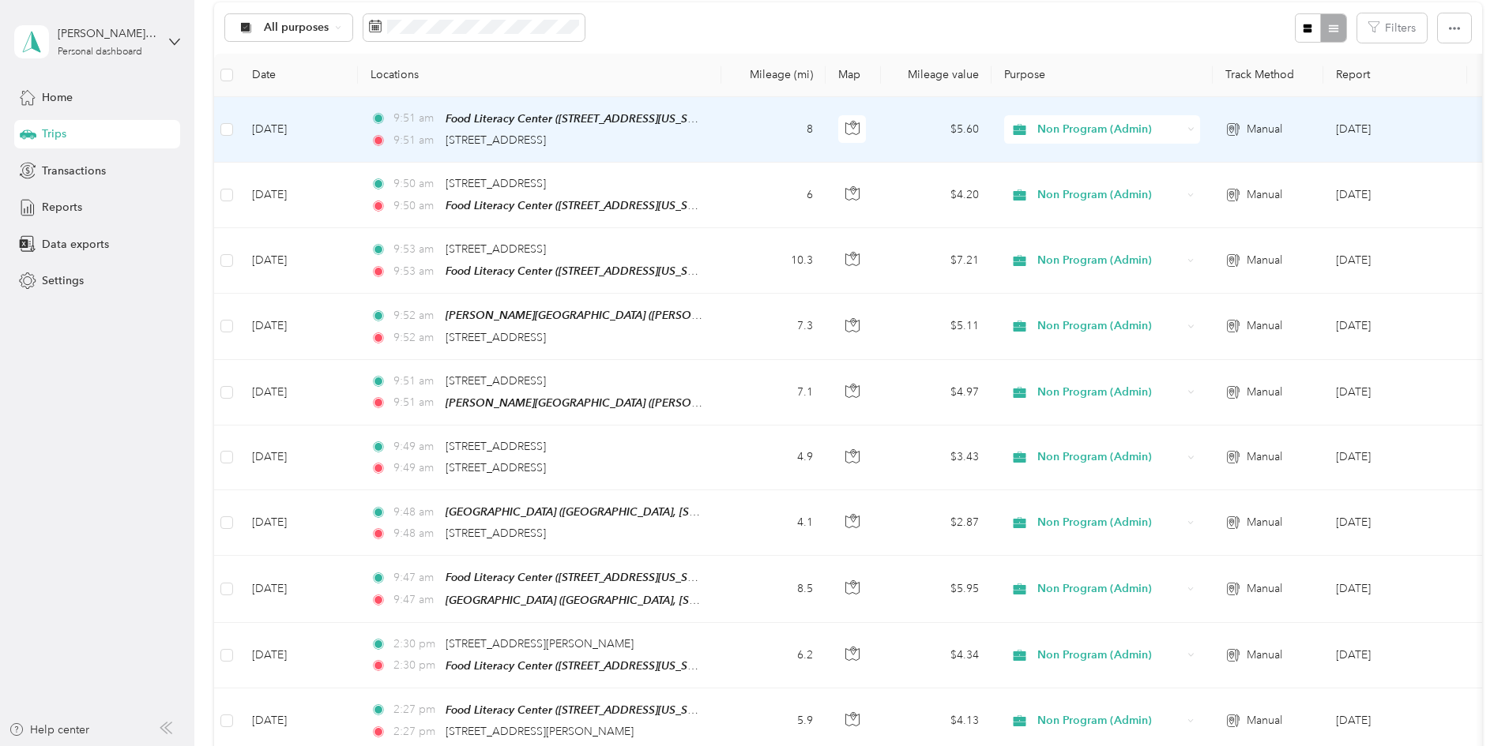
click at [358, 137] on td "[DATE]" at bounding box center [298, 130] width 118 height 66
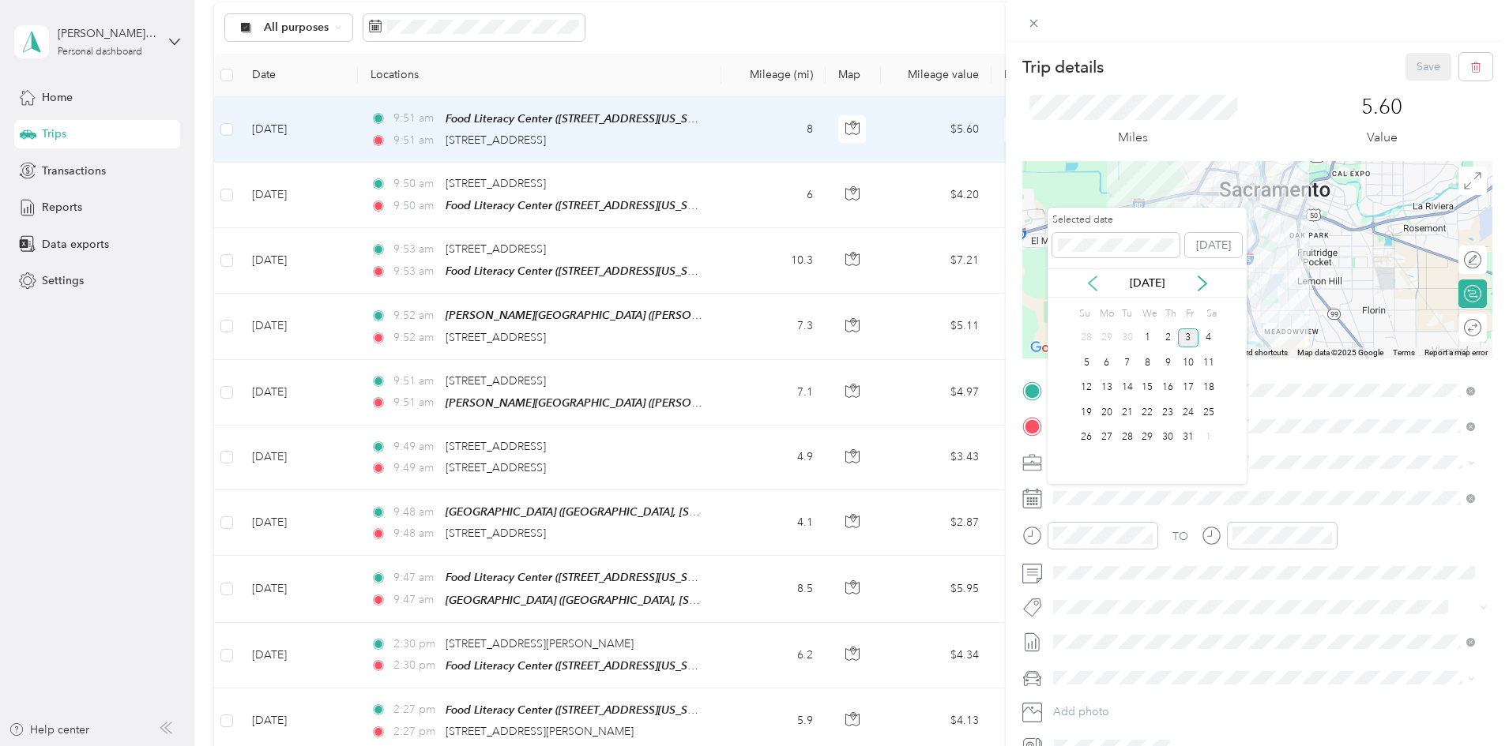
click at [1099, 280] on icon at bounding box center [1092, 284] width 16 height 16
click at [1119, 434] on div "30" at bounding box center [1127, 438] width 21 height 20
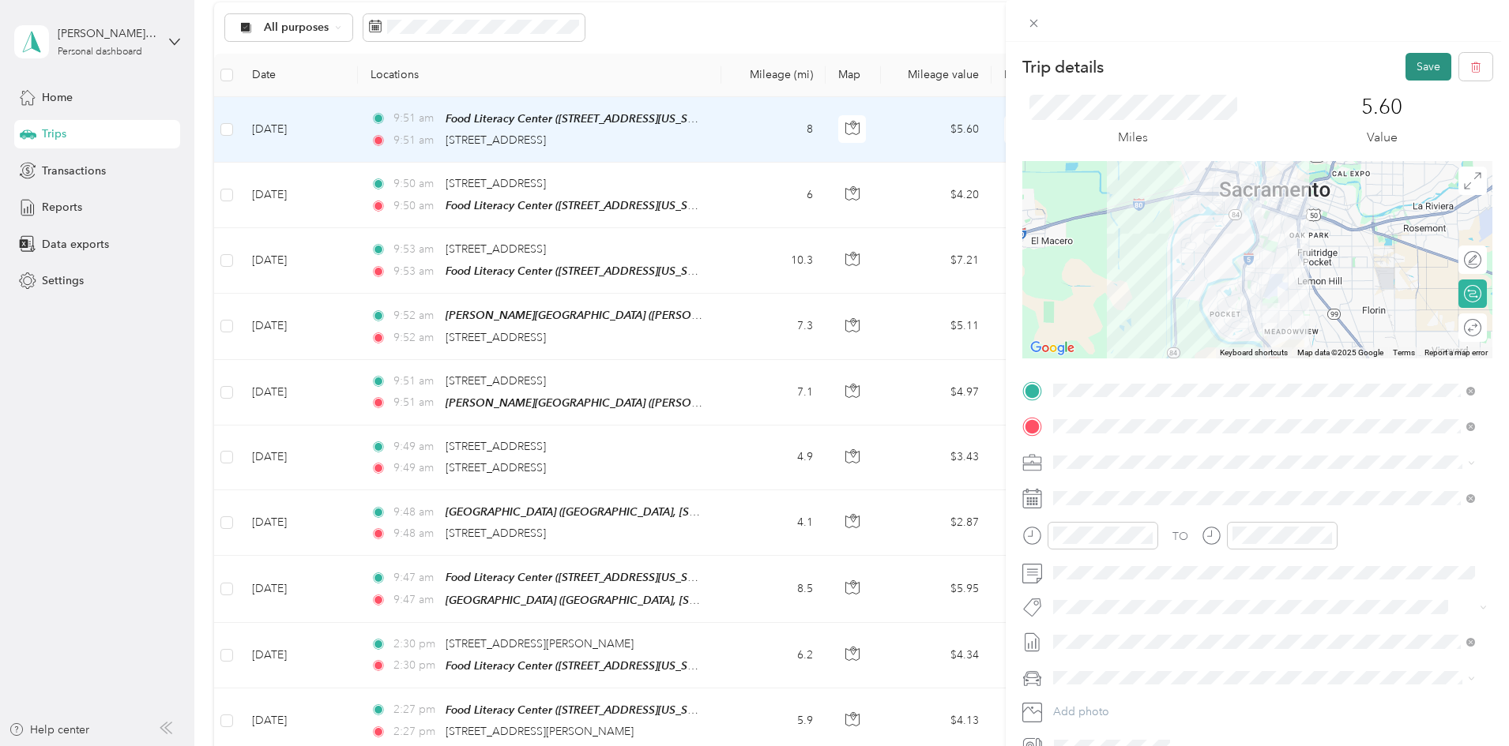
click at [1405, 69] on button "Save" at bounding box center [1428, 67] width 46 height 28
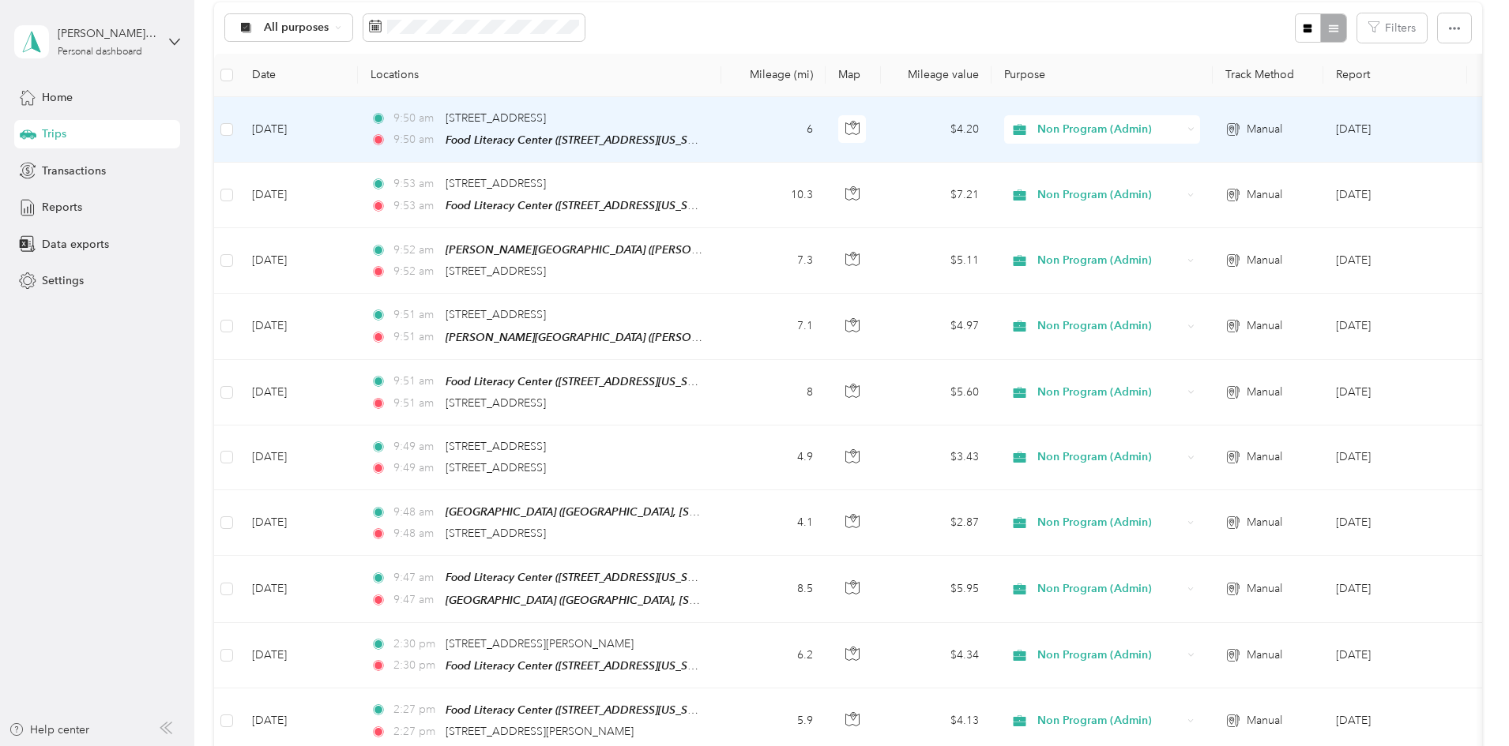
click at [825, 136] on td "6" at bounding box center [773, 130] width 104 height 66
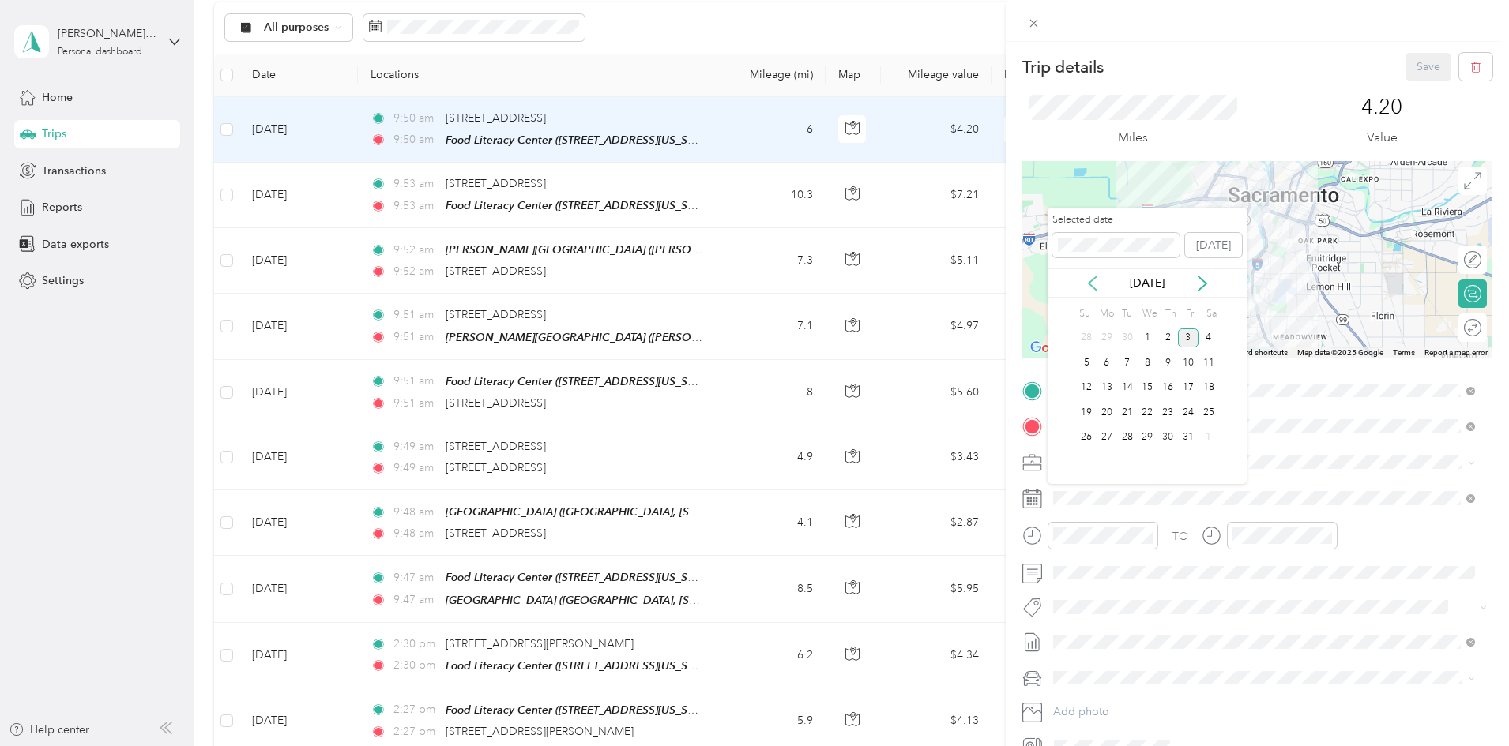
click at [1097, 283] on icon at bounding box center [1092, 284] width 16 height 16
click at [1126, 434] on div "30" at bounding box center [1127, 438] width 21 height 20
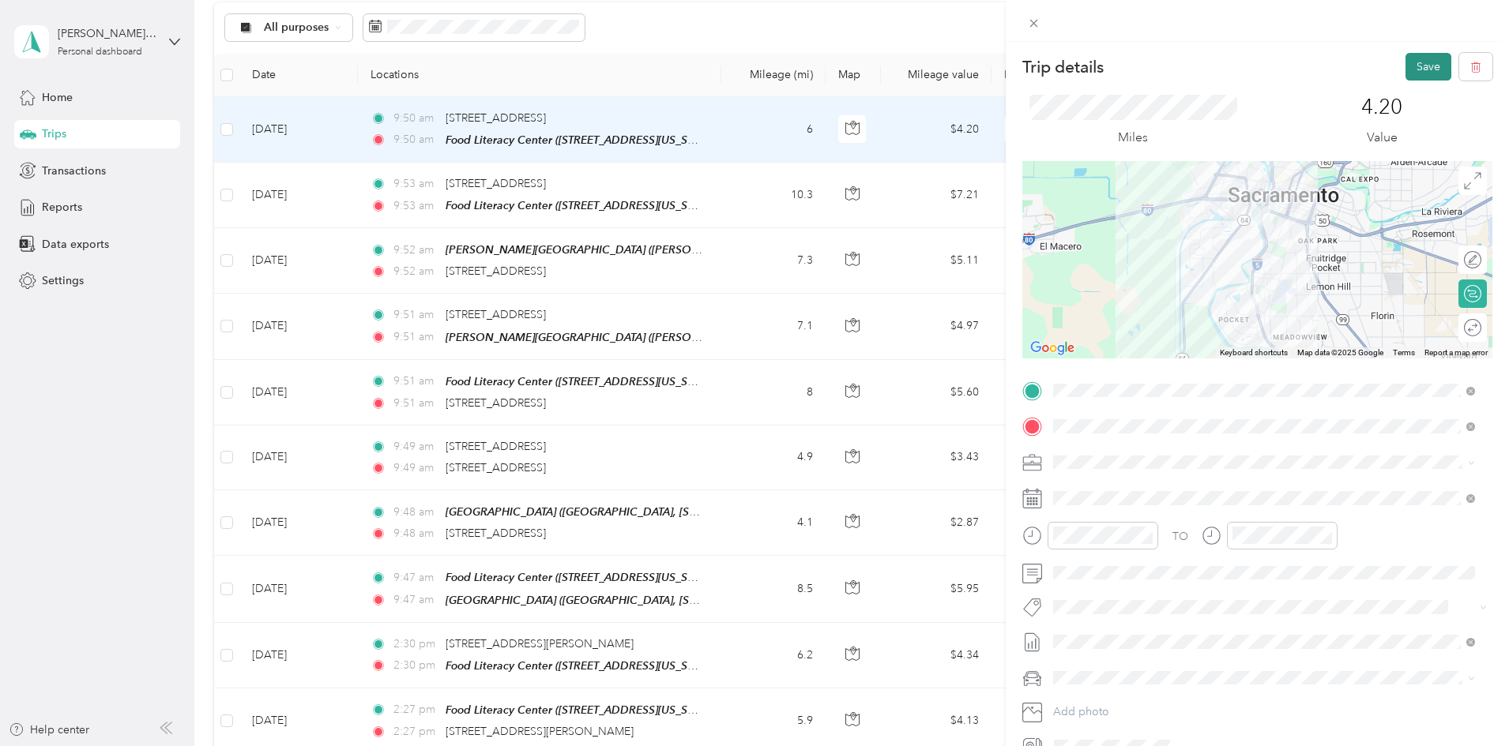
click at [1422, 74] on button "Save" at bounding box center [1428, 67] width 46 height 28
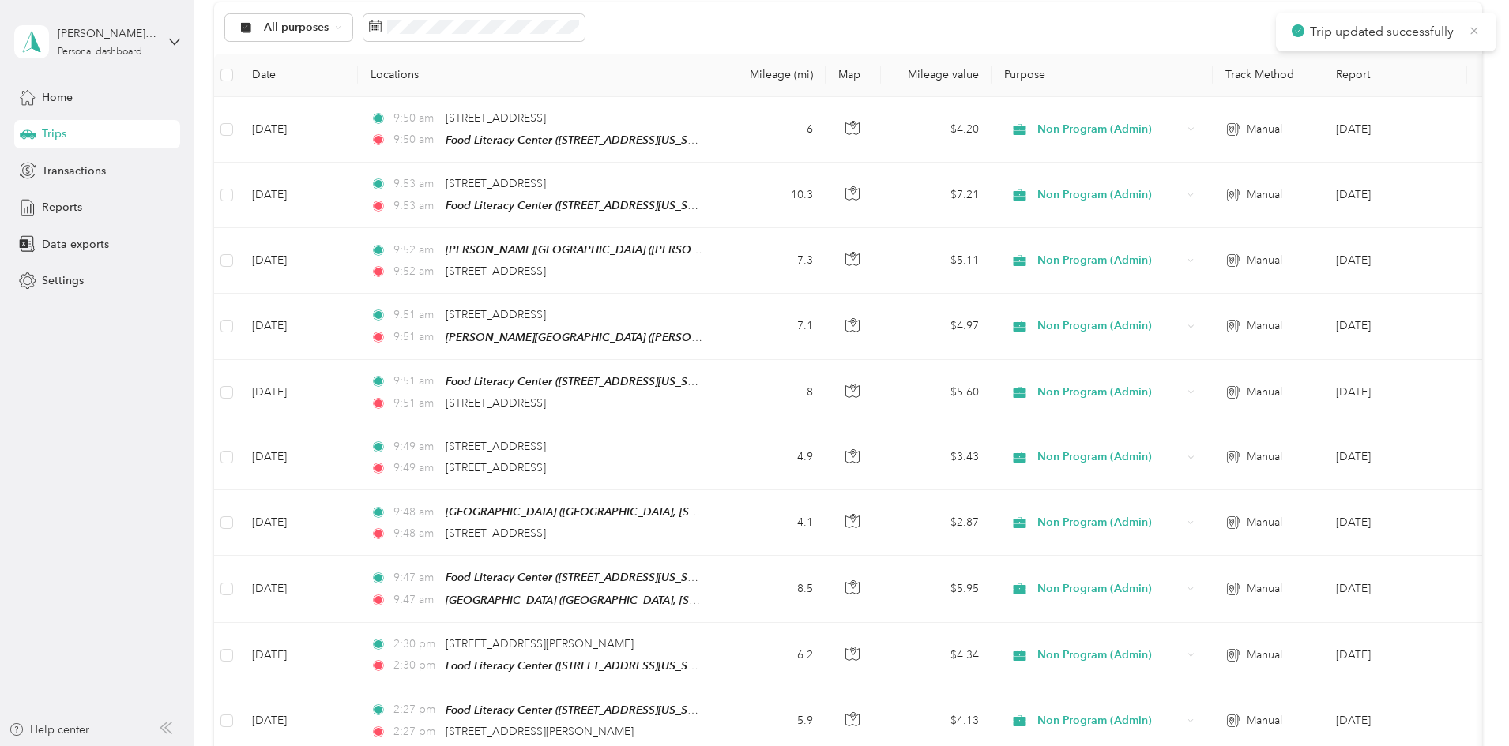
click at [1475, 27] on icon at bounding box center [1474, 31] width 13 height 14
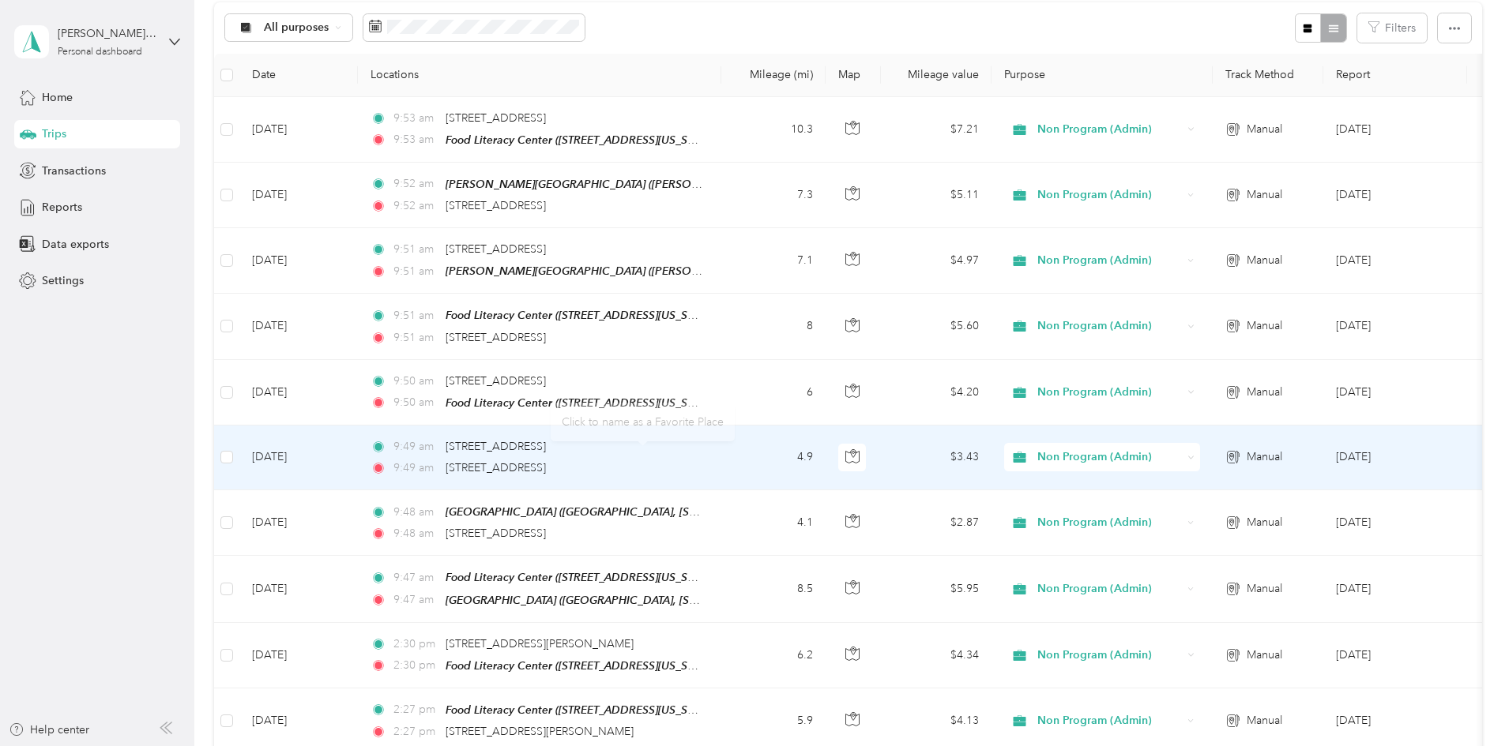
click at [702, 448] on div "9:49 am [STREET_ADDRESS]" at bounding box center [536, 446] width 332 height 17
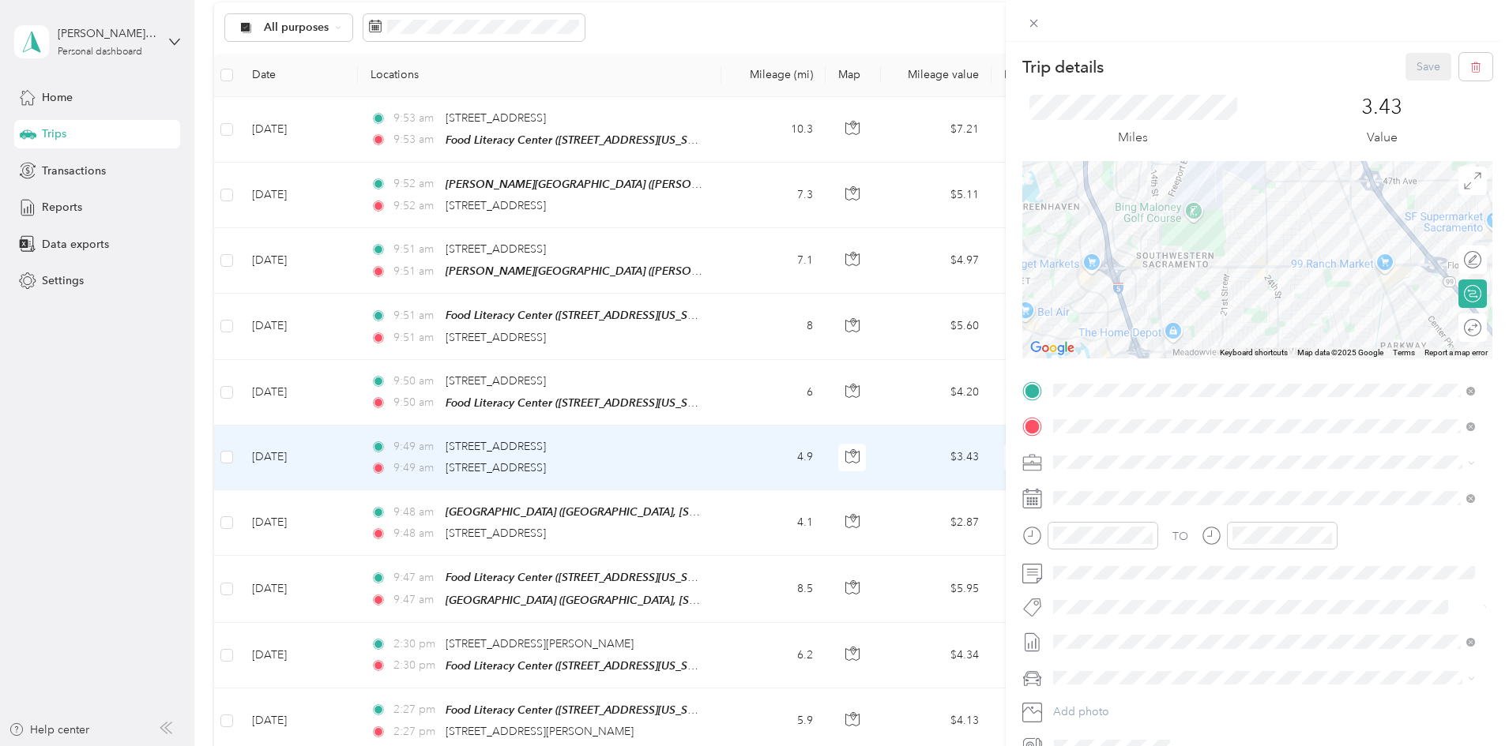
click at [812, 380] on div "Trip details Save This trip cannot be edited because it is either under review,…" at bounding box center [754, 373] width 1509 height 746
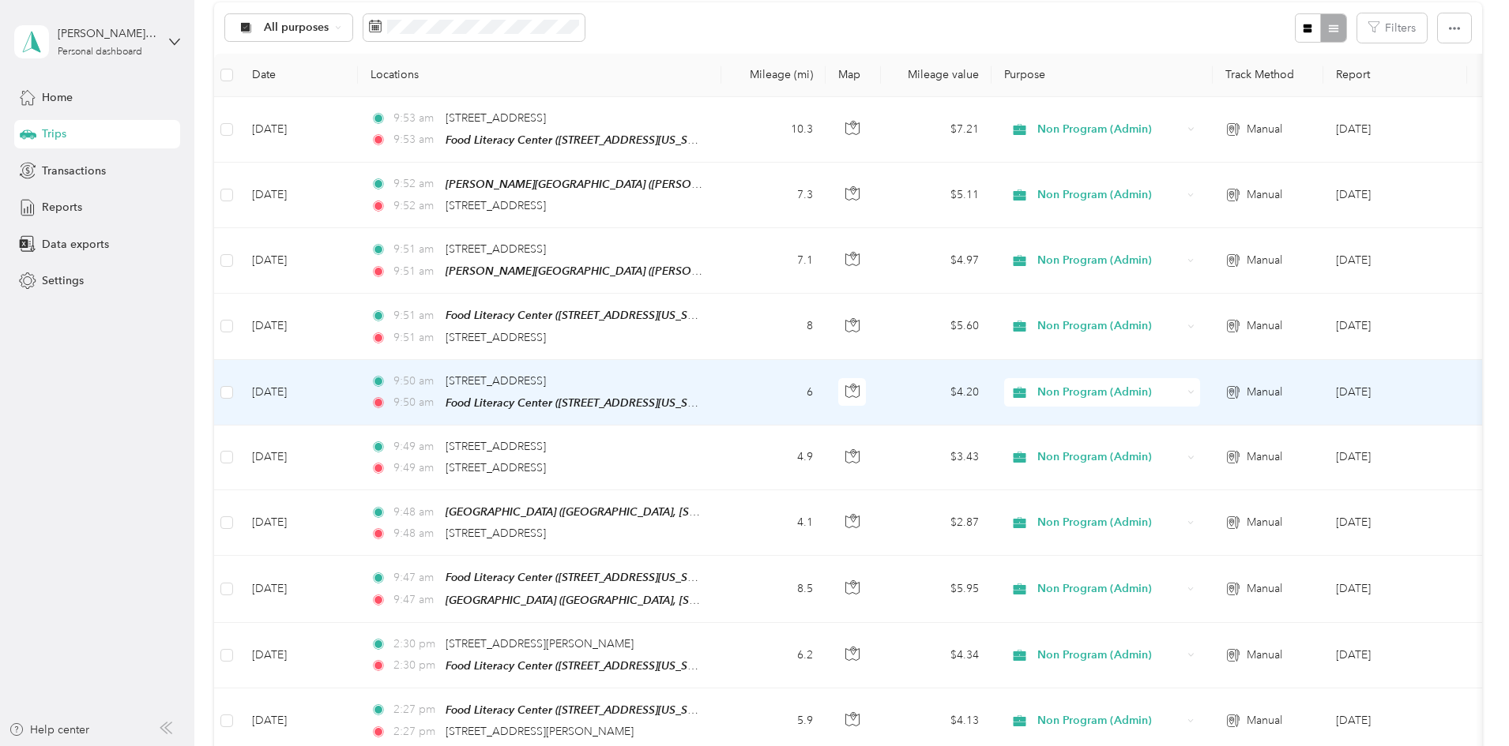
click at [721, 380] on td "9:50 am [STREET_ADDRESS] 9:50 am Food [GEOGRAPHIC_DATA] ([STREET_ADDRESS][US_ST…" at bounding box center [539, 393] width 363 height 66
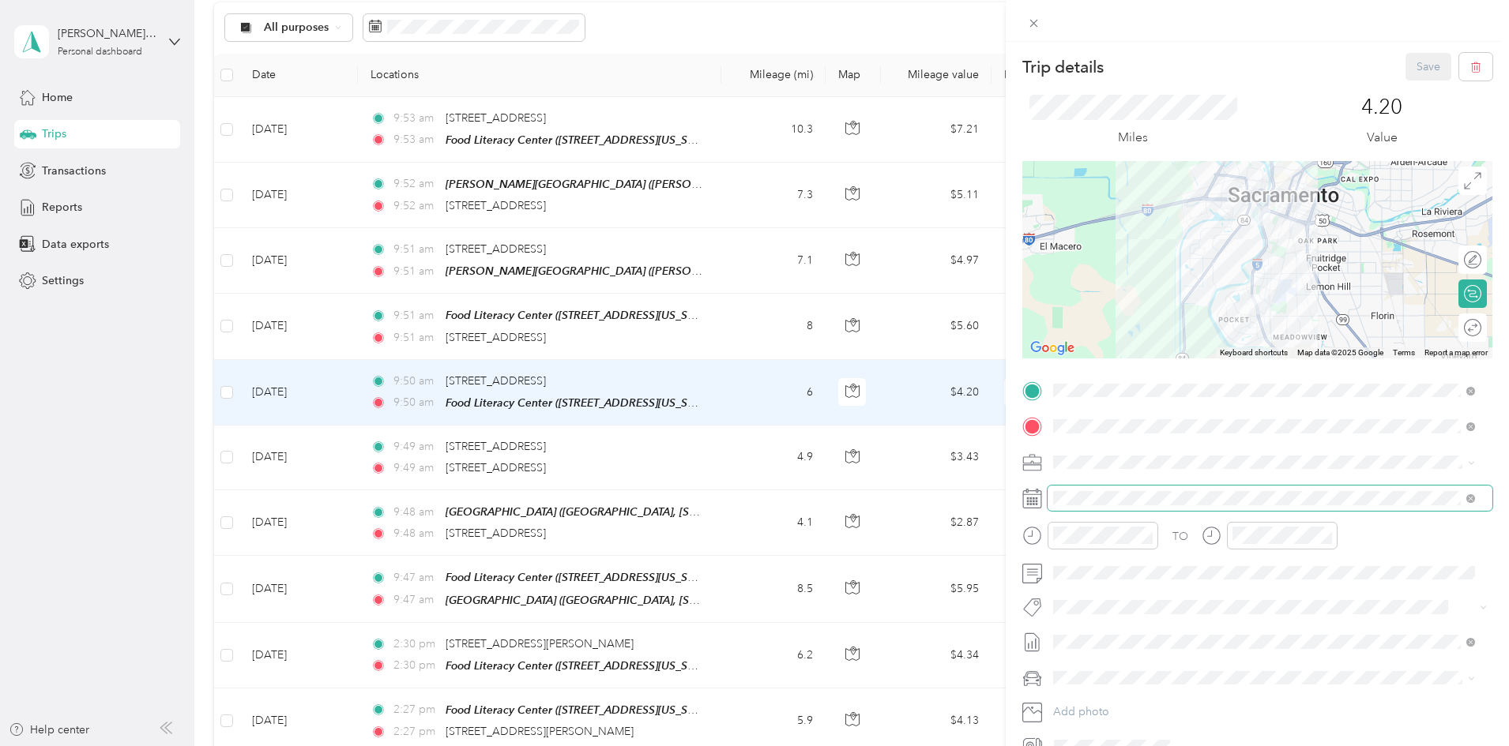
click at [1114, 487] on span at bounding box center [1269, 498] width 445 height 25
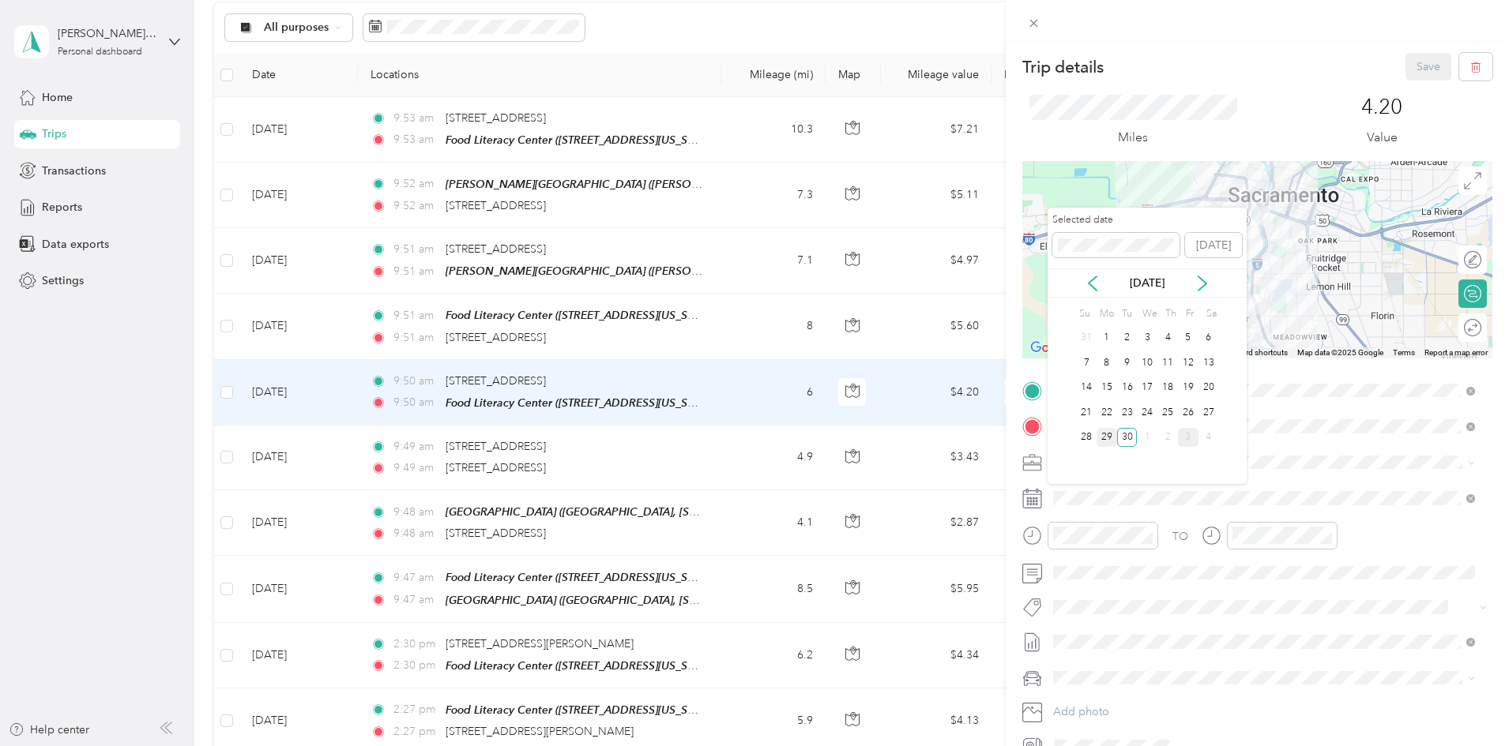
click at [1107, 437] on div "29" at bounding box center [1106, 438] width 21 height 20
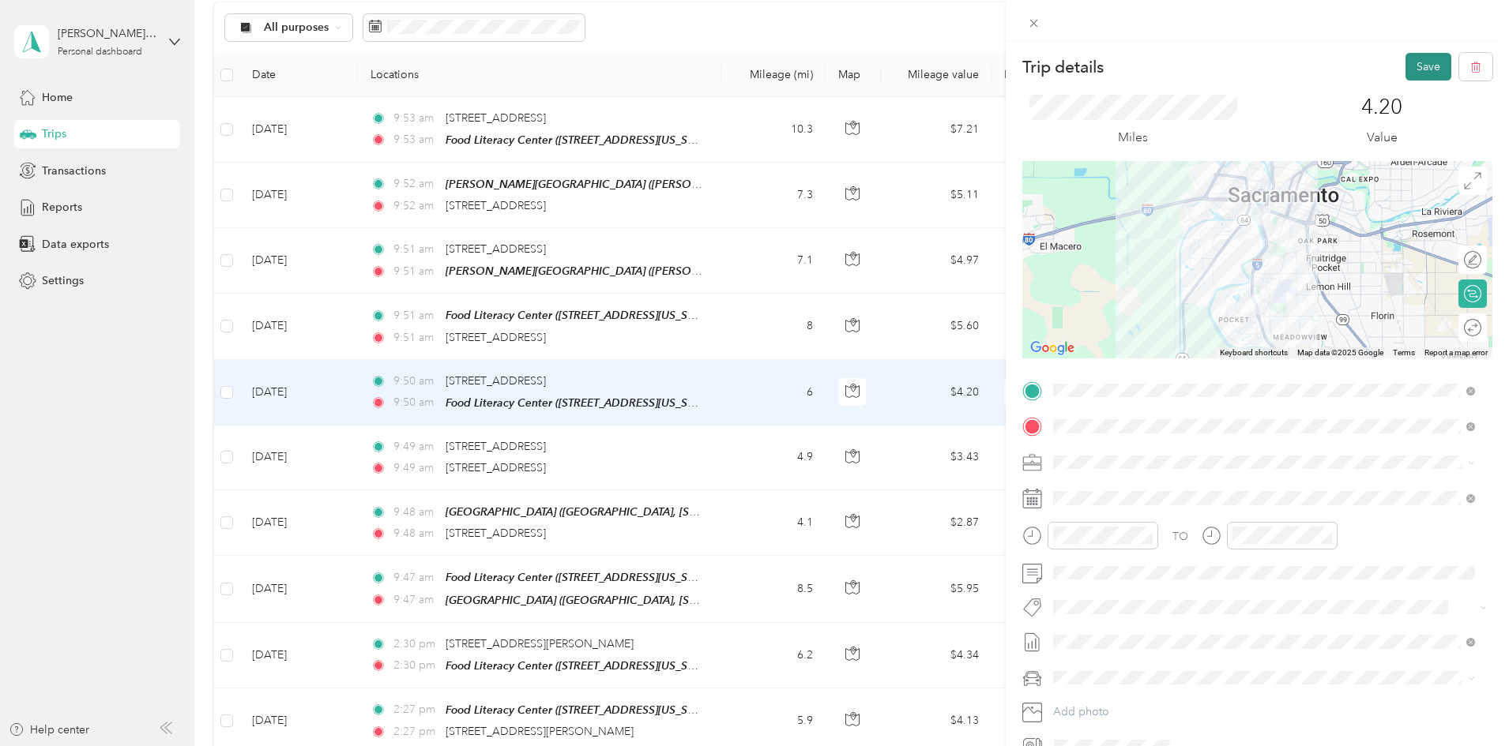
click at [1415, 57] on button "Save" at bounding box center [1428, 67] width 46 height 28
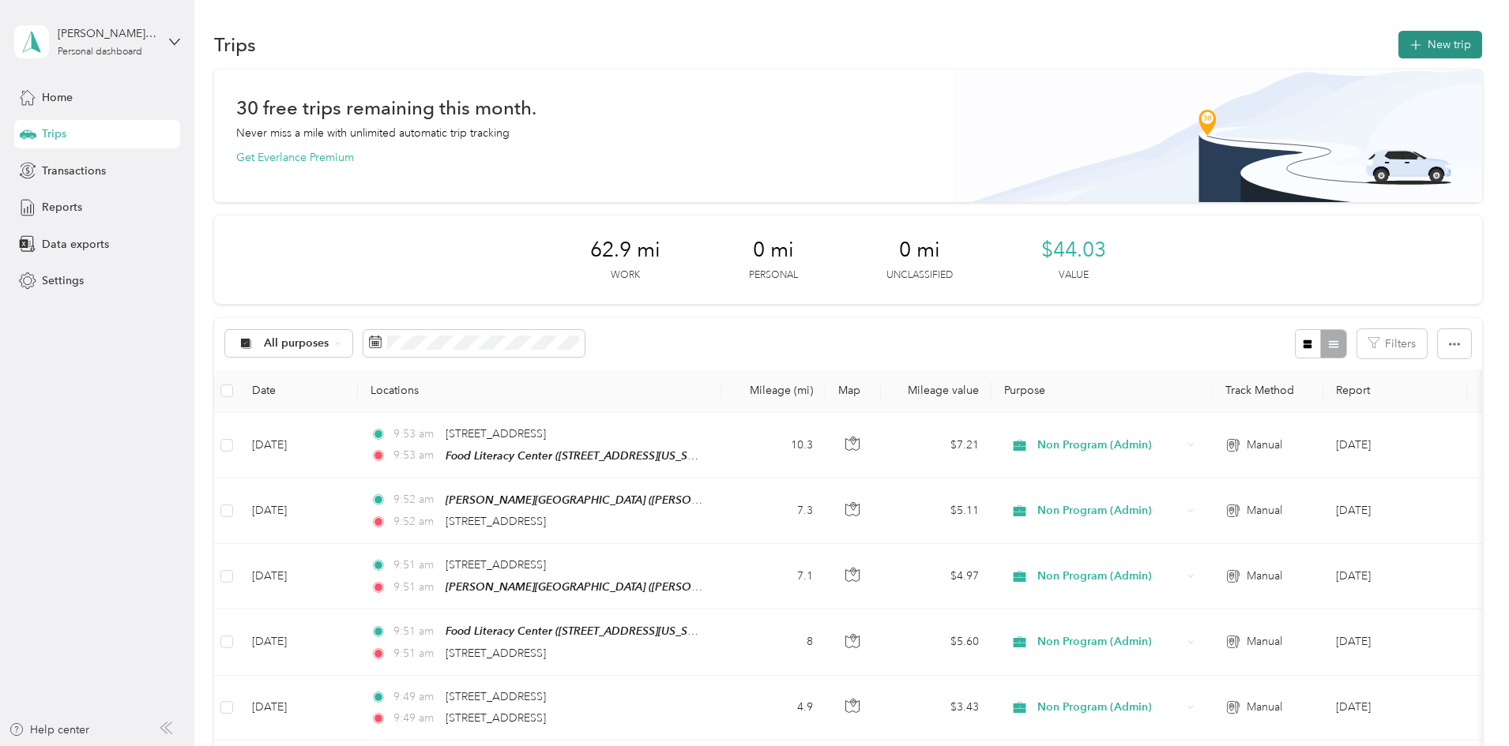
click at [1398, 52] on button "New trip" at bounding box center [1440, 45] width 84 height 28
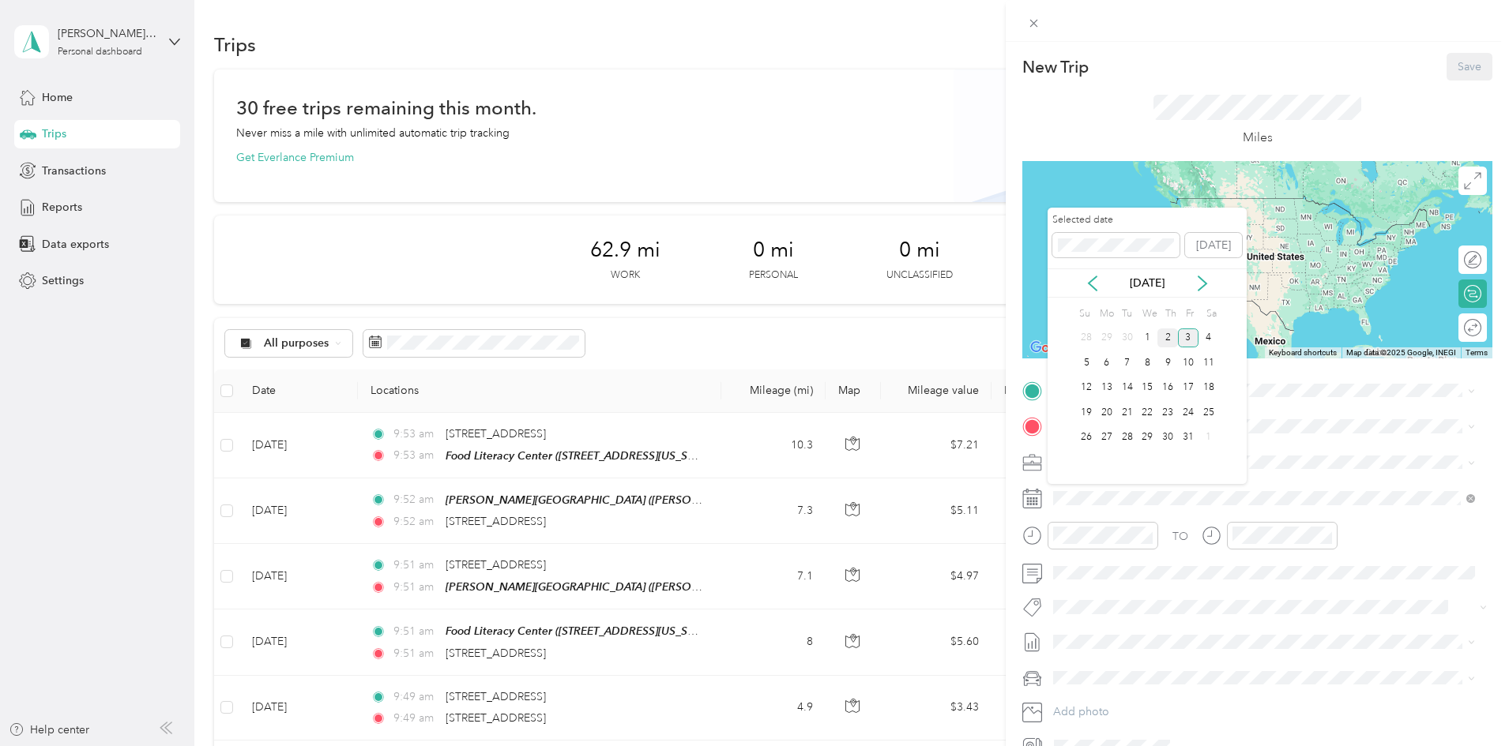
click at [1167, 334] on div "2" at bounding box center [1167, 339] width 21 height 20
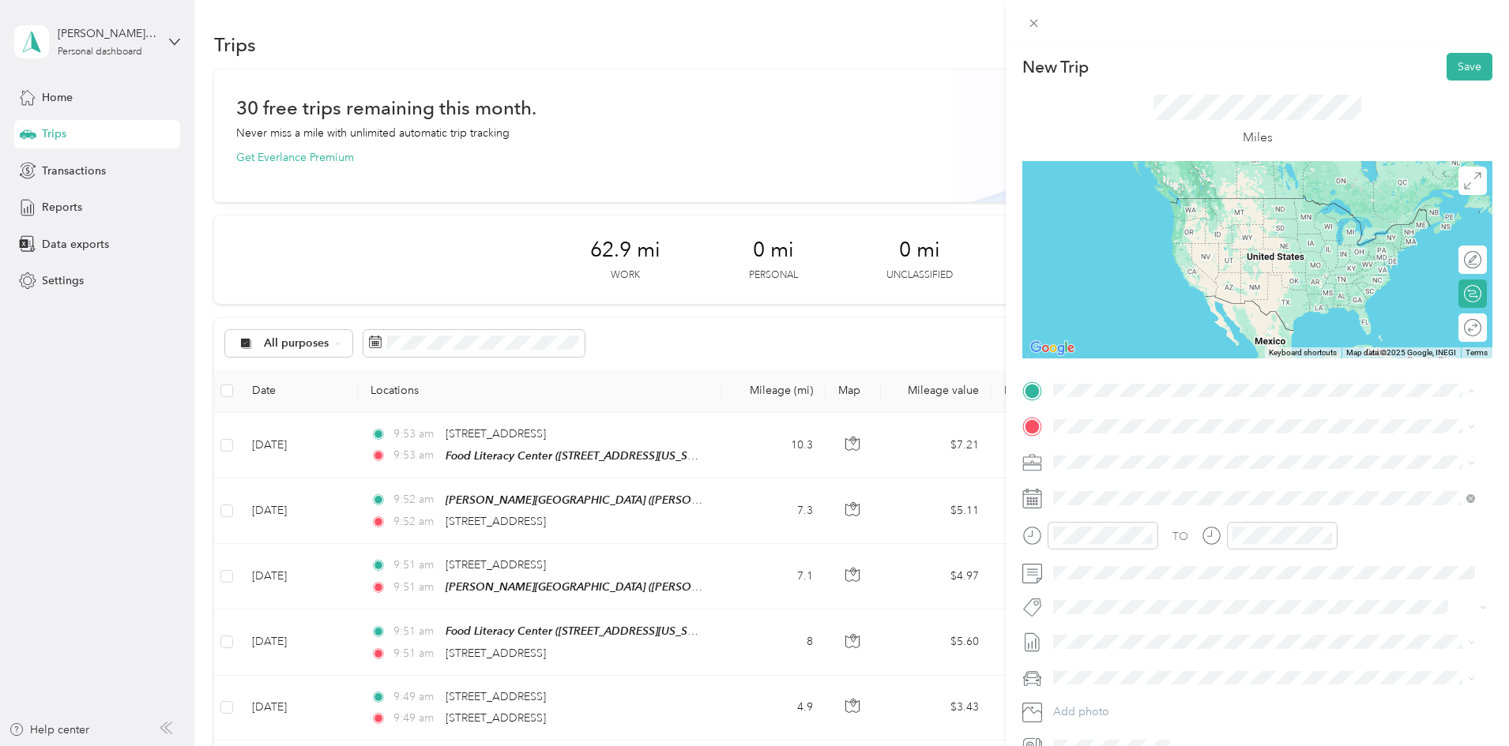
click at [1163, 460] on strong "Food [GEOGRAPHIC_DATA]" at bounding box center [1211, 456] width 148 height 14
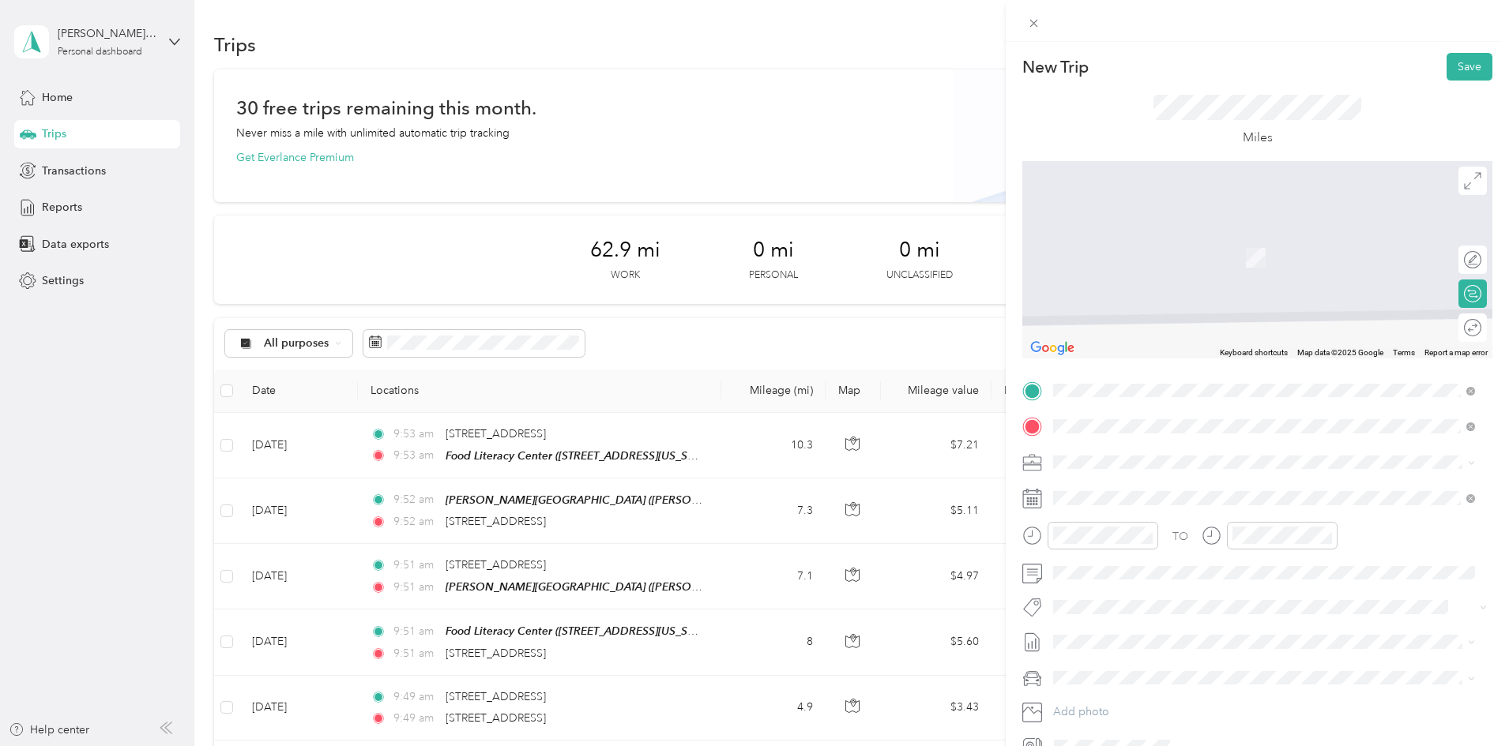
click at [1151, 488] on span "[STREET_ADDRESS][PERSON_NAME][US_STATE]" at bounding box center [1206, 483] width 246 height 14
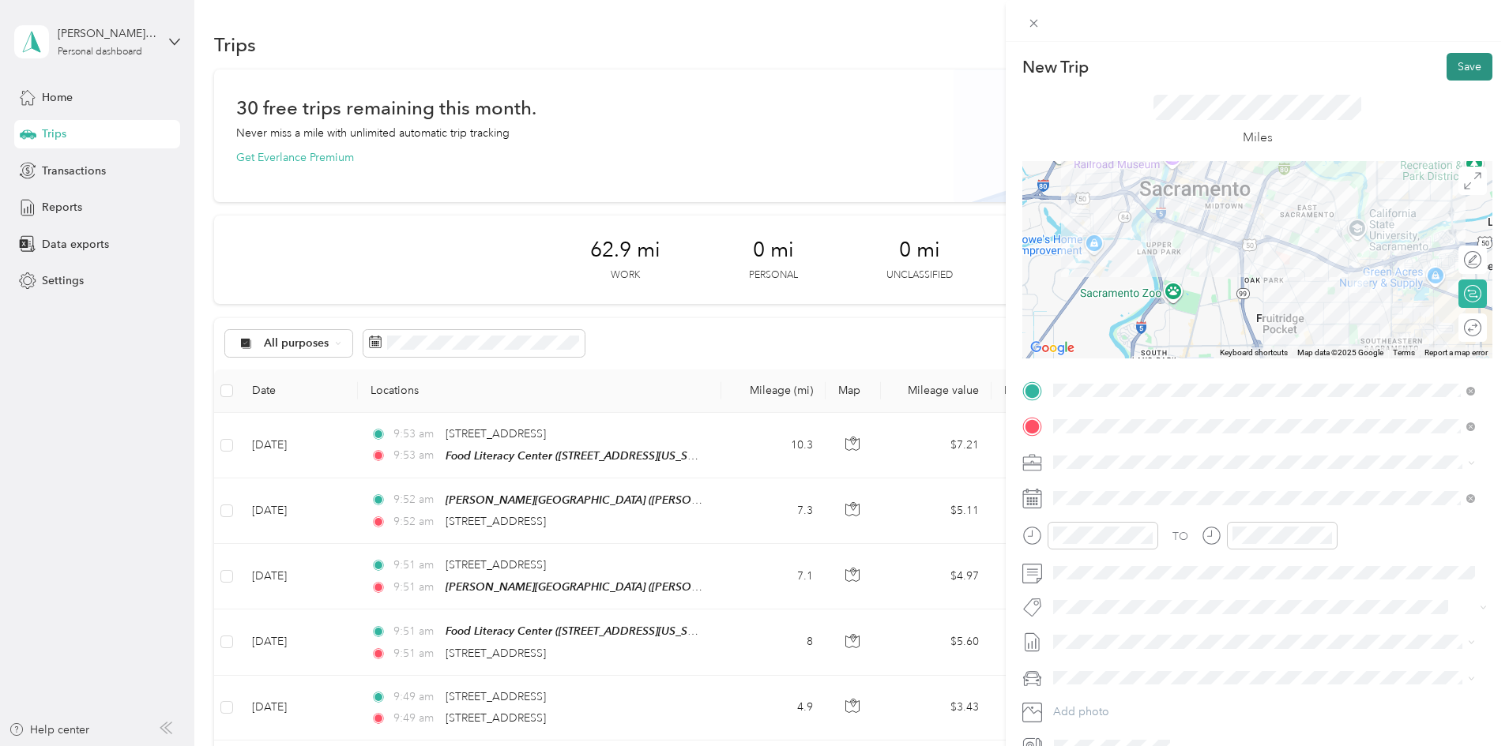
click at [1453, 73] on button "Save" at bounding box center [1469, 67] width 46 height 28
